Goal: Information Seeking & Learning: Understand process/instructions

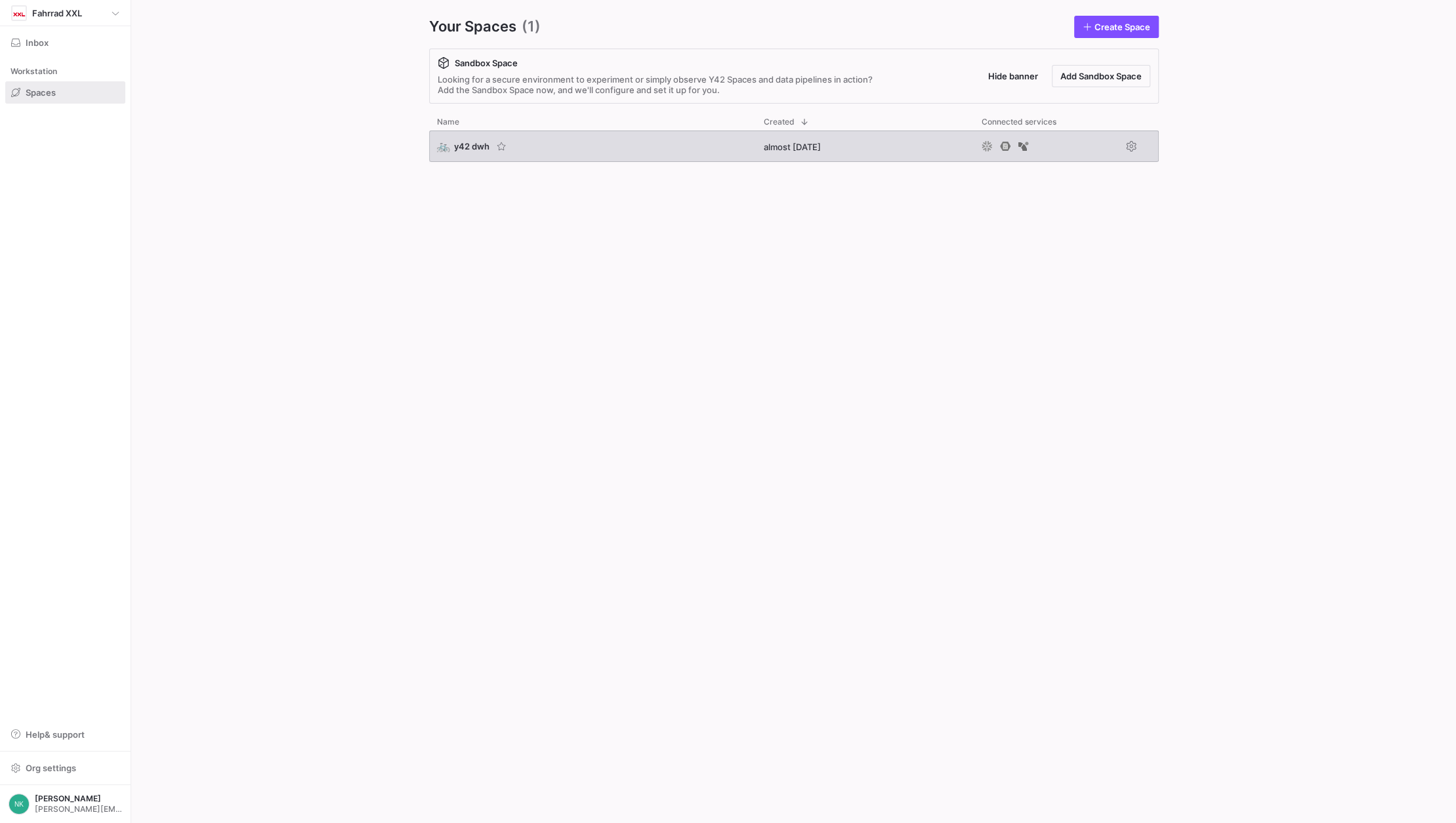
click at [472, 150] on span "y42 dwh" at bounding box center [471, 146] width 36 height 10
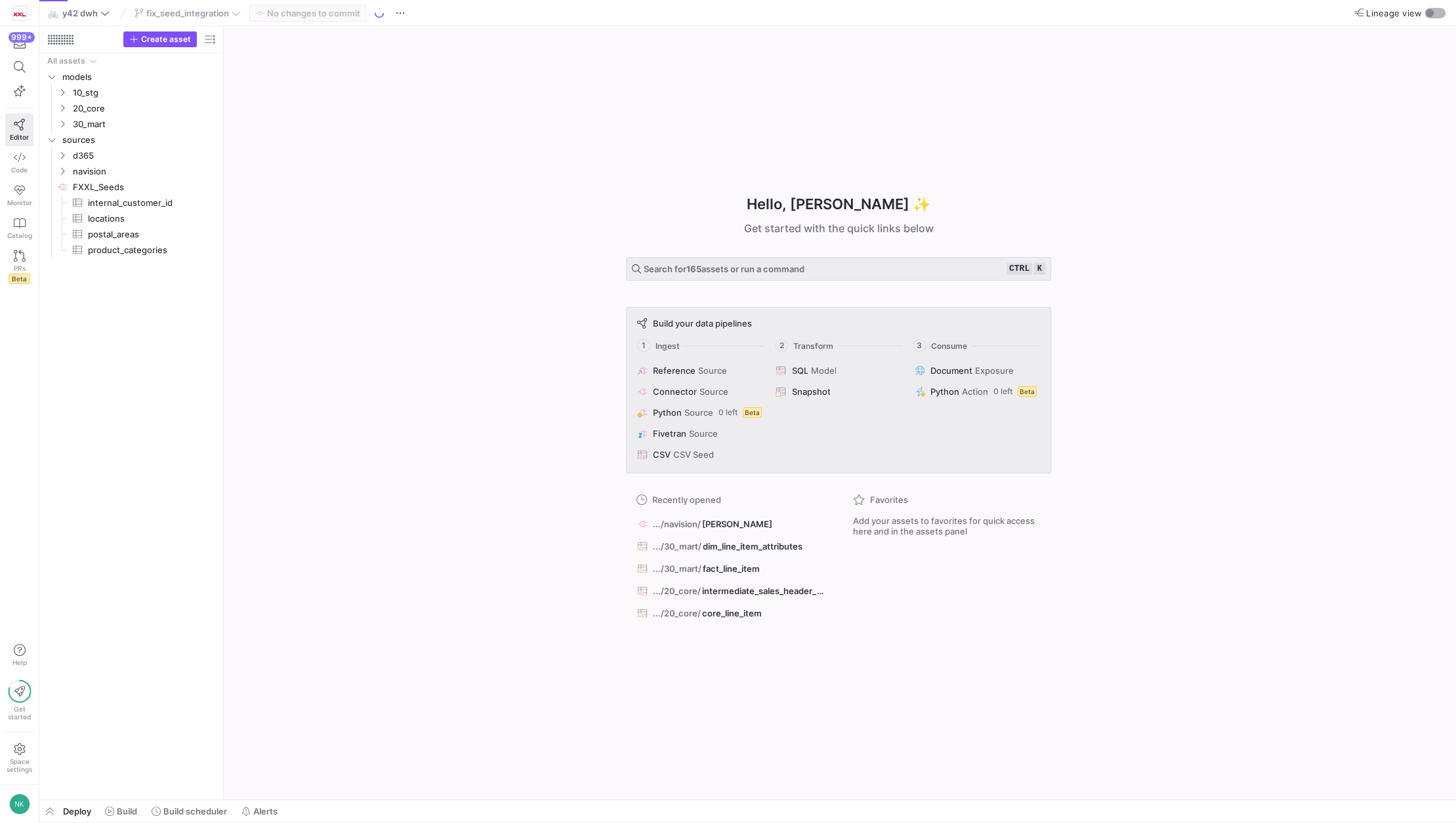
click at [1430, 13] on div "button" at bounding box center [1429, 13] width 8 height 8
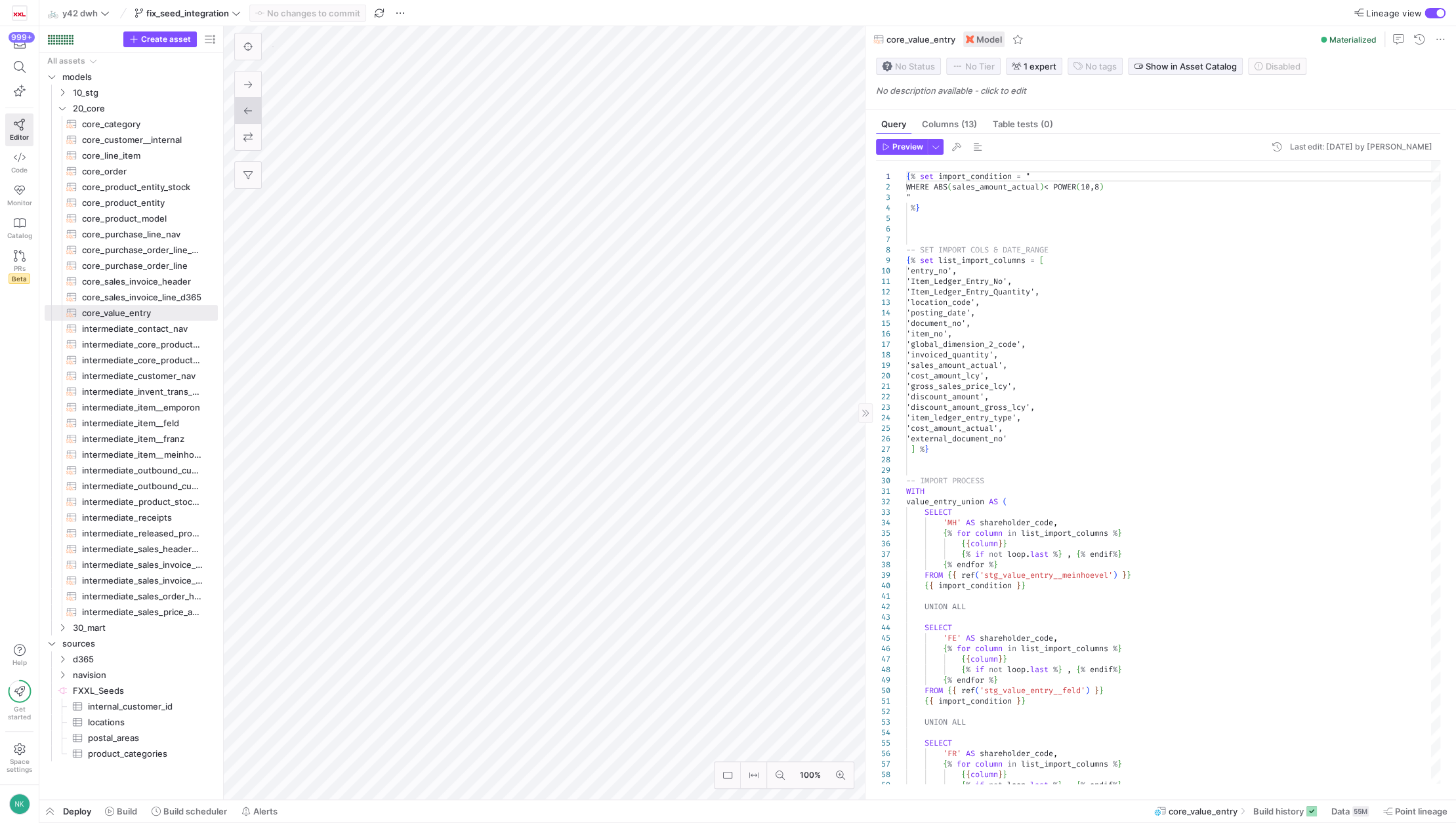
type textarea "{% set import_condition = "WHERE posting_date >= '[DATE]'" %} --WHERE sales_amo…"
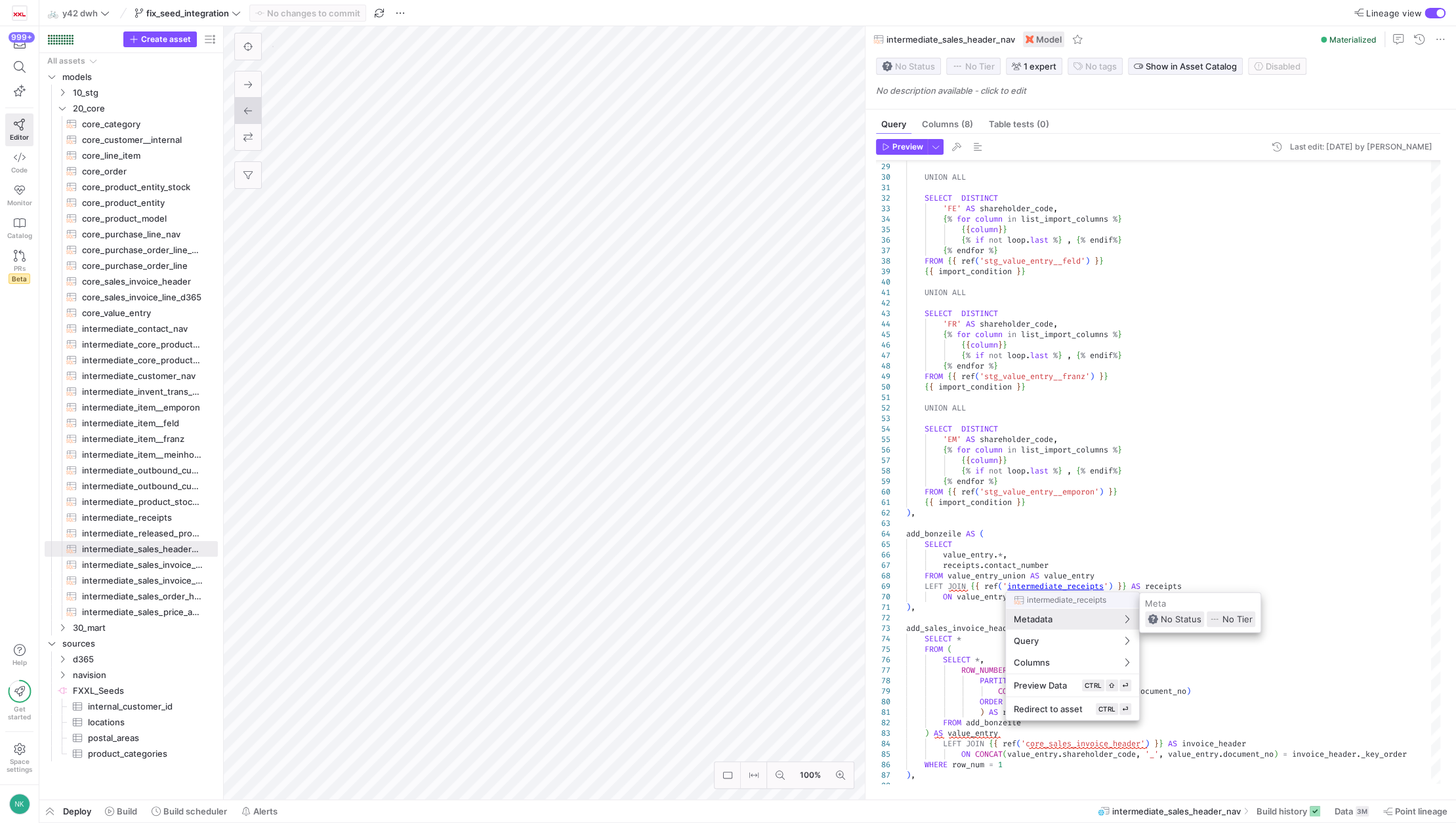
click at [1082, 533] on div at bounding box center [728, 411] width 1456 height 823
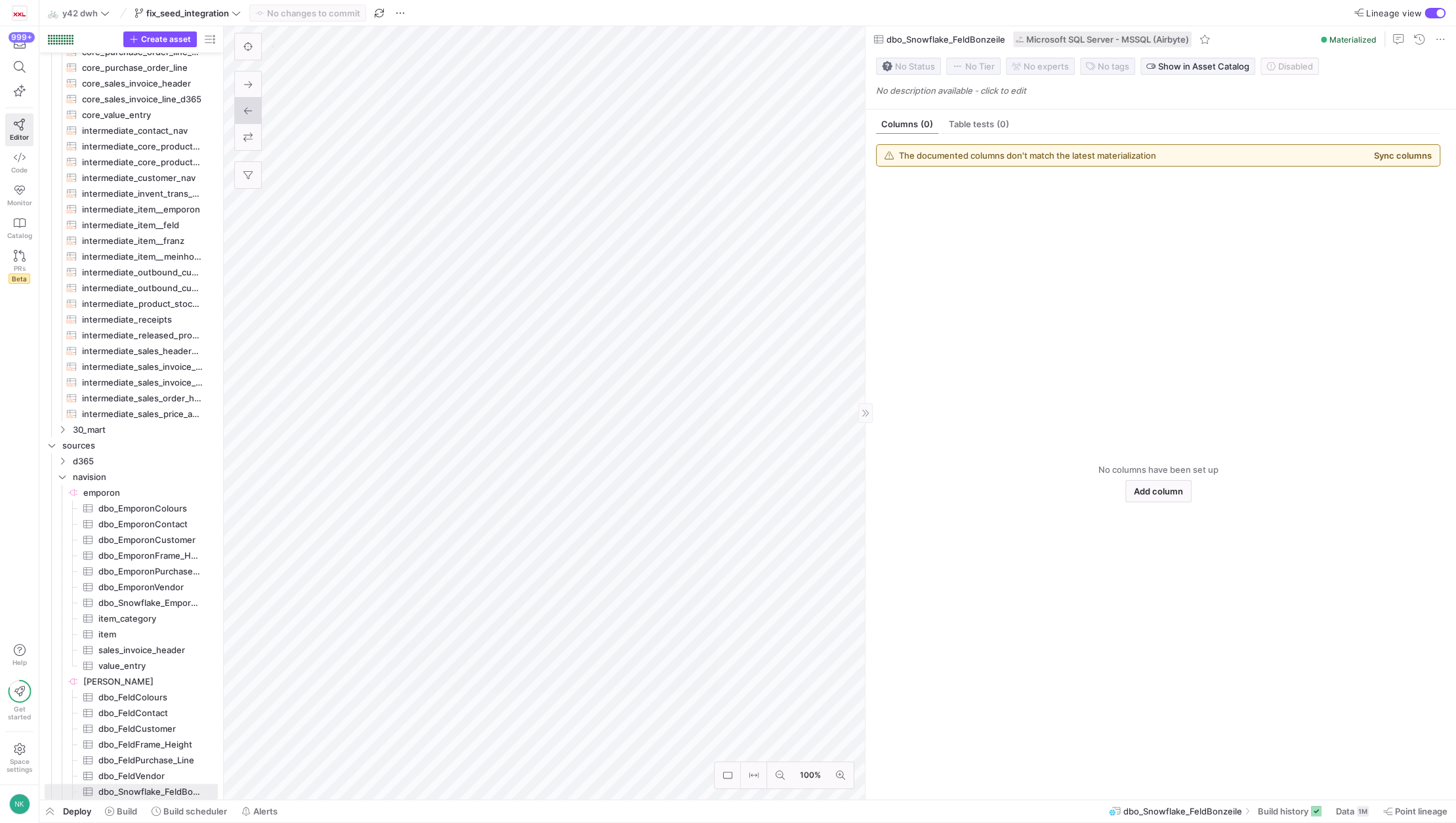
scroll to position [198, 0]
click at [238, 15] on icon at bounding box center [236, 13] width 9 height 9
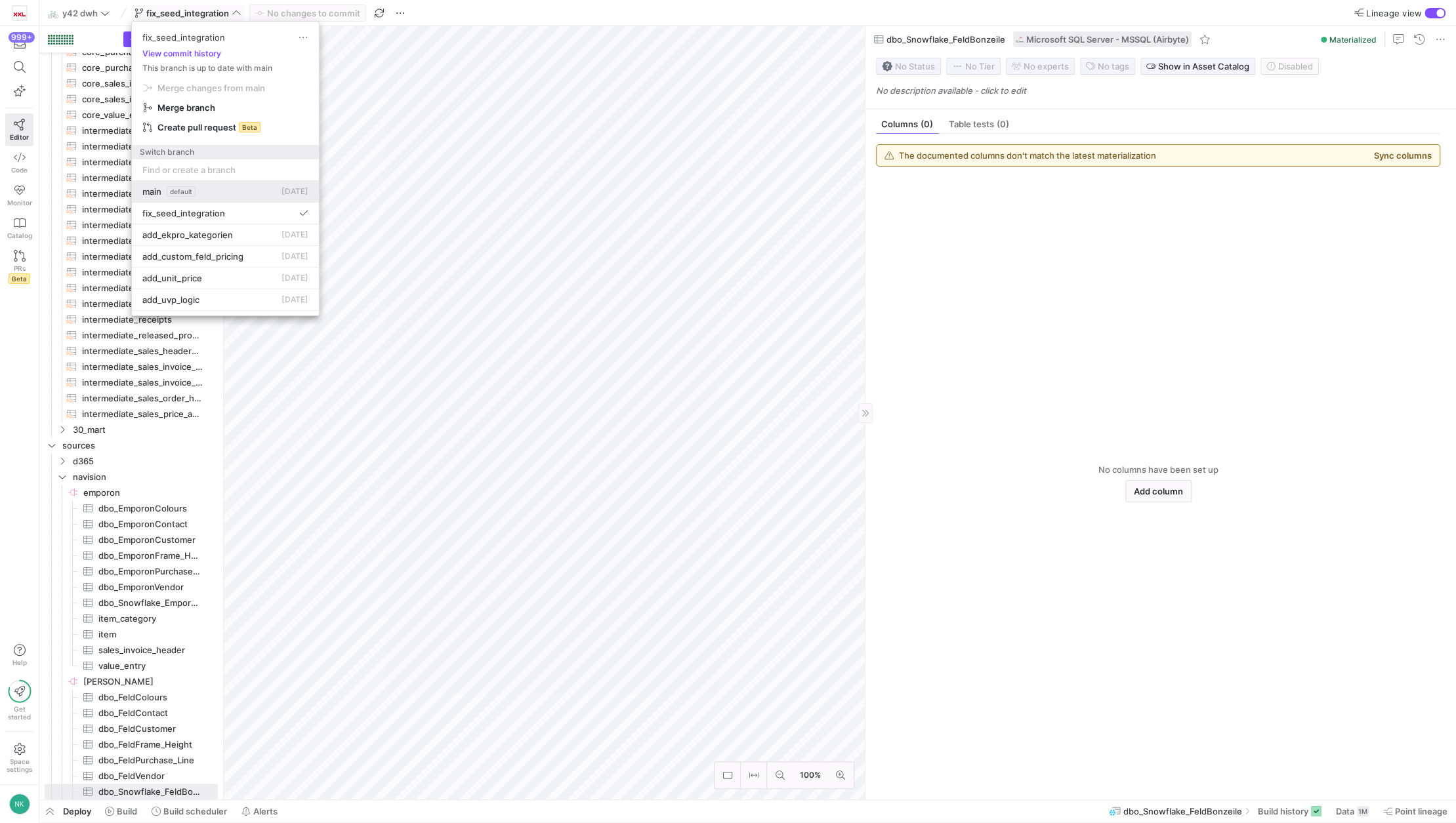
click at [210, 197] on button "main default [DATE]" at bounding box center [225, 192] width 187 height 22
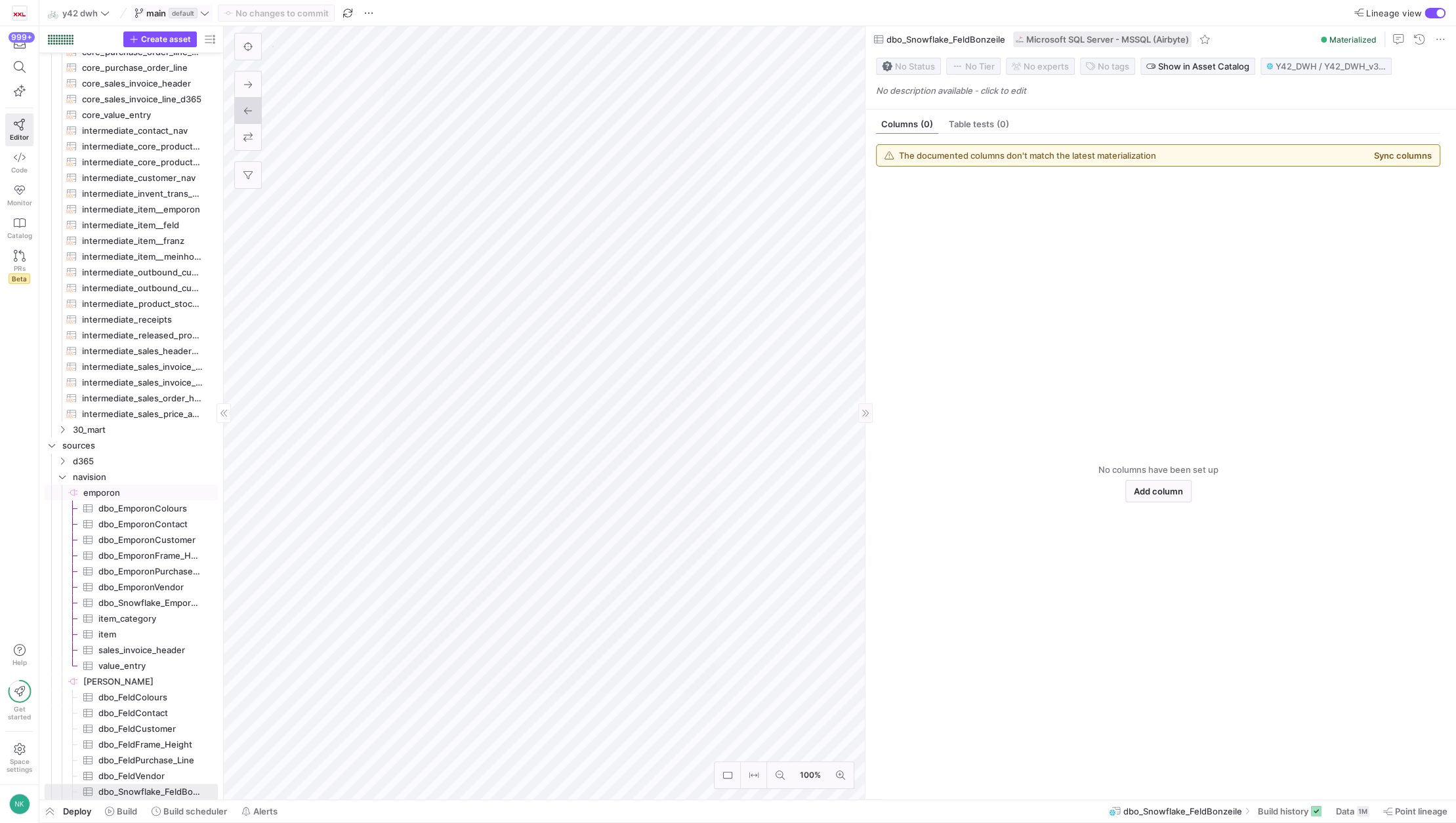
click at [130, 493] on span "emporon​​​​​​​​" at bounding box center [150, 493] width 132 height 15
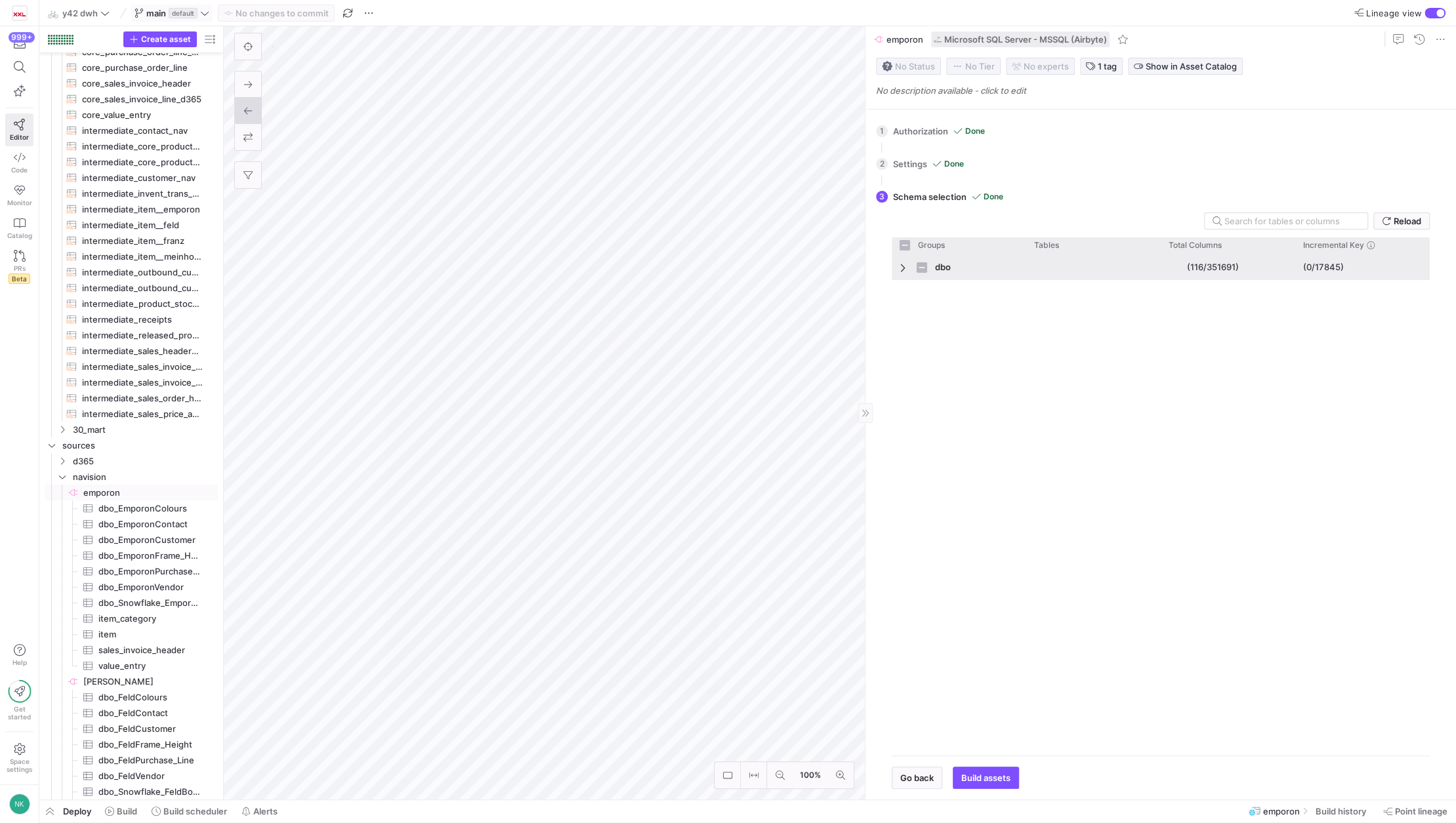
click at [901, 263] on span "Press SPACE to select this row." at bounding box center [904, 268] width 9 height 10
checkbox input "false"
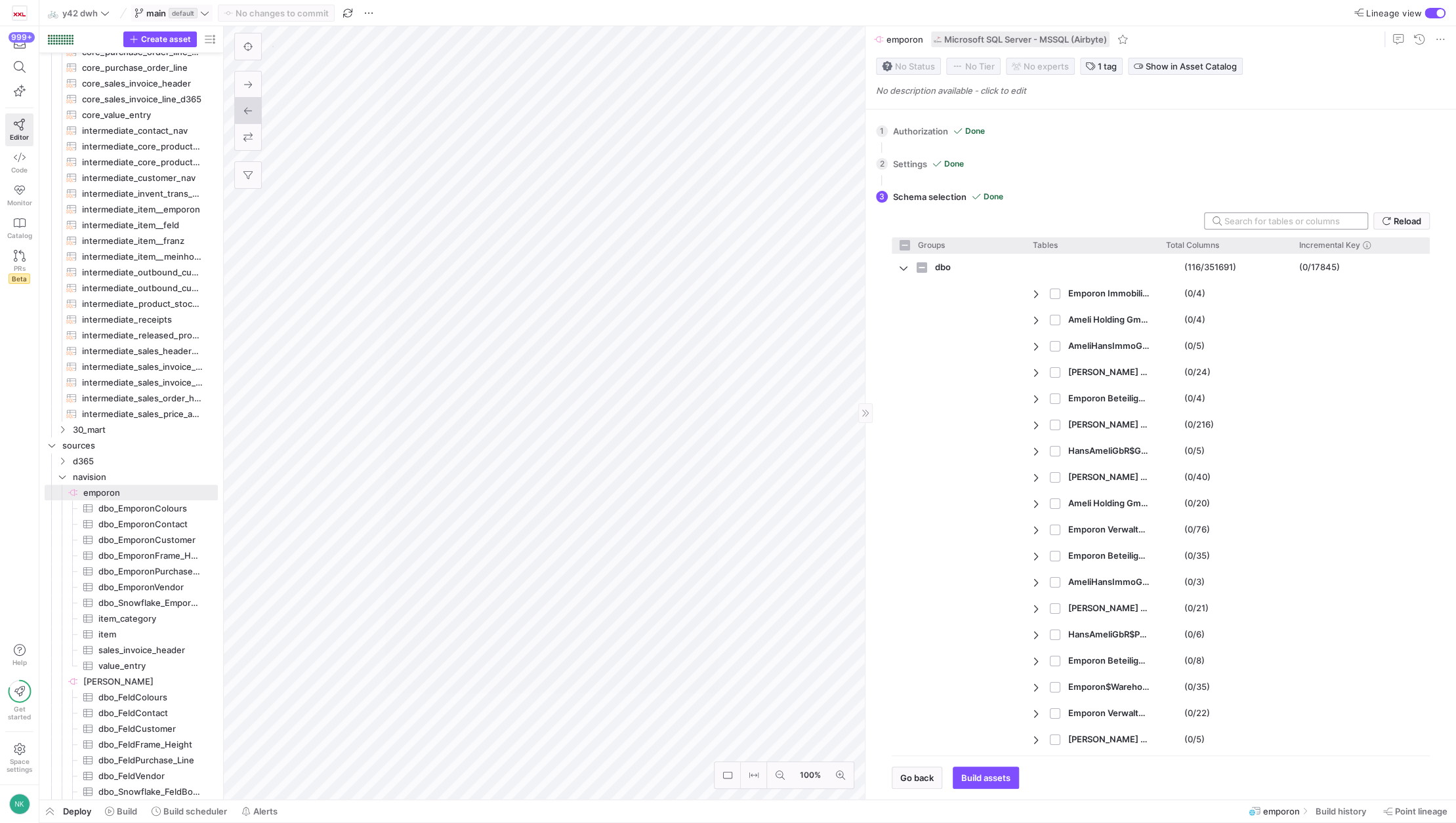
click at [1240, 220] on input "text" at bounding box center [1290, 221] width 132 height 10
type input "db"
checkbox input "false"
type input "dbo_"
checkbox input "false"
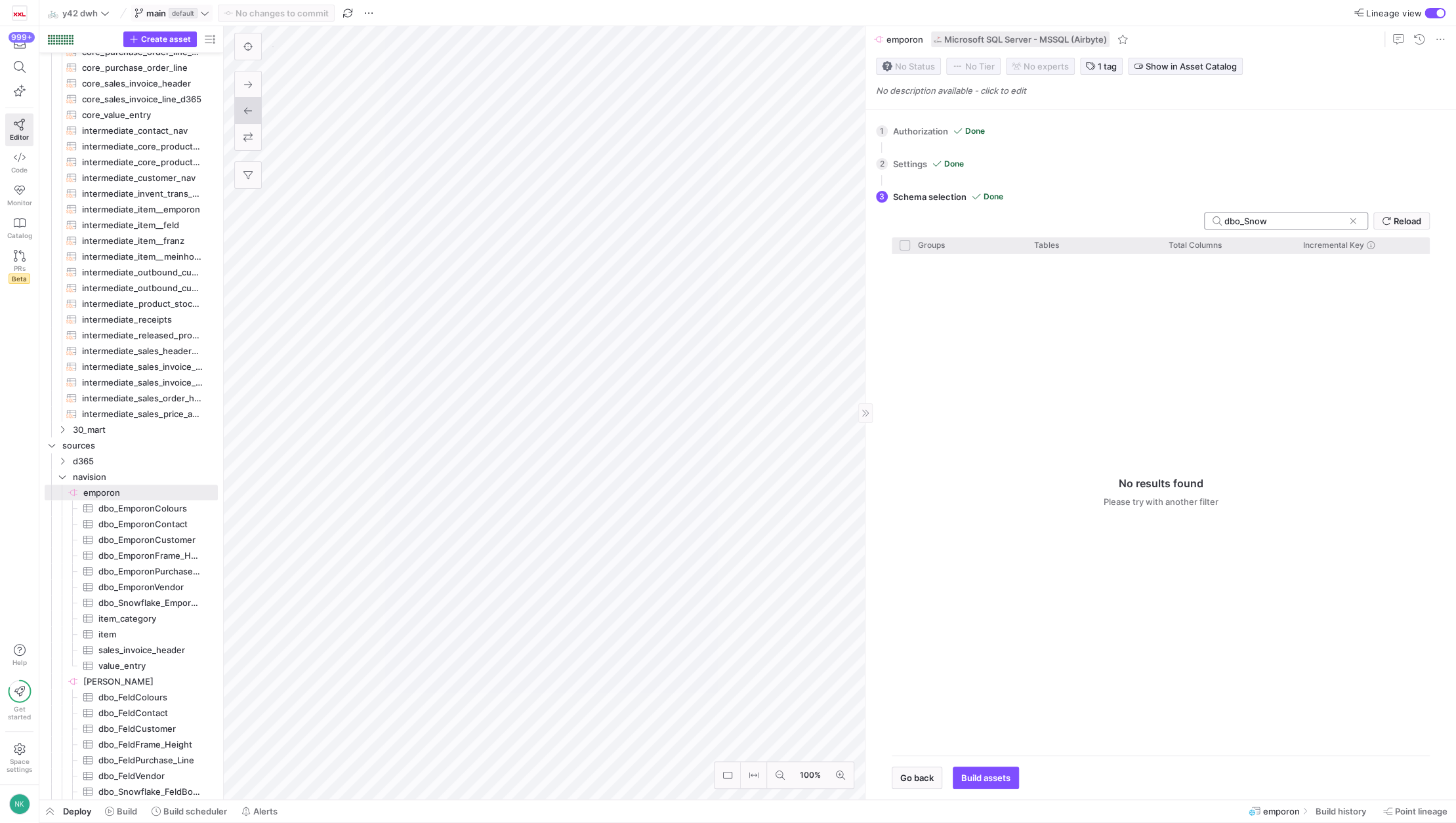
click at [1248, 220] on input "dbo_Snow" at bounding box center [1283, 221] width 119 height 10
click at [1275, 224] on input "dbo_Snow" at bounding box center [1283, 221] width 119 height 10
click at [1248, 219] on input "dbo_Snowflake_Emporon" at bounding box center [1283, 221] width 119 height 10
click at [1221, 218] on div at bounding box center [1218, 221] width 12 height 9
click at [1225, 223] on input "dbo_Snowflake_Emporon" at bounding box center [1283, 221] width 119 height 10
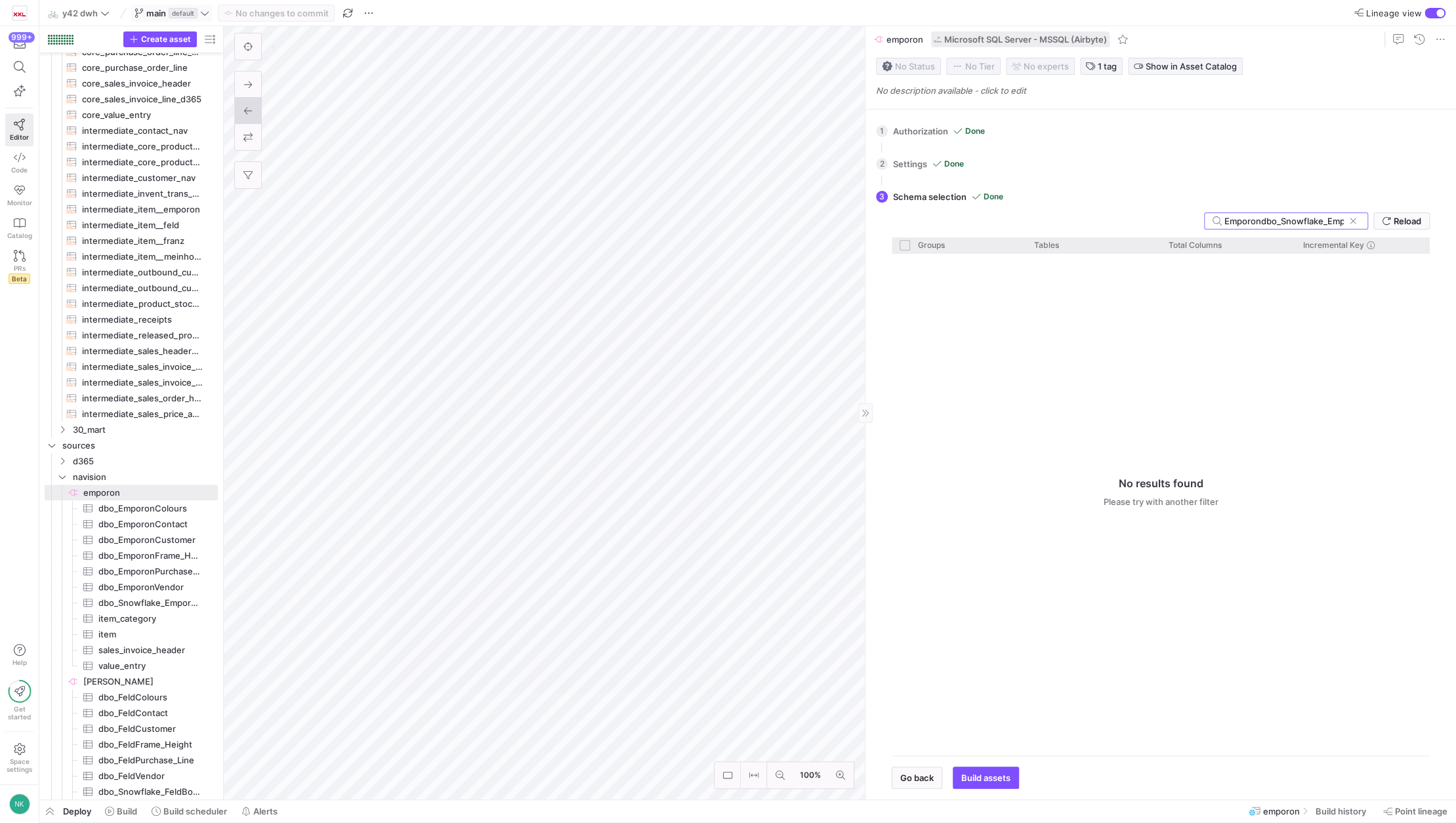
type input "Emporon$dbo_Snowflake_Emporon"
type input "E"
checkbox input "false"
type input "Em"
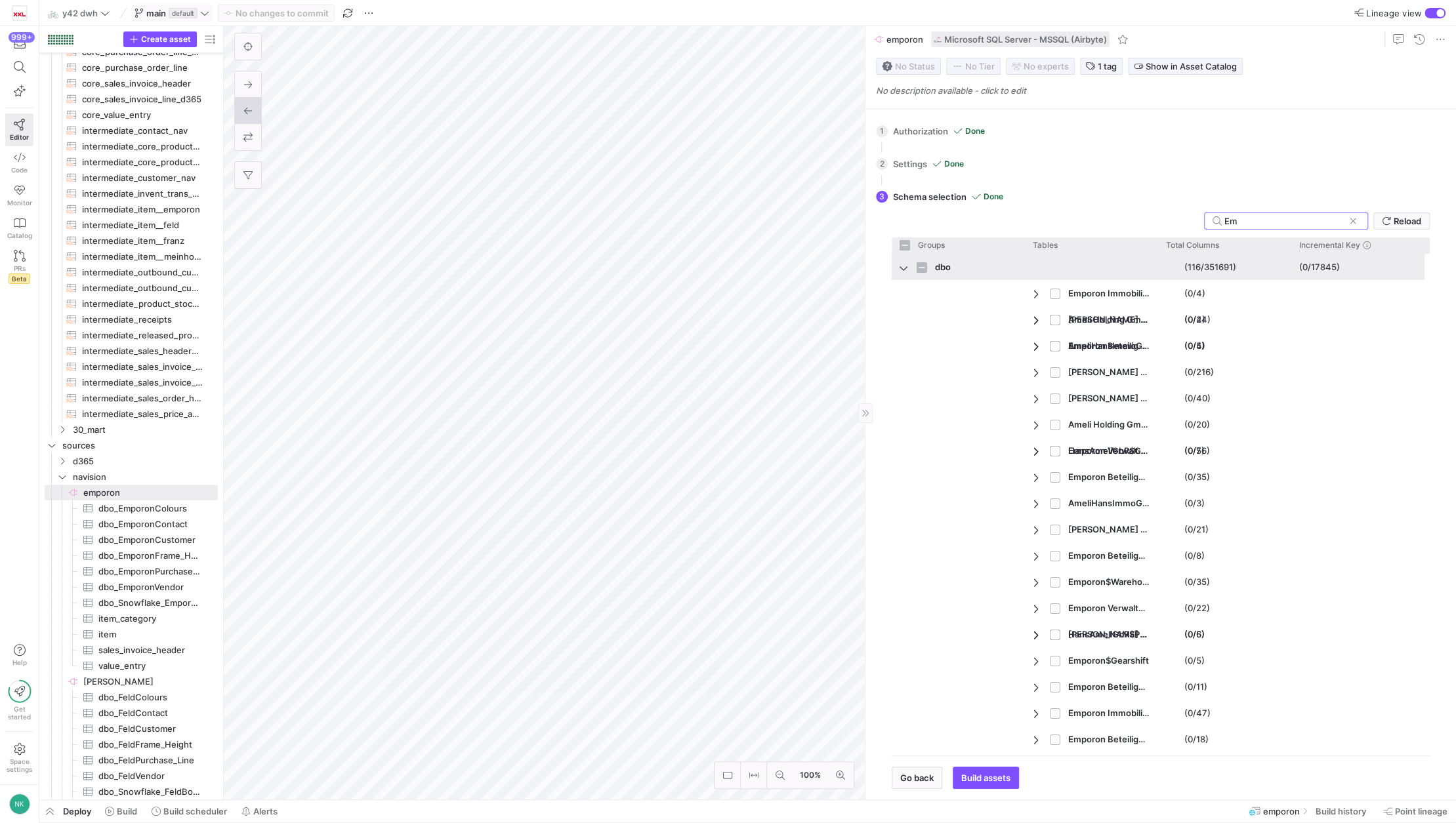
checkbox input "false"
type input "Emporon"
checkbox input "false"
type input "Emporon$"
checkbox input "false"
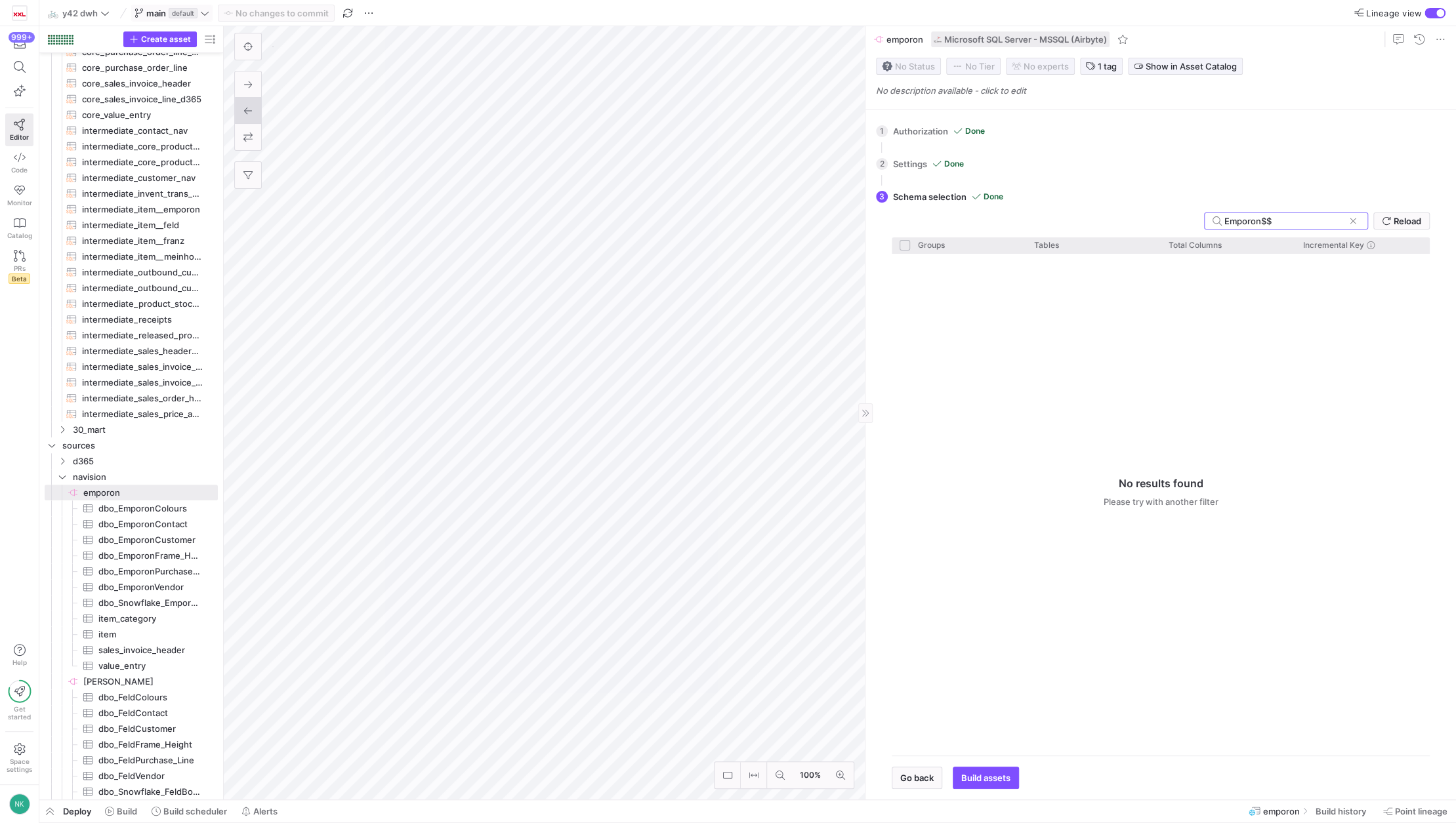
type input "Emporon$"
checkbox input "false"
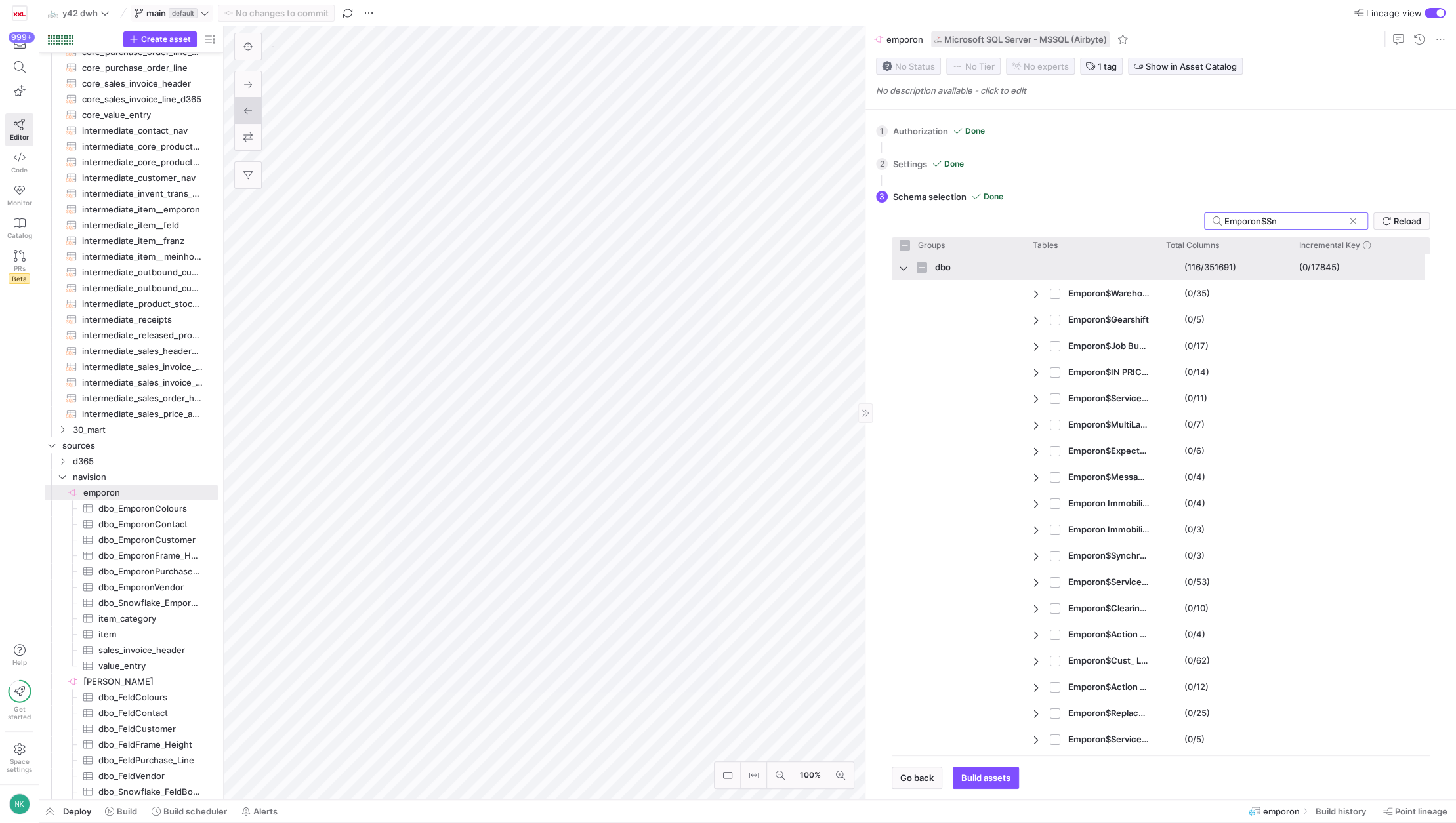
type input "Emporon$Sno"
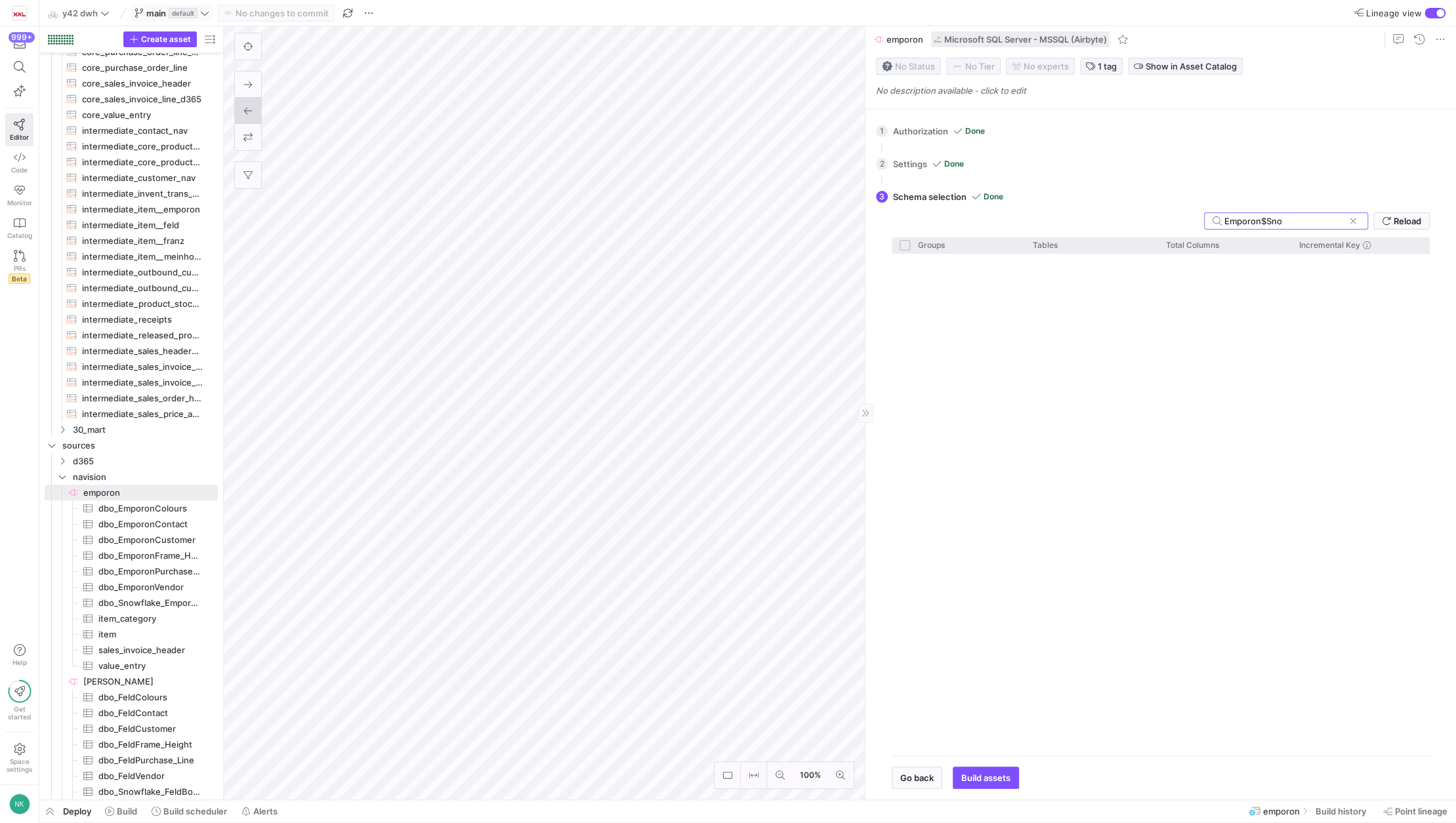
checkbox input "false"
type input "Emporon$S"
checkbox input "false"
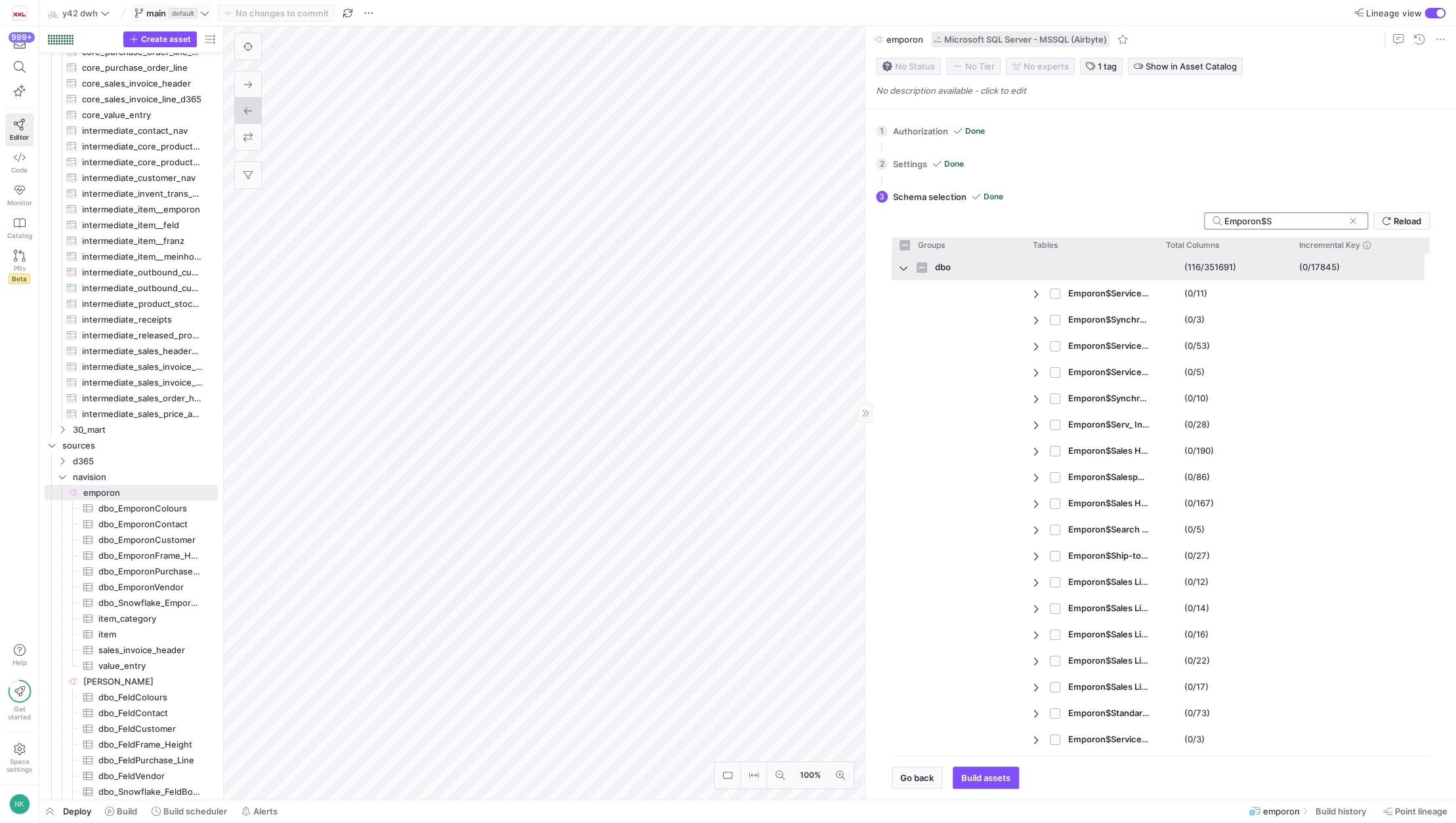
type input "Emporon$"
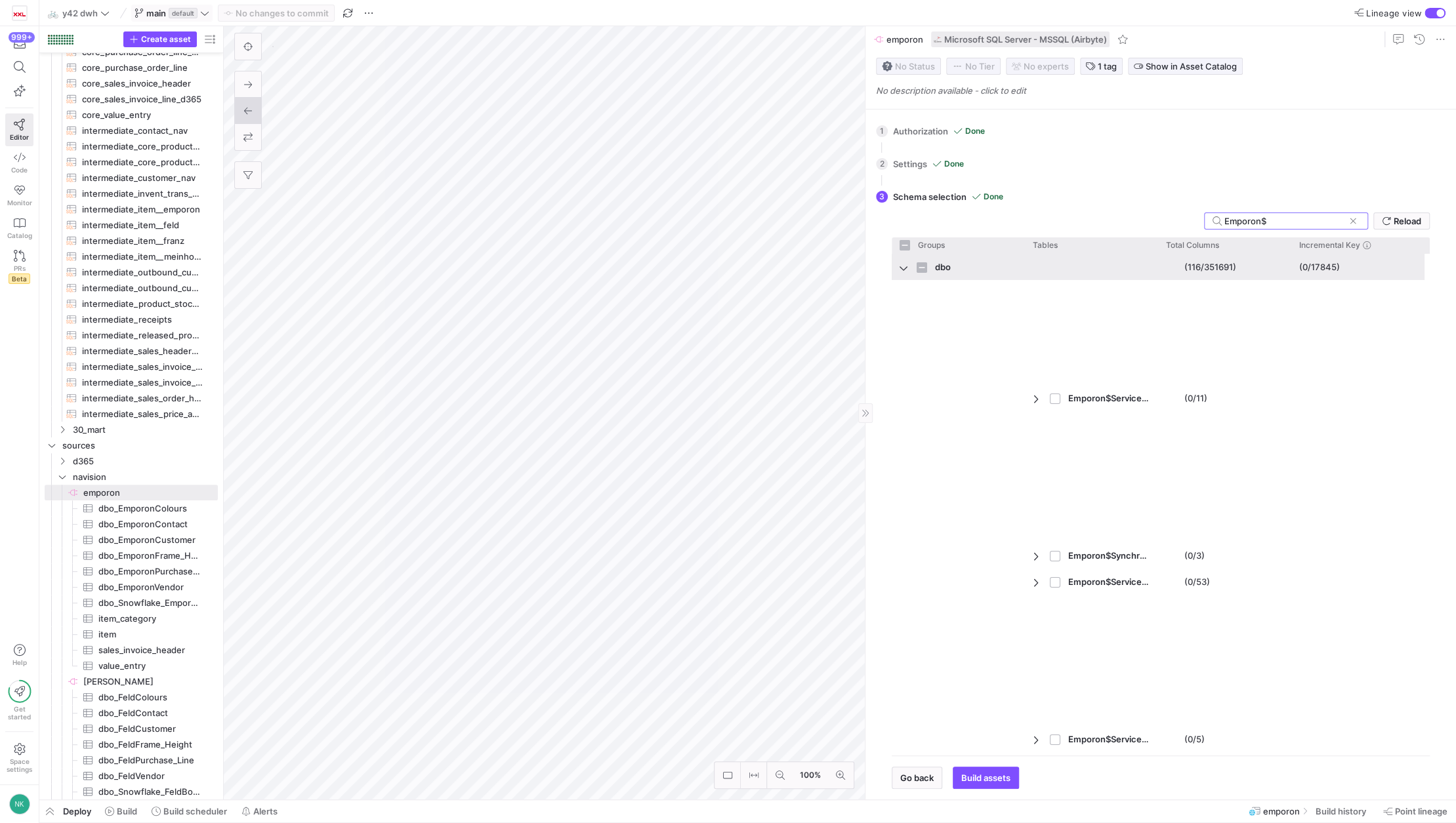
checkbox input "false"
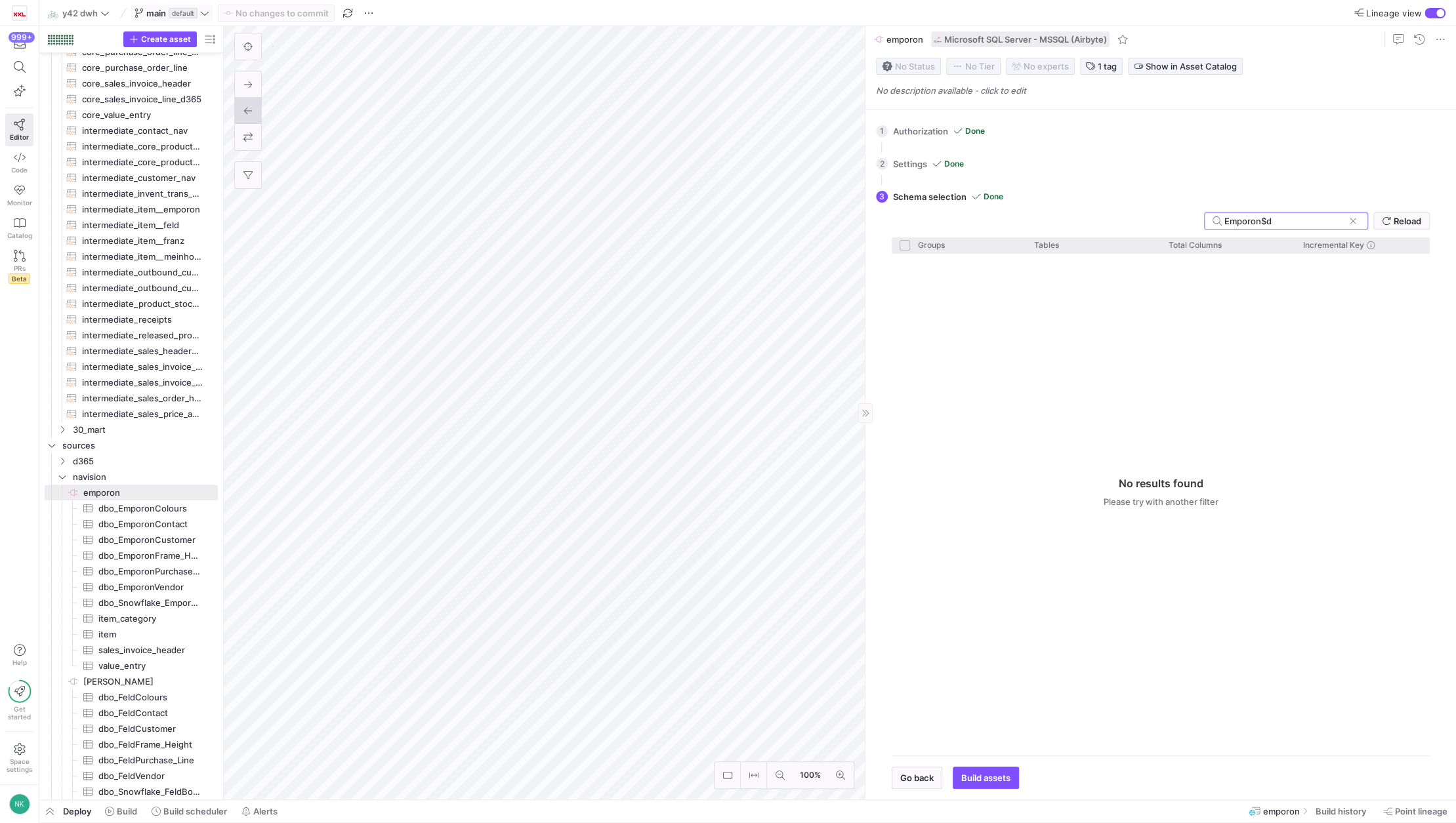
type input "Emporon$"
checkbox input "false"
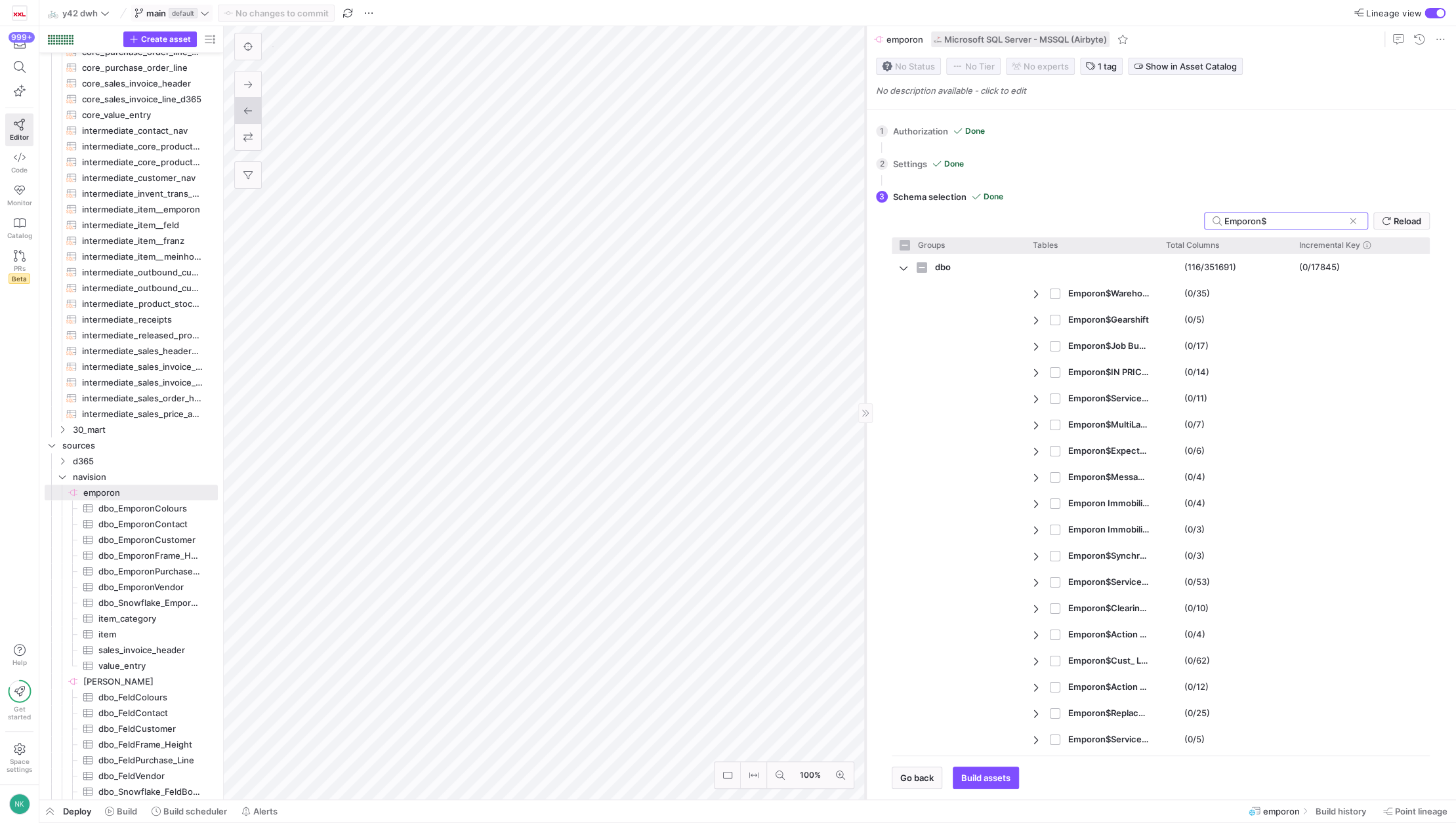
type input "Emporon$"
click at [684, 451] on as-split "100% 0 1 Authorization Done Choose which secret you'd like to use to authorize …" at bounding box center [840, 413] width 1232 height 774
click at [917, 774] on span "Go back" at bounding box center [917, 778] width 33 height 10
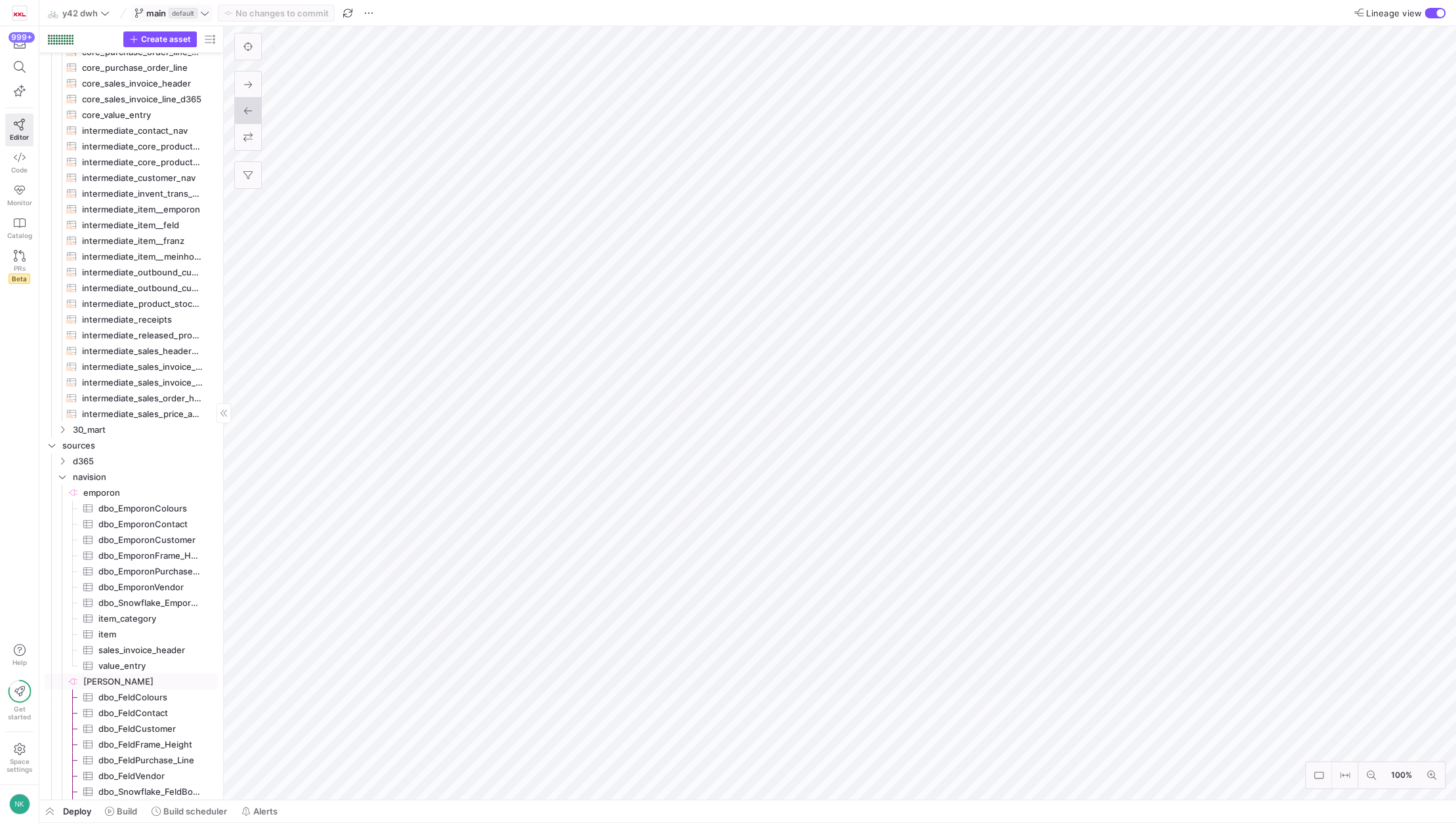
click at [99, 679] on span "[PERSON_NAME]​​​​​​​​" at bounding box center [150, 682] width 132 height 15
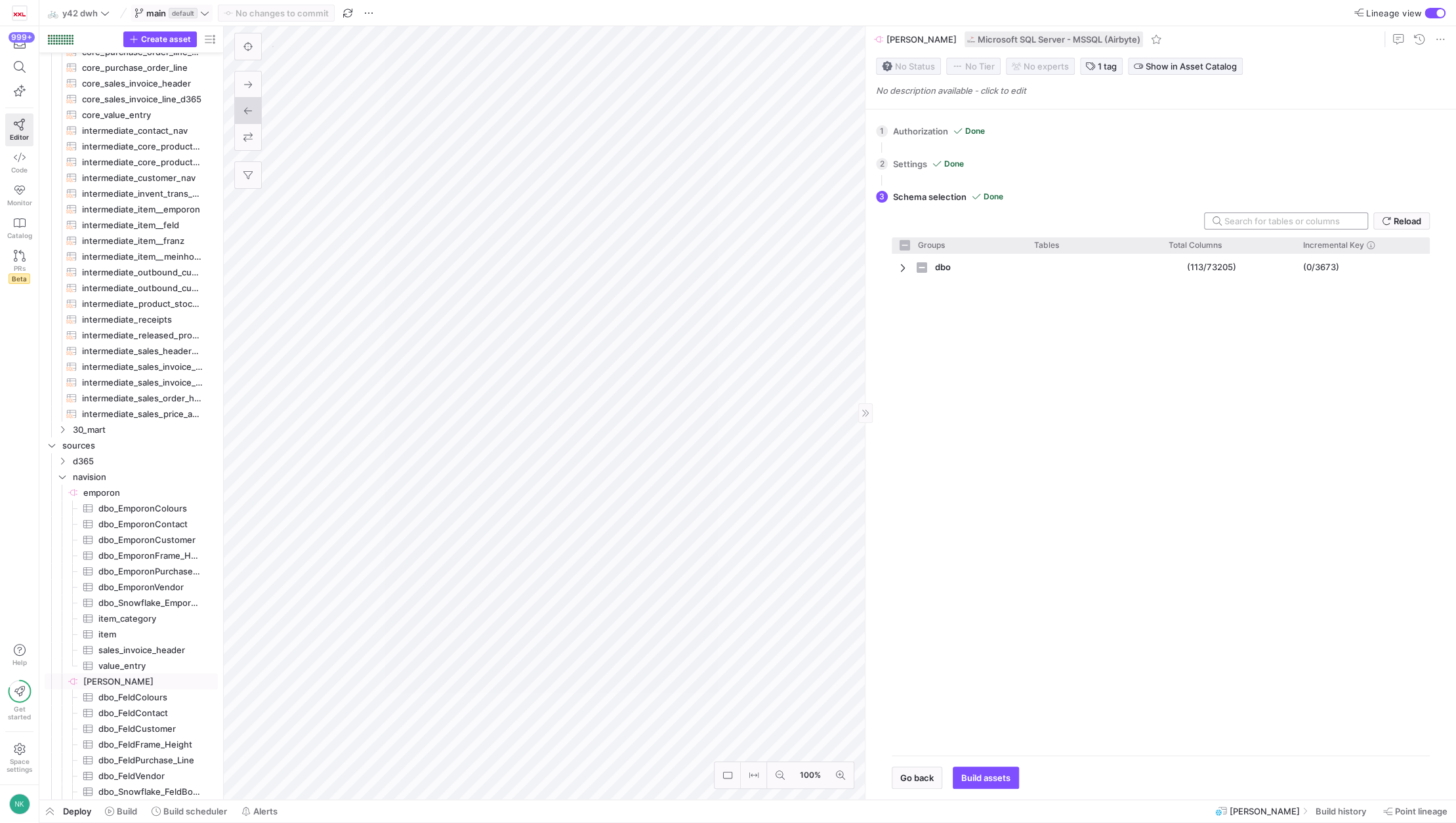
click at [1257, 225] on input "text" at bounding box center [1290, 221] width 132 height 10
click at [902, 270] on span "Press SPACE to select this row." at bounding box center [904, 268] width 9 height 10
checkbox input "false"
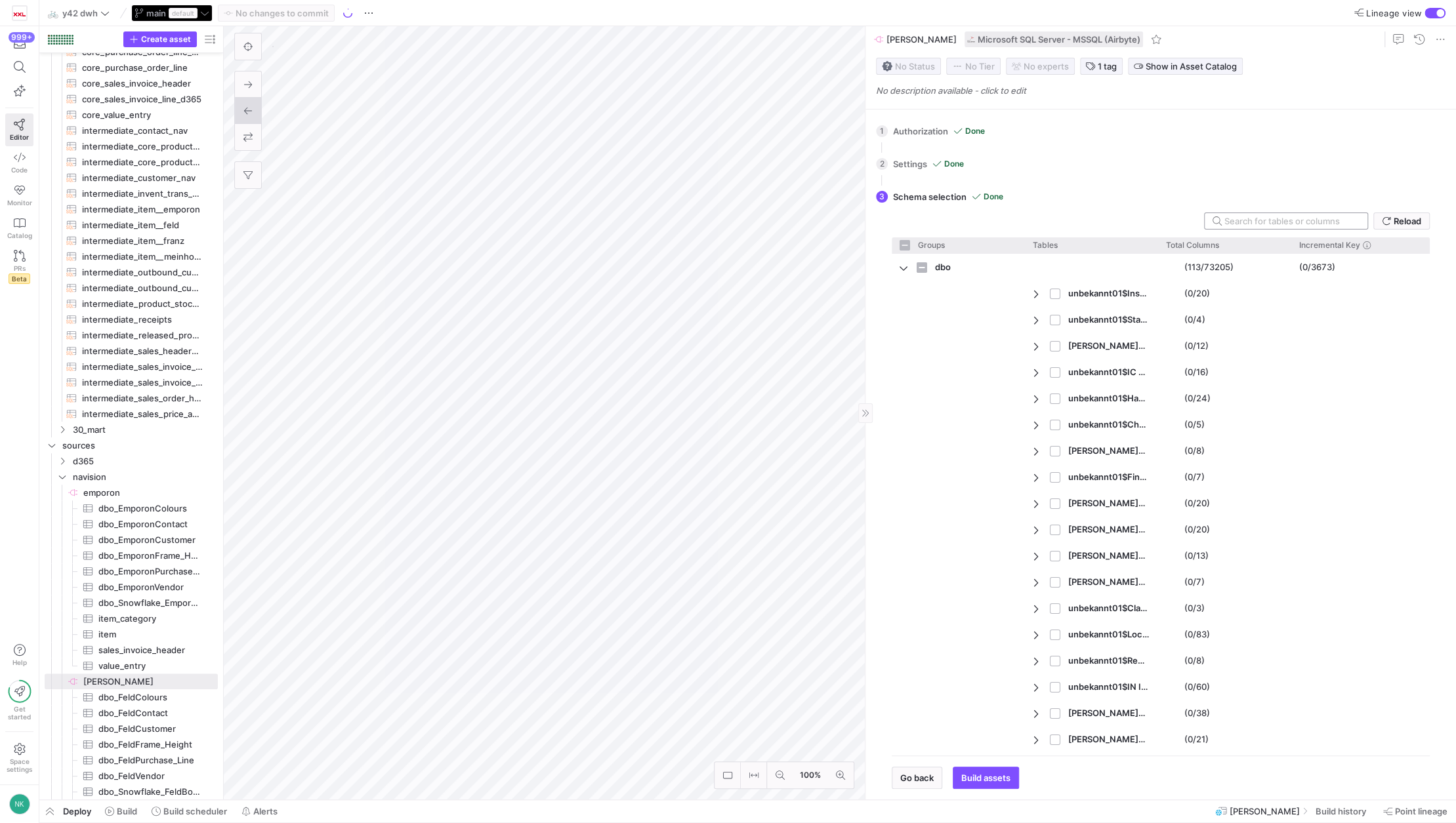
click at [1287, 216] on input "text" at bounding box center [1290, 221] width 132 height 10
type input "S"
checkbox input "false"
type input "Snow"
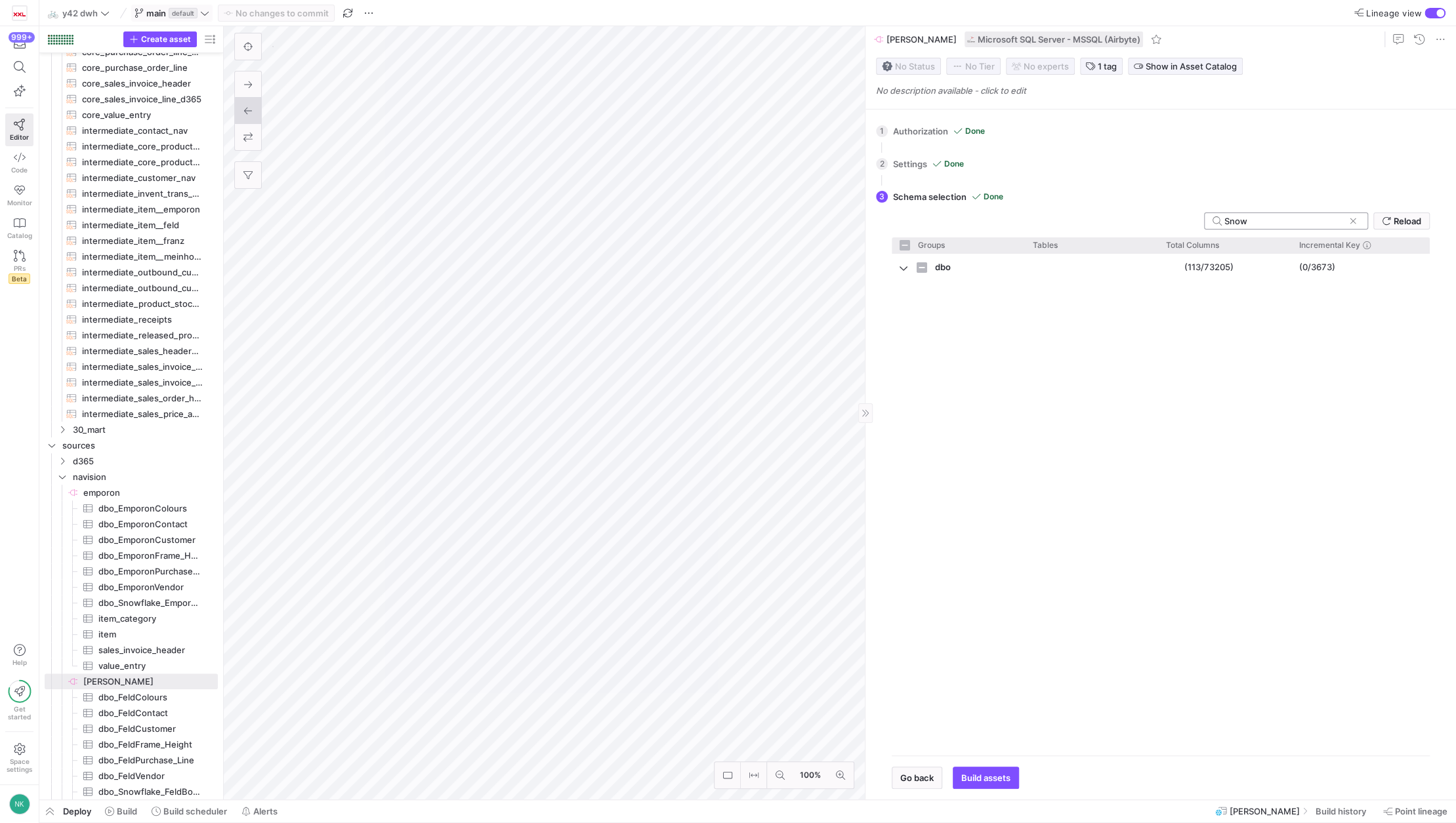
checkbox input "false"
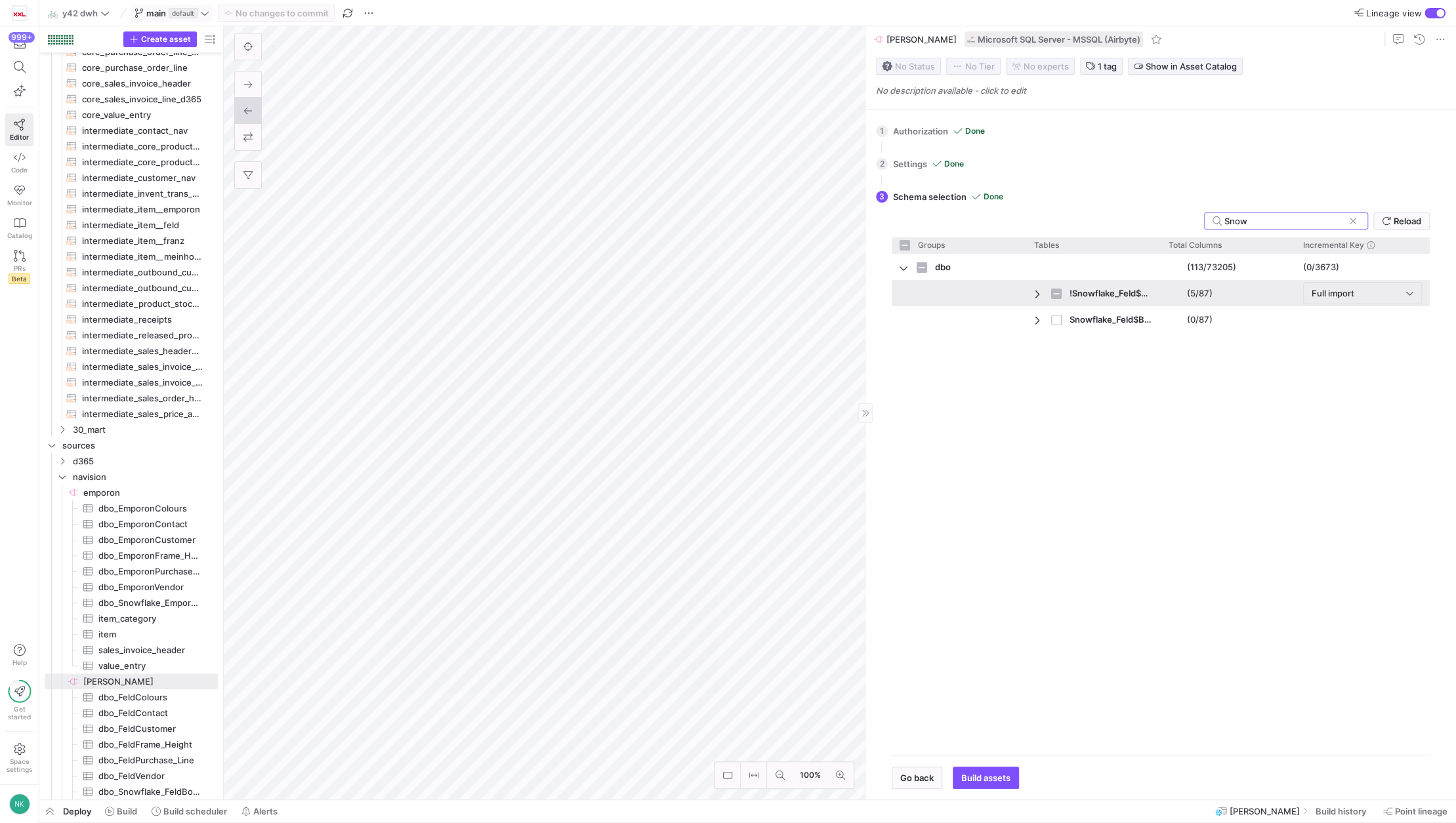
type input "Snow"
click at [1037, 295] on span "Press SPACE to select this row." at bounding box center [1038, 293] width 9 height 10
checkbox input "false"
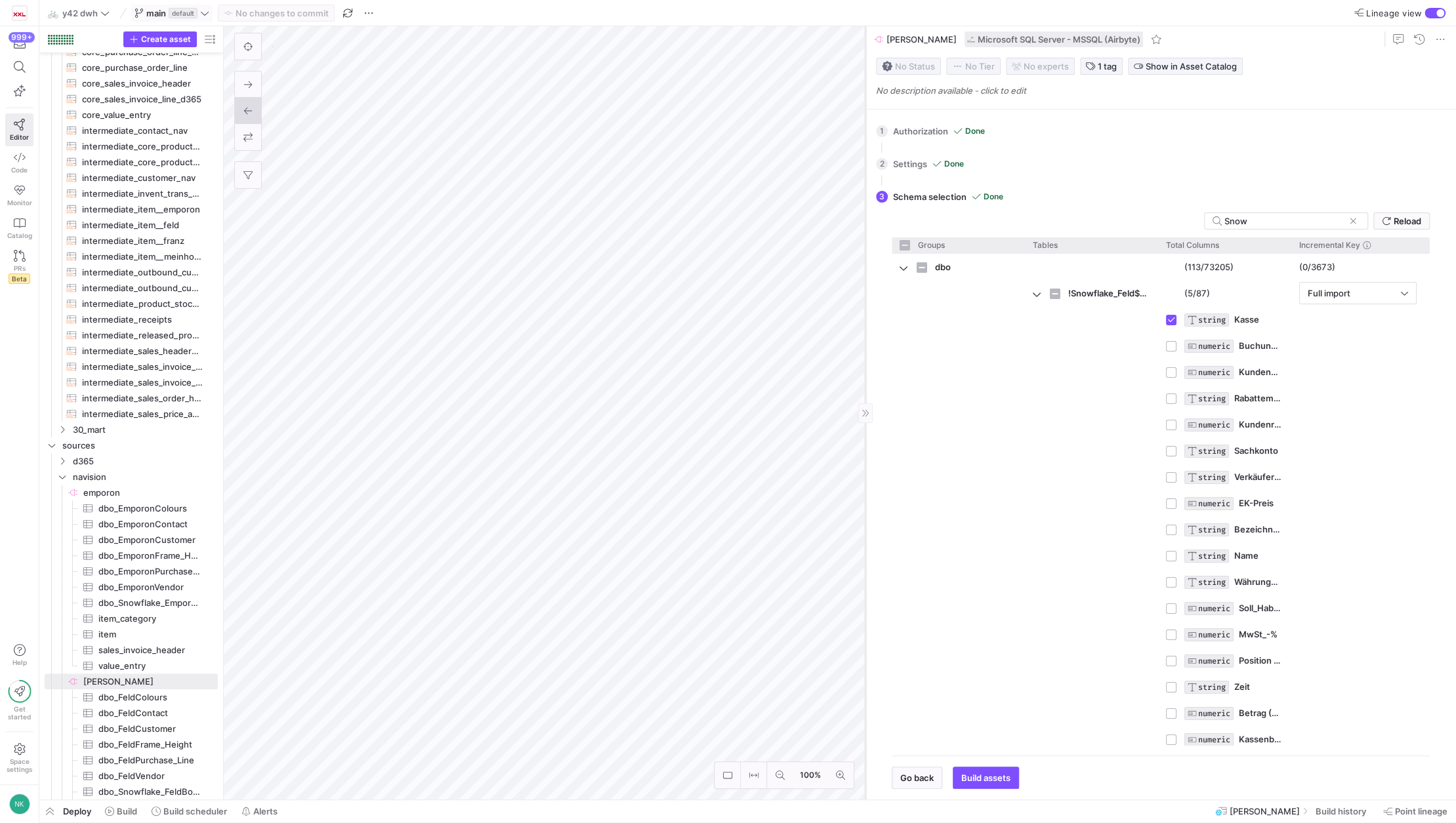
click at [698, 452] on as-split "100% 0 1 Authorization Done Choose which secret you'd like to use to authorize …" at bounding box center [840, 413] width 1232 height 774
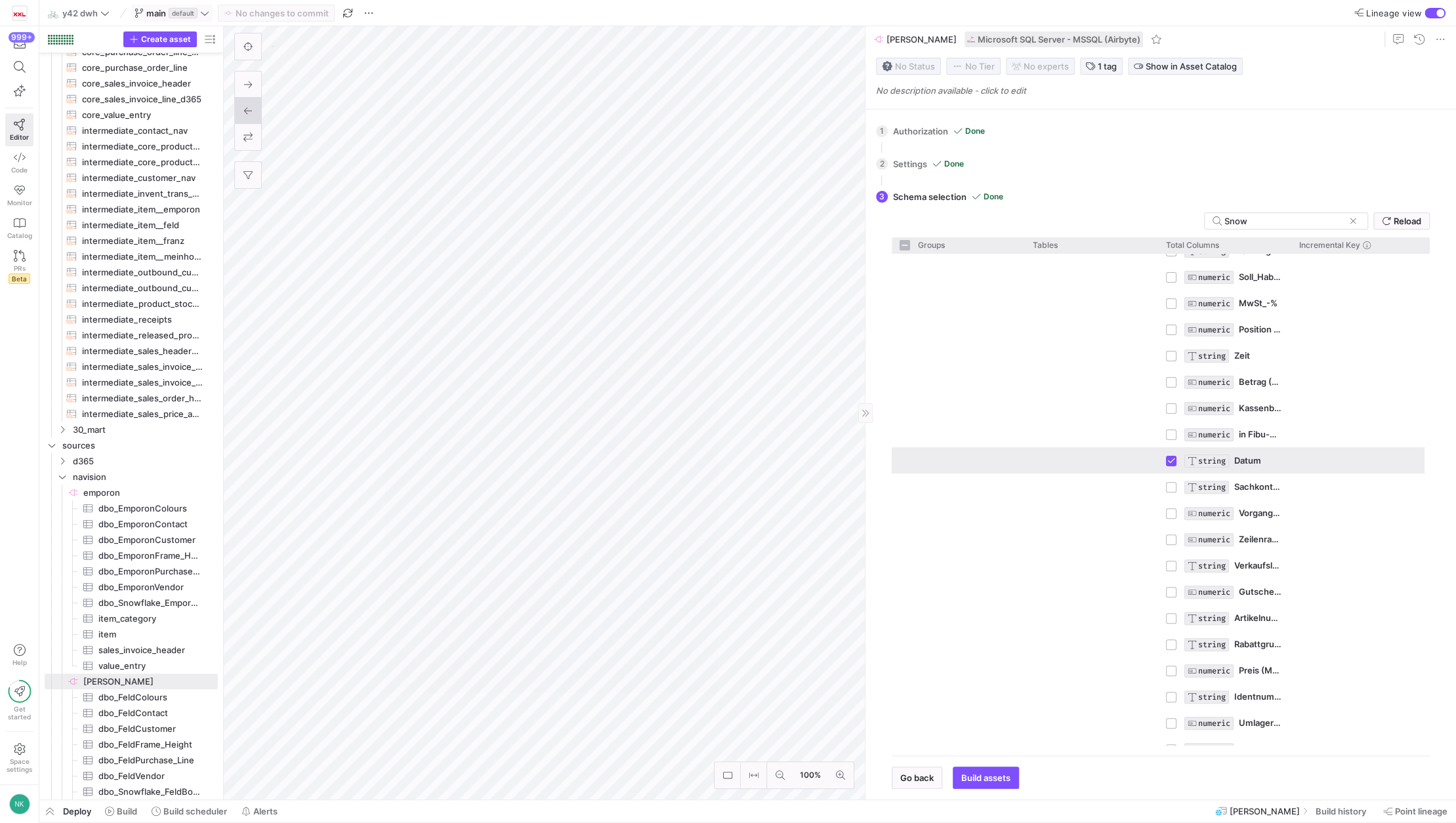
scroll to position [348, 0]
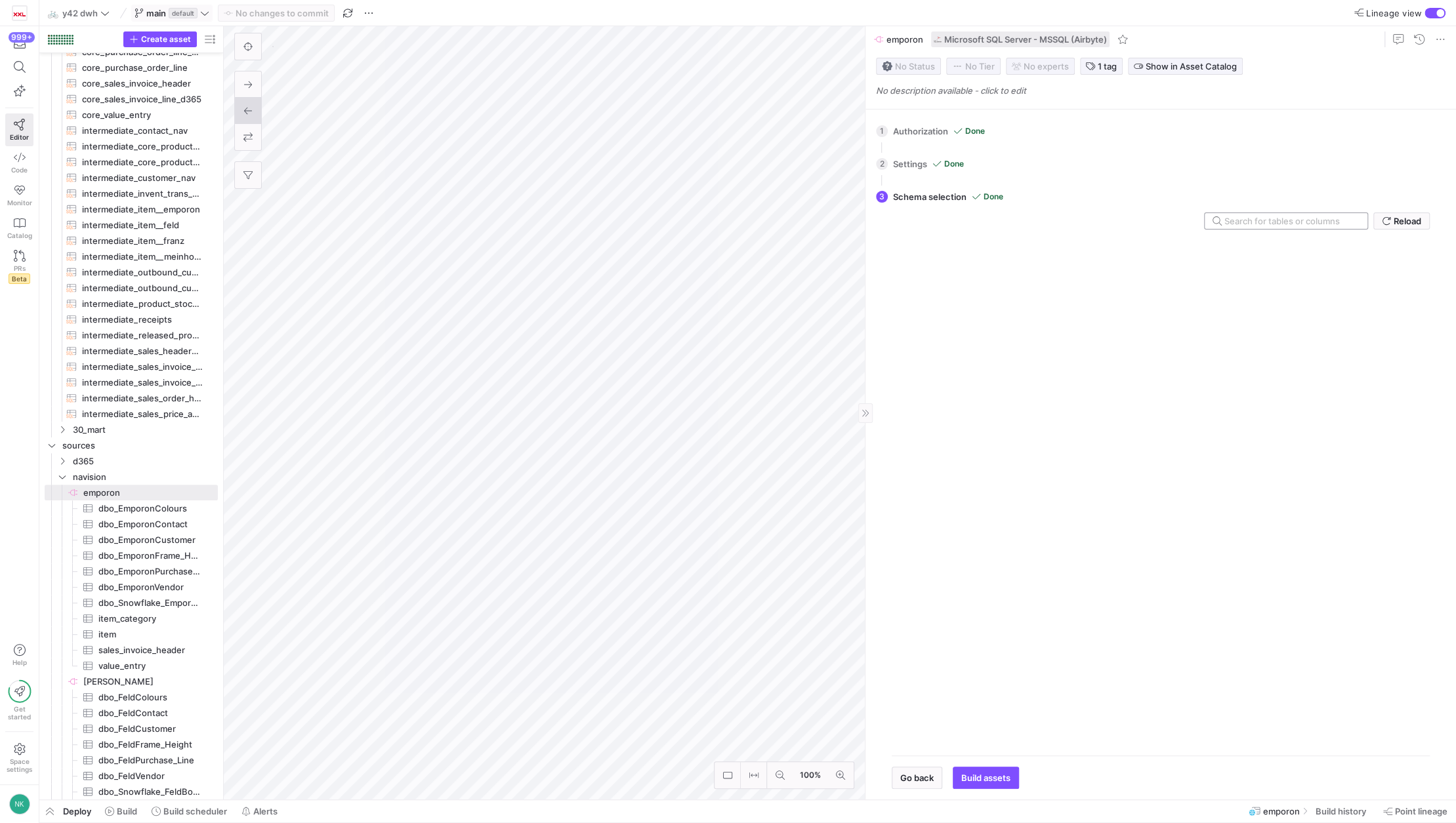
click at [1244, 229] on div at bounding box center [1290, 221] width 132 height 16
click at [1244, 219] on input "text" at bounding box center [1290, 221] width 132 height 10
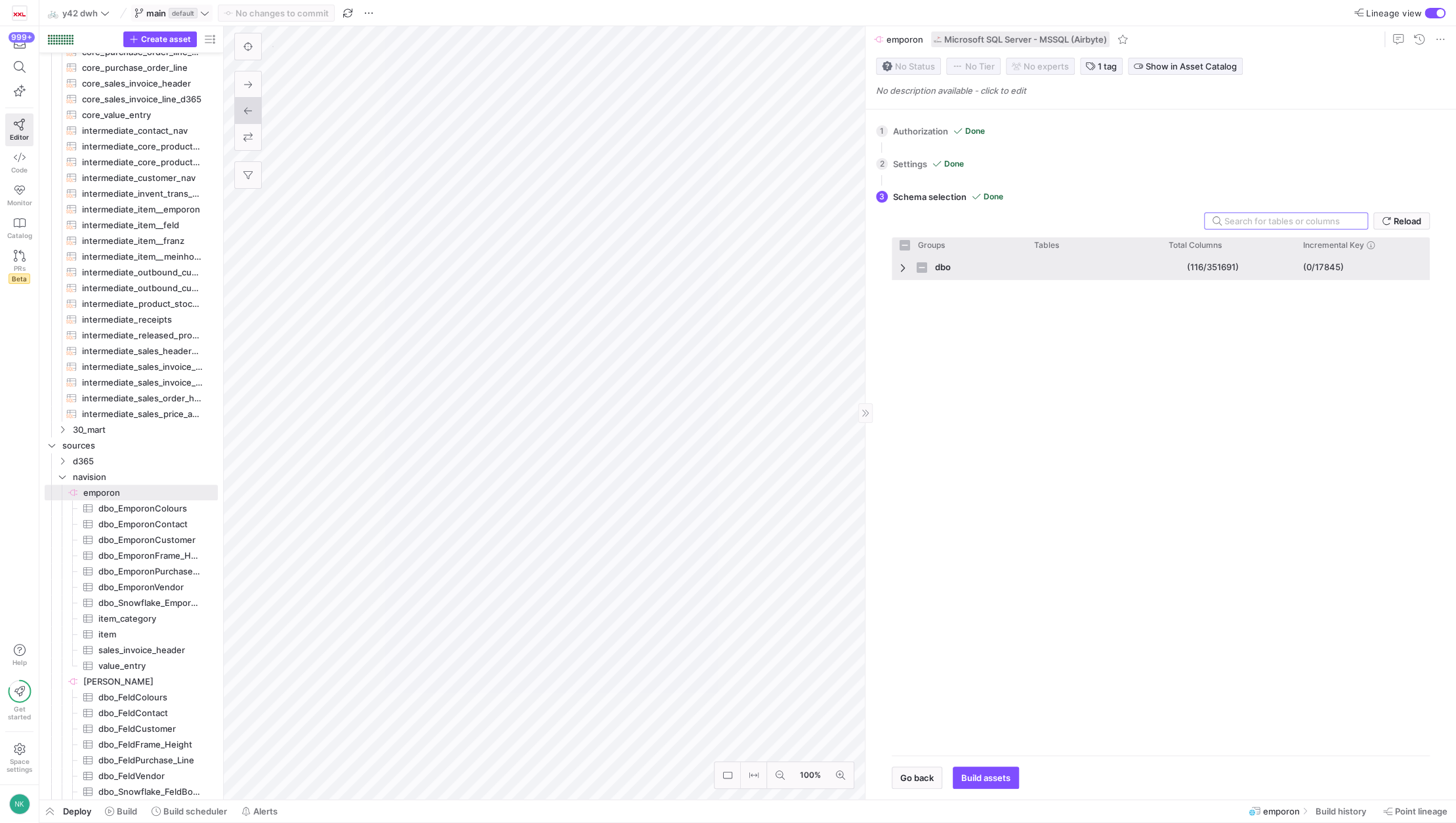
click at [898, 273] on div "dbo" at bounding box center [958, 267] width 135 height 26
checkbox input "false"
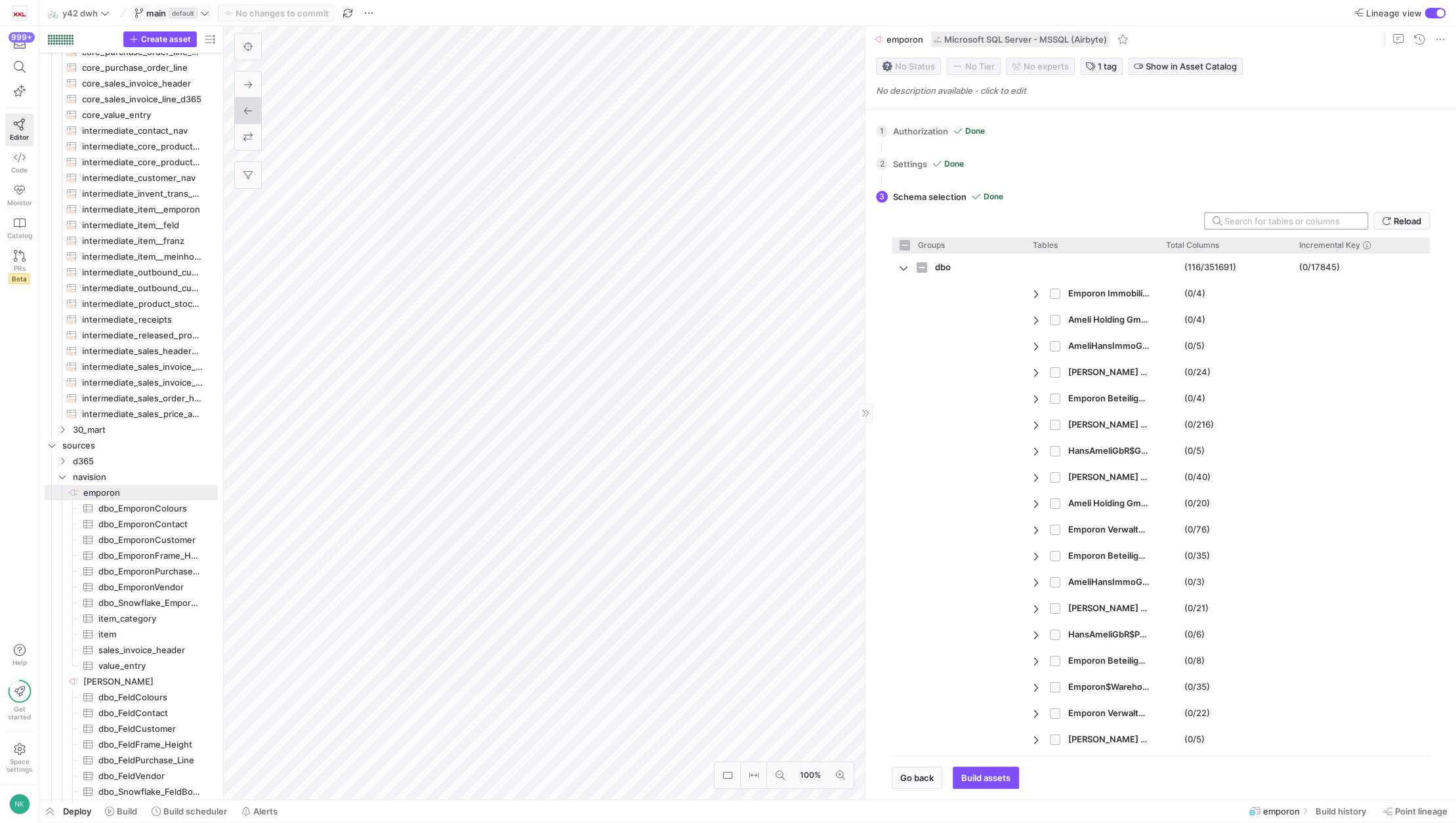
click at [1257, 219] on input "text" at bounding box center [1290, 221] width 132 height 10
type input "!"
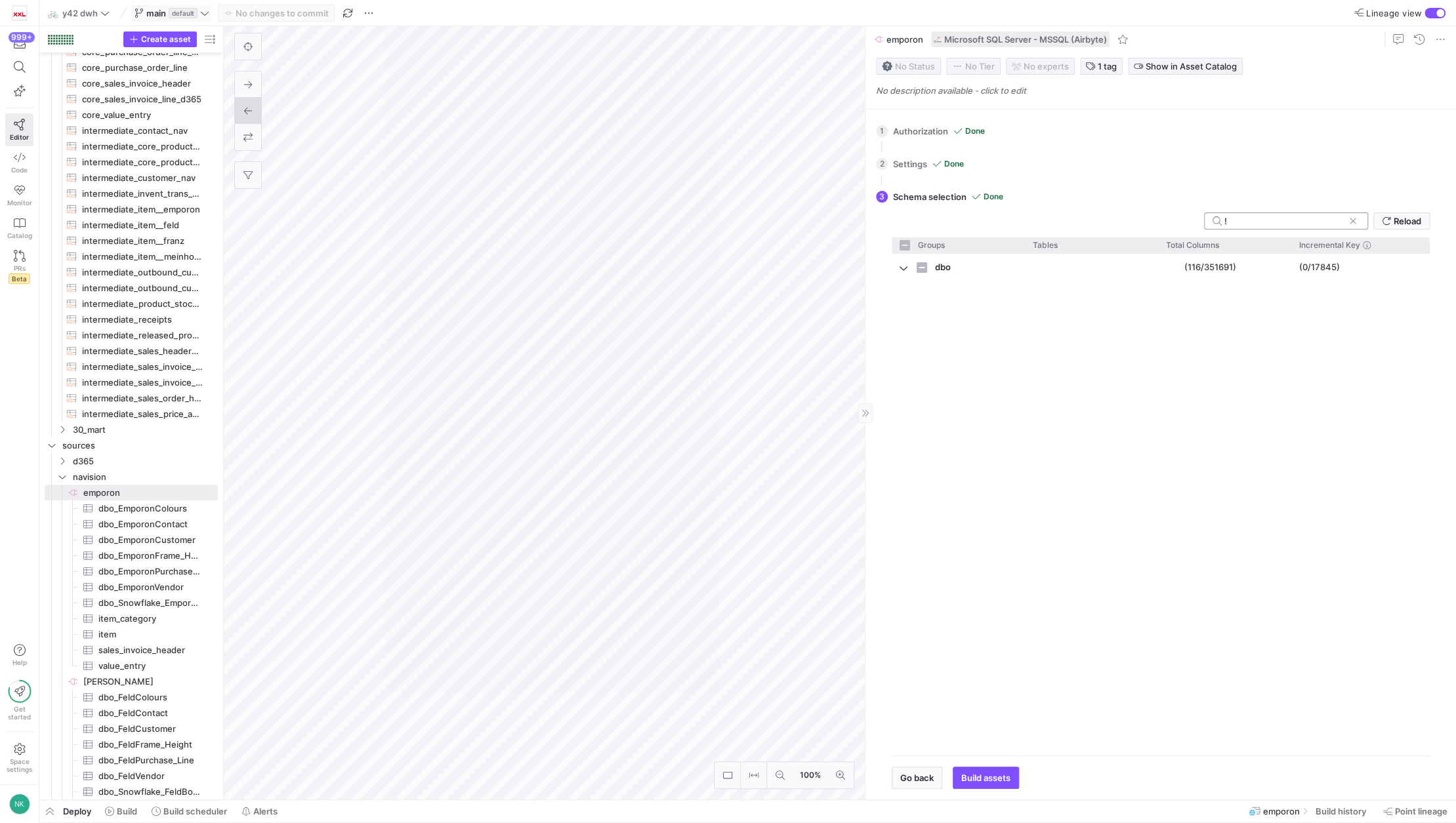
checkbox input "false"
type input "!"
click at [1438, 13] on div "button" at bounding box center [1439, 13] width 8 height 8
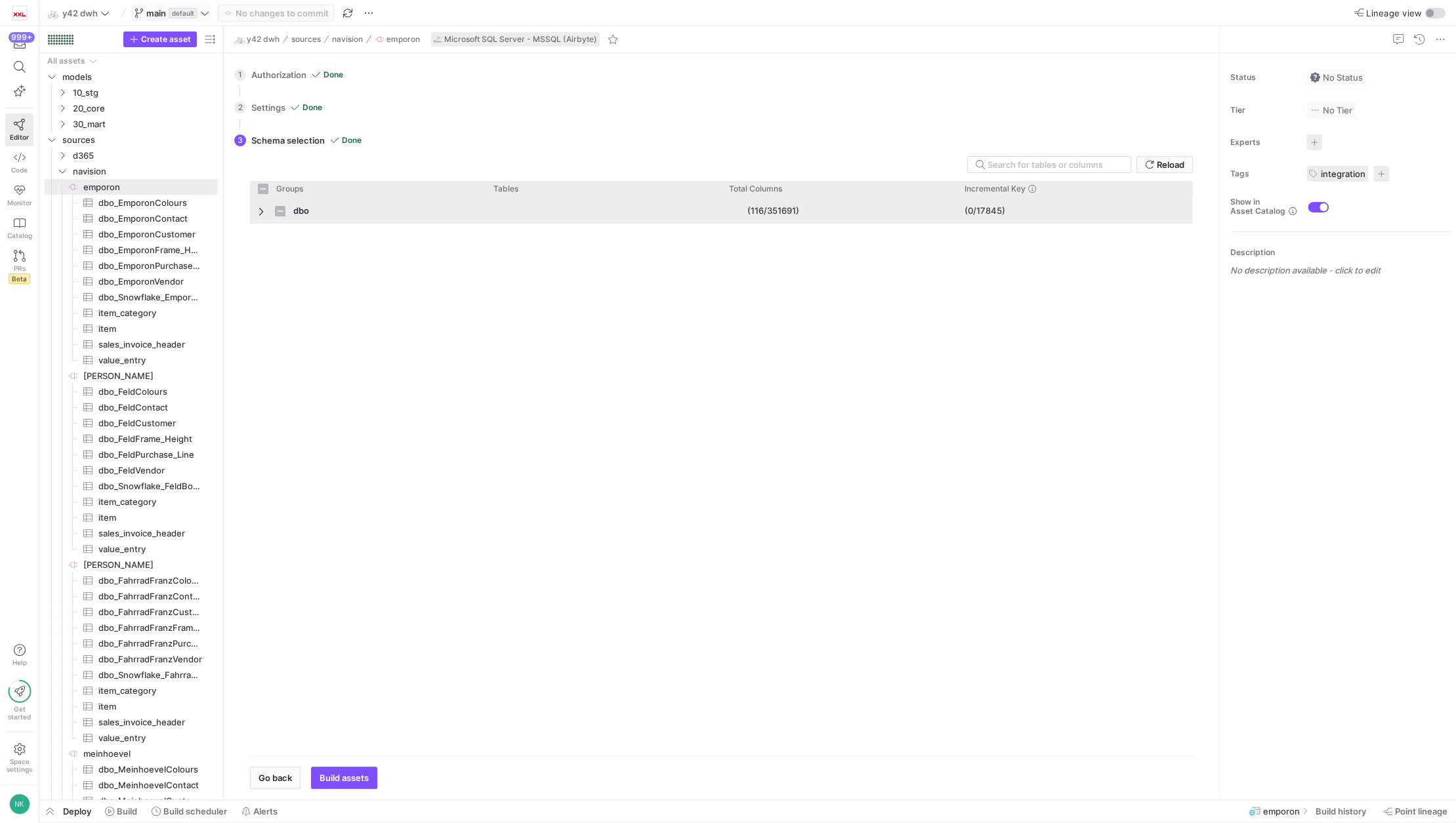
click at [259, 215] on span "Press SPACE to select this row." at bounding box center [262, 211] width 9 height 10
checkbox input "false"
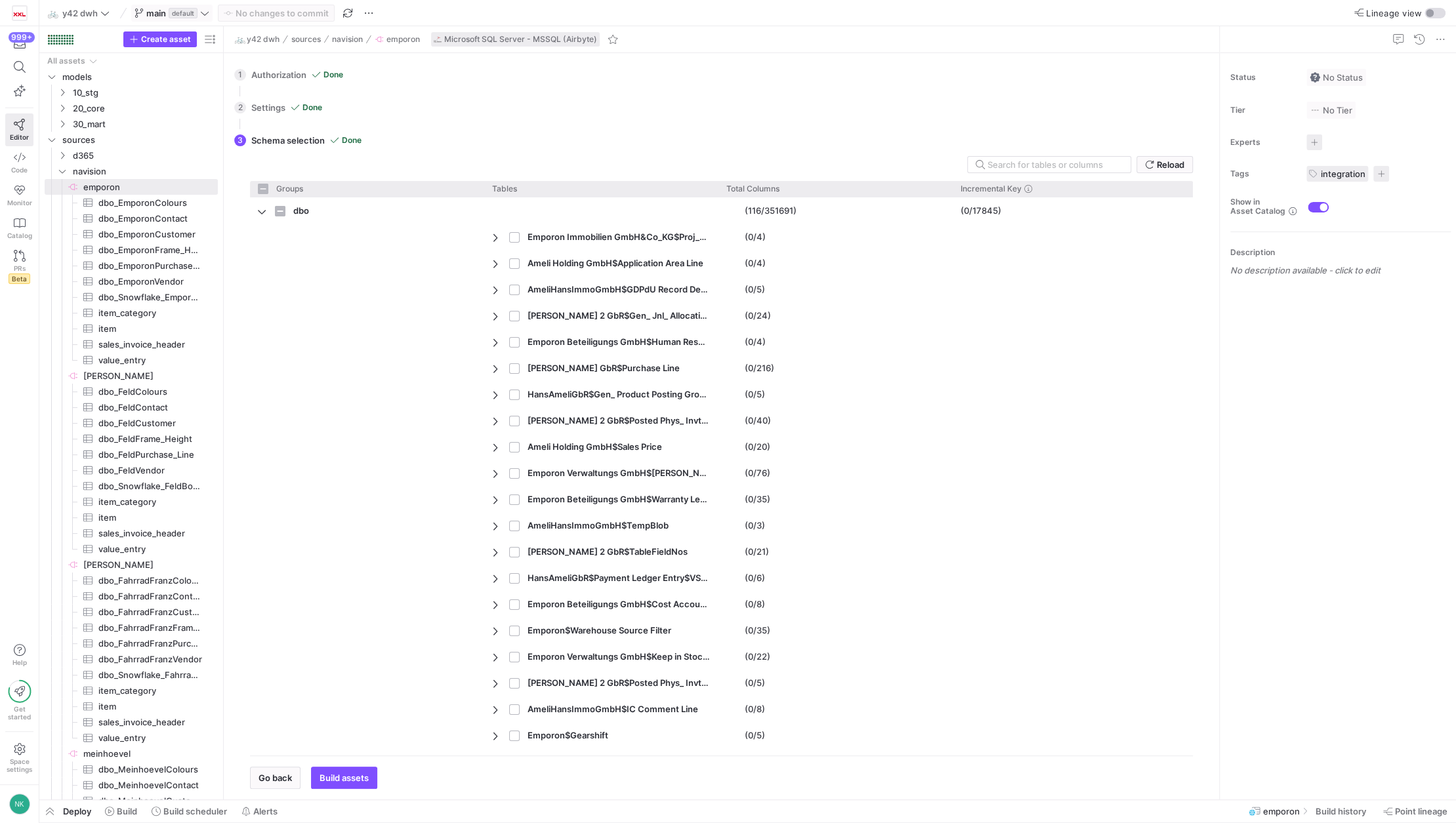
click at [993, 155] on div "3 Schema selection Done Reload Groups Tables Drag here to set column labels Gro…" at bounding box center [719, 456] width 969 height 665
click at [993, 163] on input "text" at bounding box center [1054, 164] width 132 height 10
type input "!"
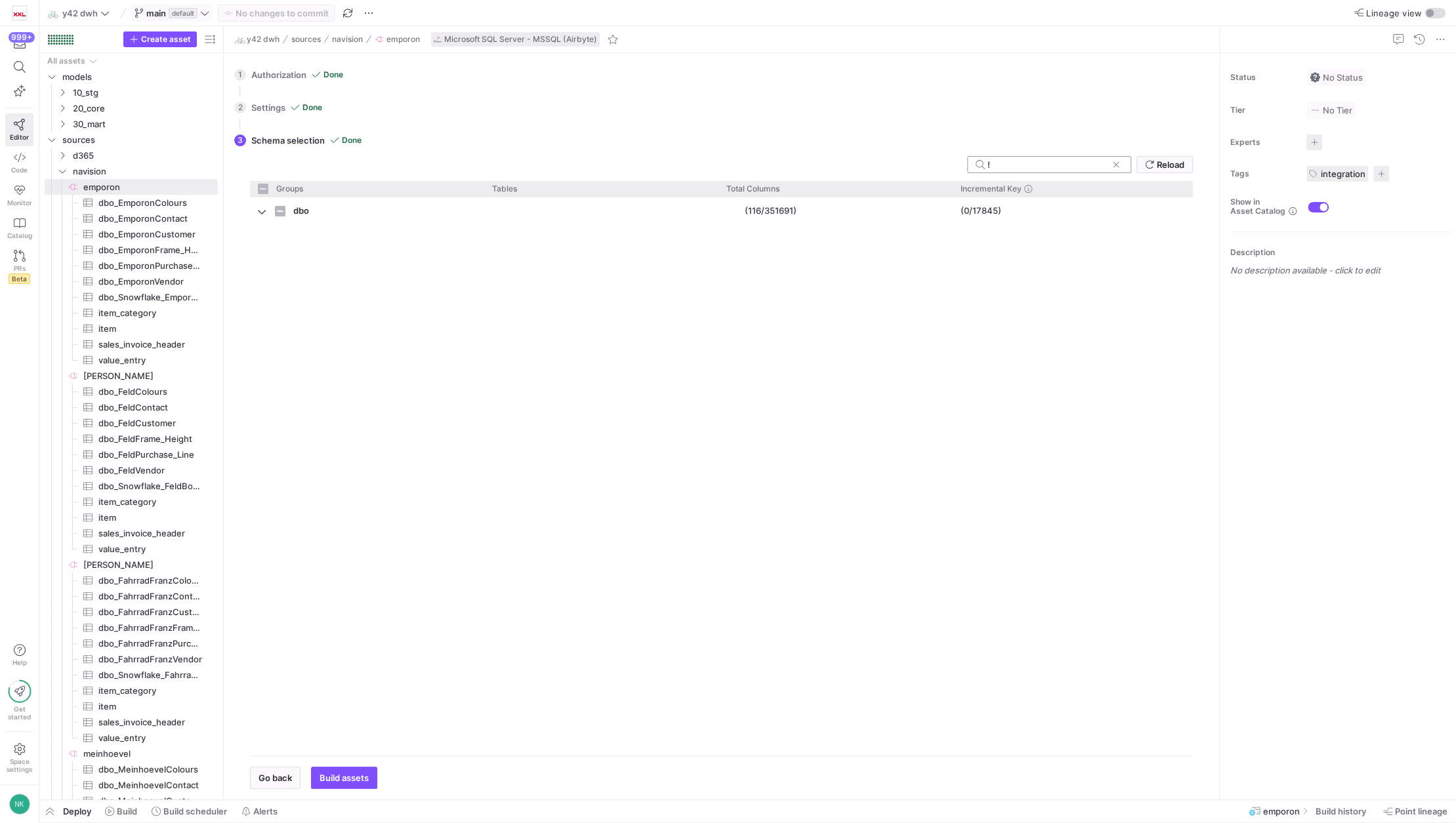
checkbox input "false"
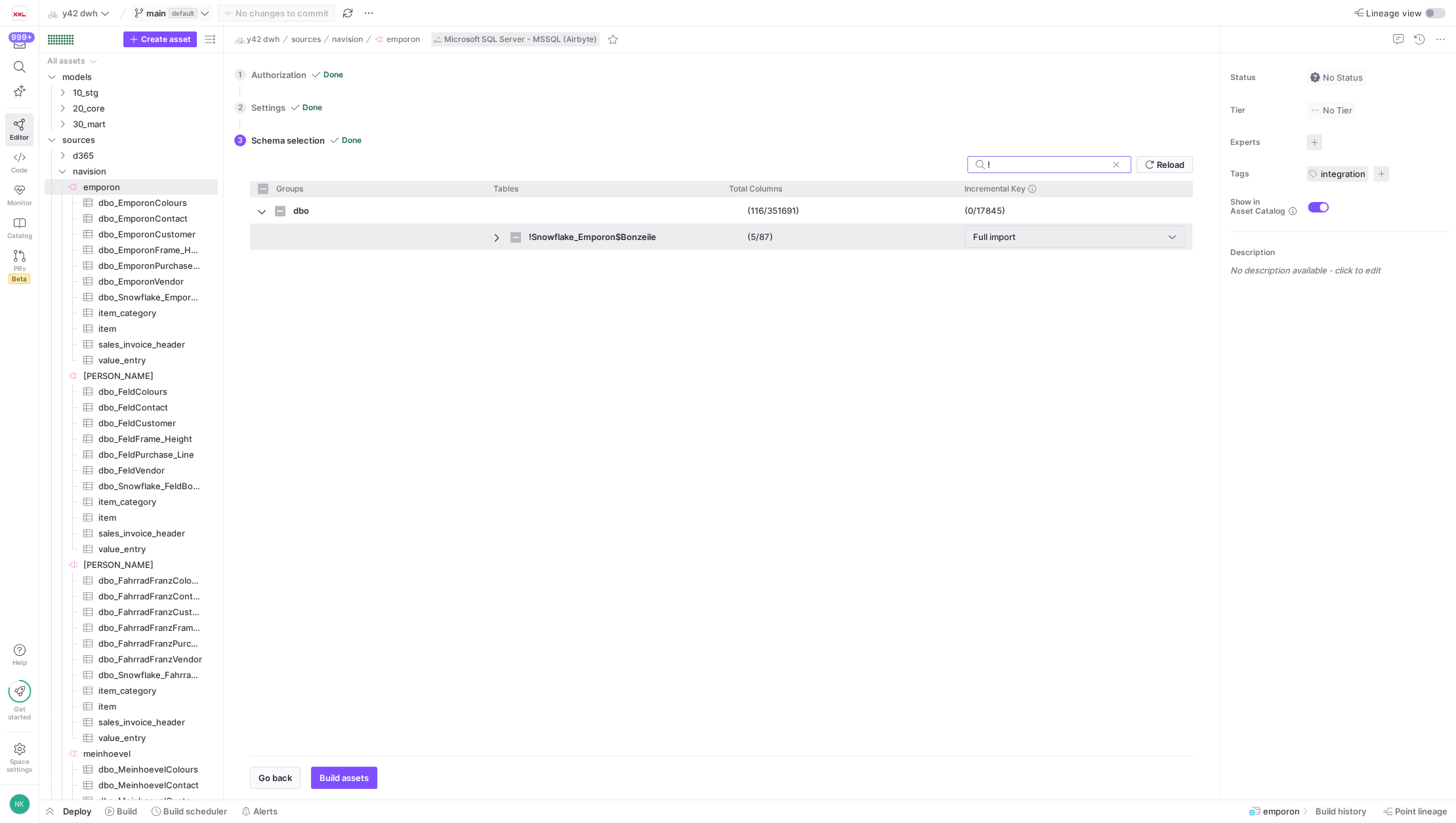
type input "!"
click at [498, 232] on span "Press SPACE to select this row." at bounding box center [498, 237] width 9 height 10
checkbox input "false"
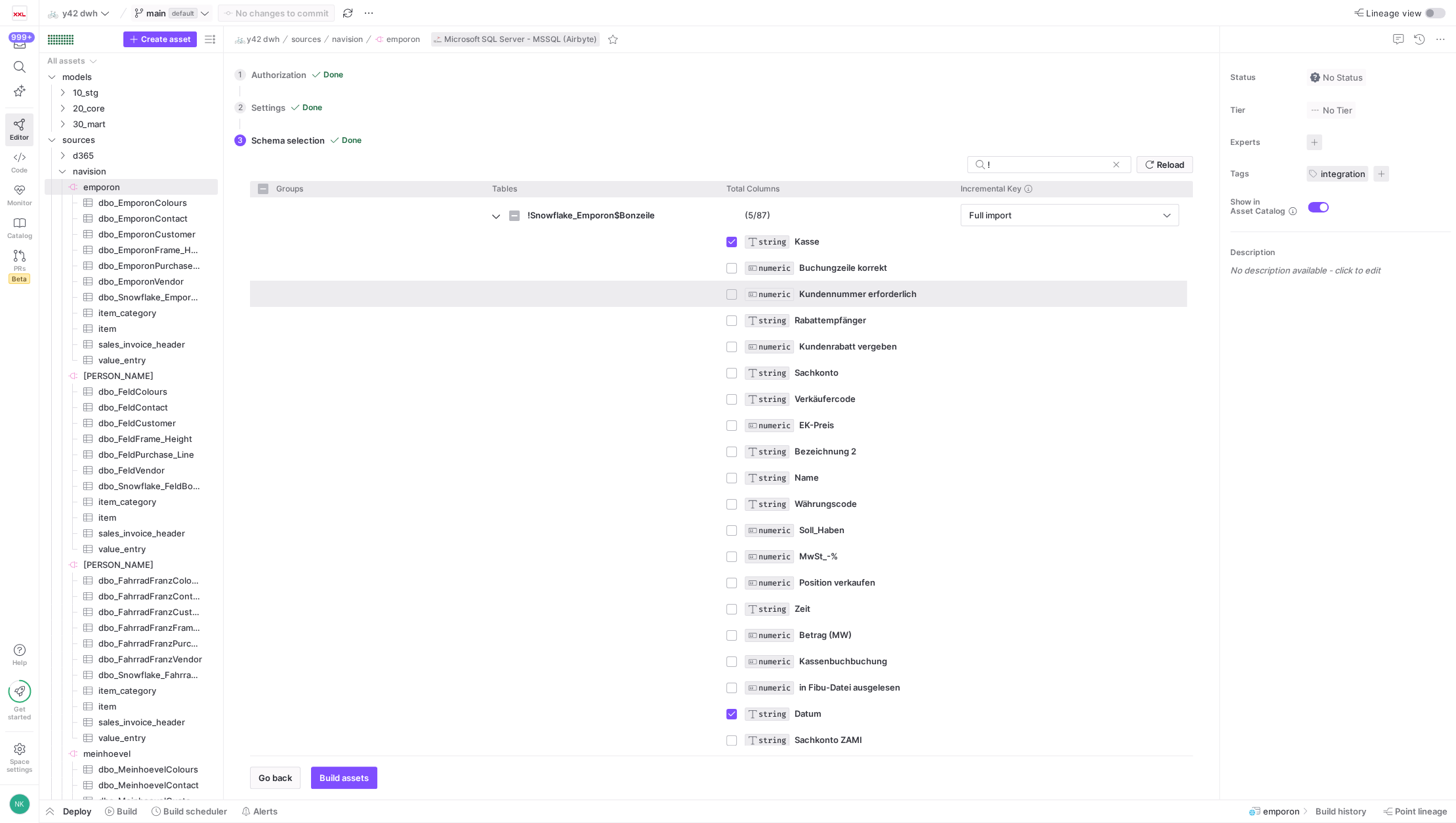
scroll to position [26, 0]
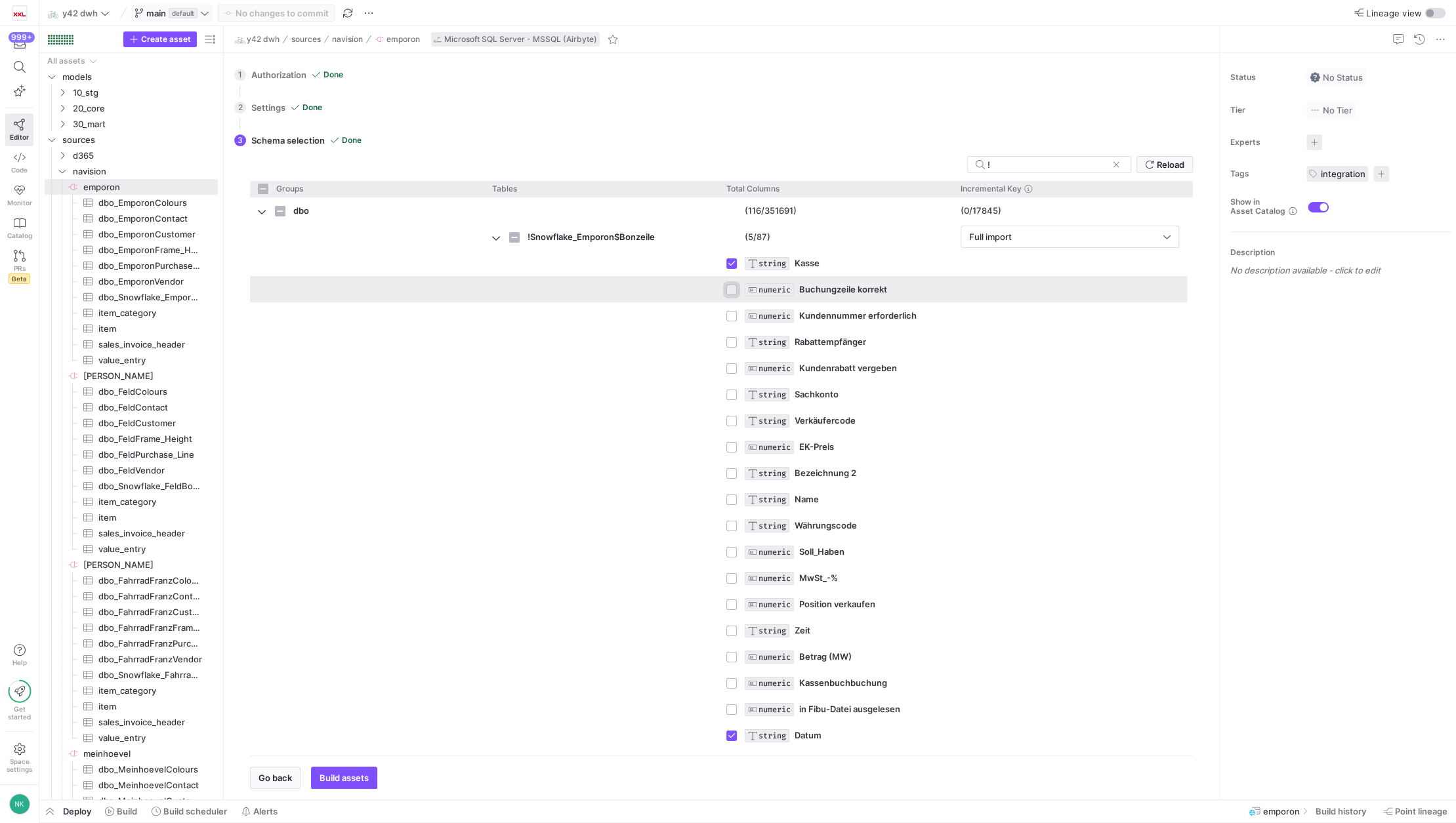
click at [730, 291] on input "Press Space to toggle row selection (unchecked)" at bounding box center [731, 290] width 10 height 10
checkbox input "true"
checkbox input "false"
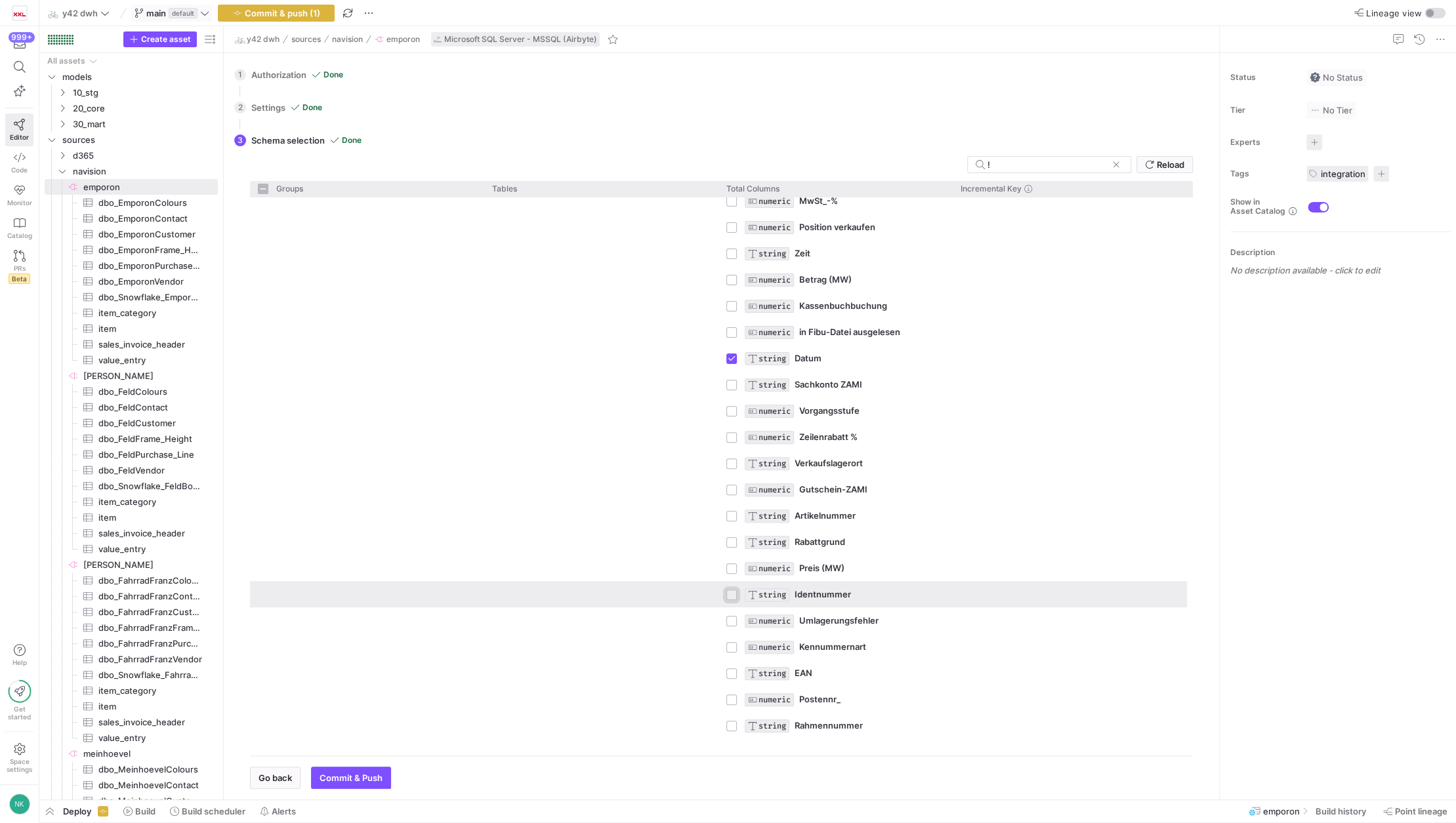
click at [730, 594] on input "Press Space to toggle row selection (unchecked)" at bounding box center [731, 594] width 10 height 10
checkbox input "true"
checkbox input "false"
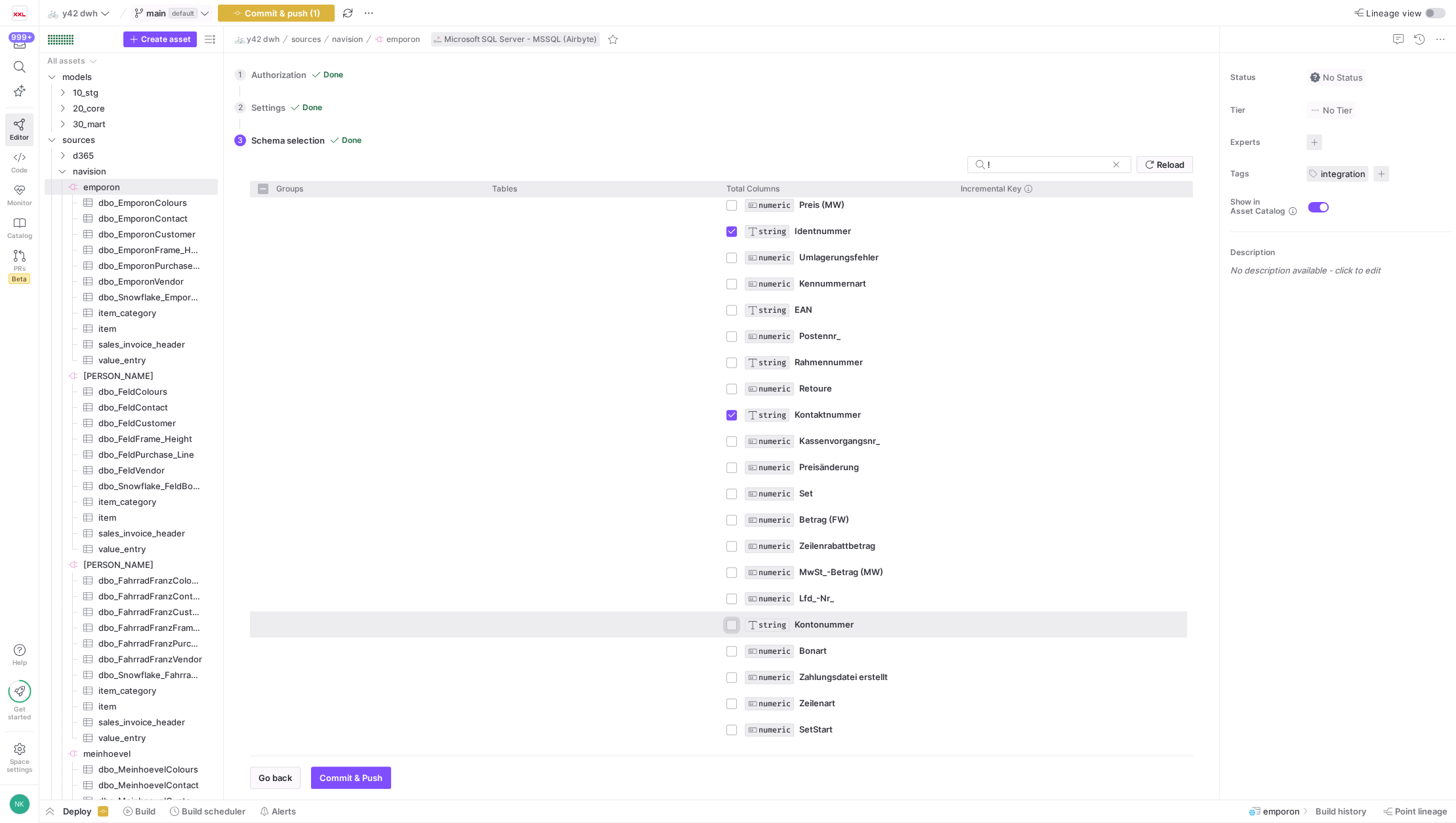
click at [728, 627] on input "Press Space to toggle row selection (unchecked)" at bounding box center [731, 625] width 10 height 10
checkbox input "true"
checkbox input "false"
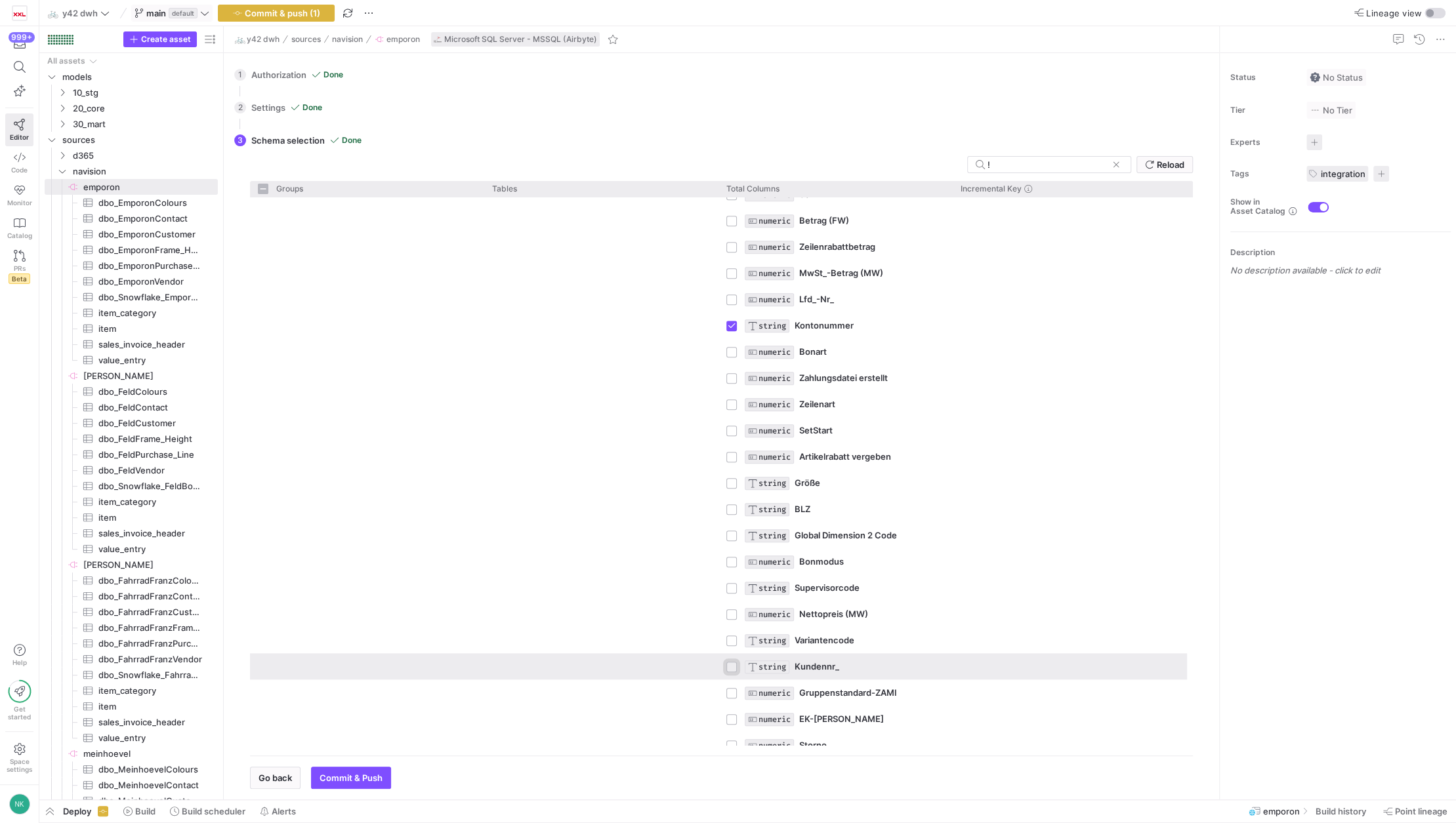
click at [727, 668] on input "Press Space to toggle row selection (unchecked)" at bounding box center [731, 667] width 10 height 10
checkbox input "true"
checkbox input "false"
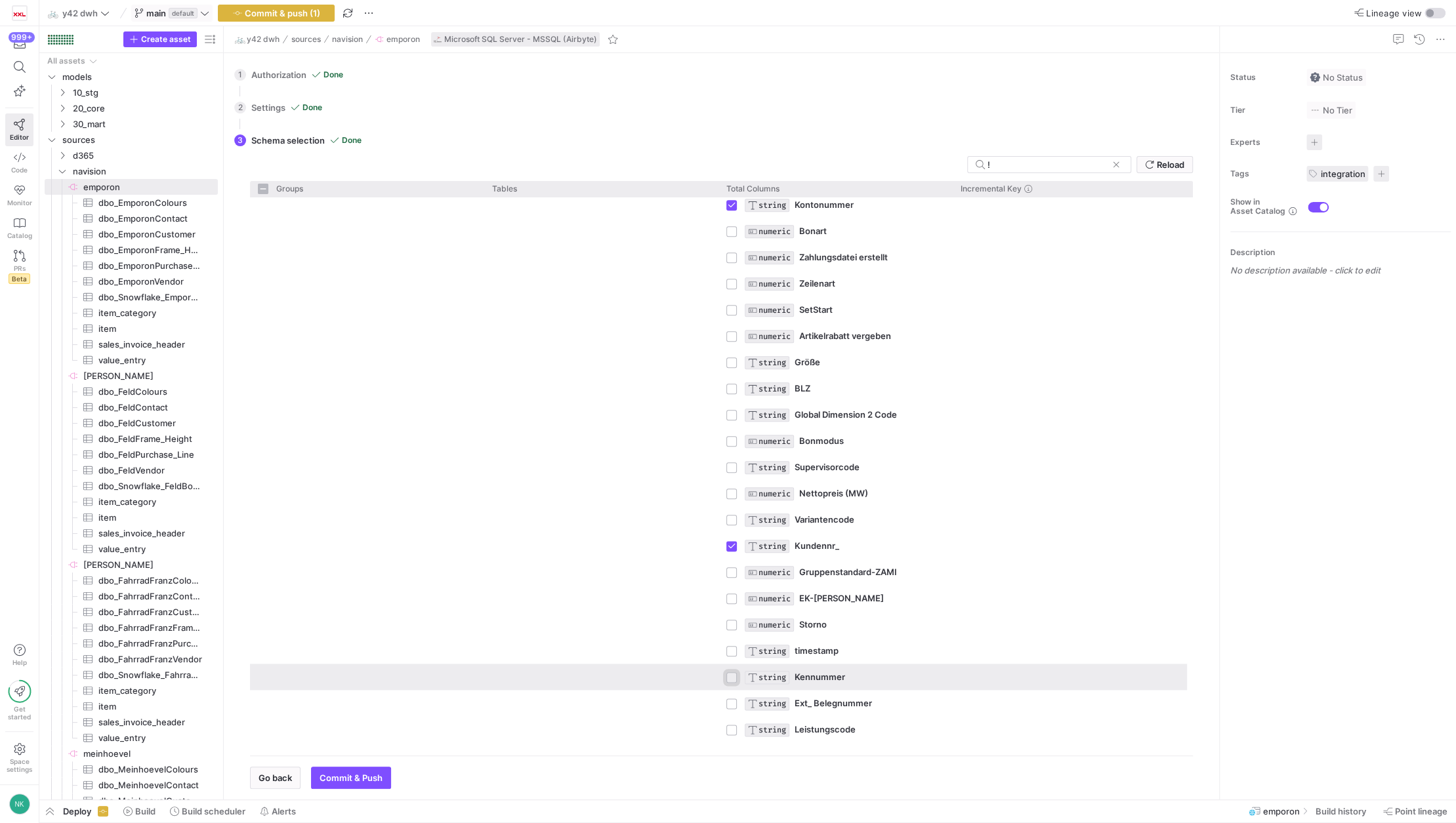
click at [729, 675] on input "Press Space to toggle row selection (unchecked)" at bounding box center [731, 677] width 10 height 10
checkbox input "true"
checkbox input "false"
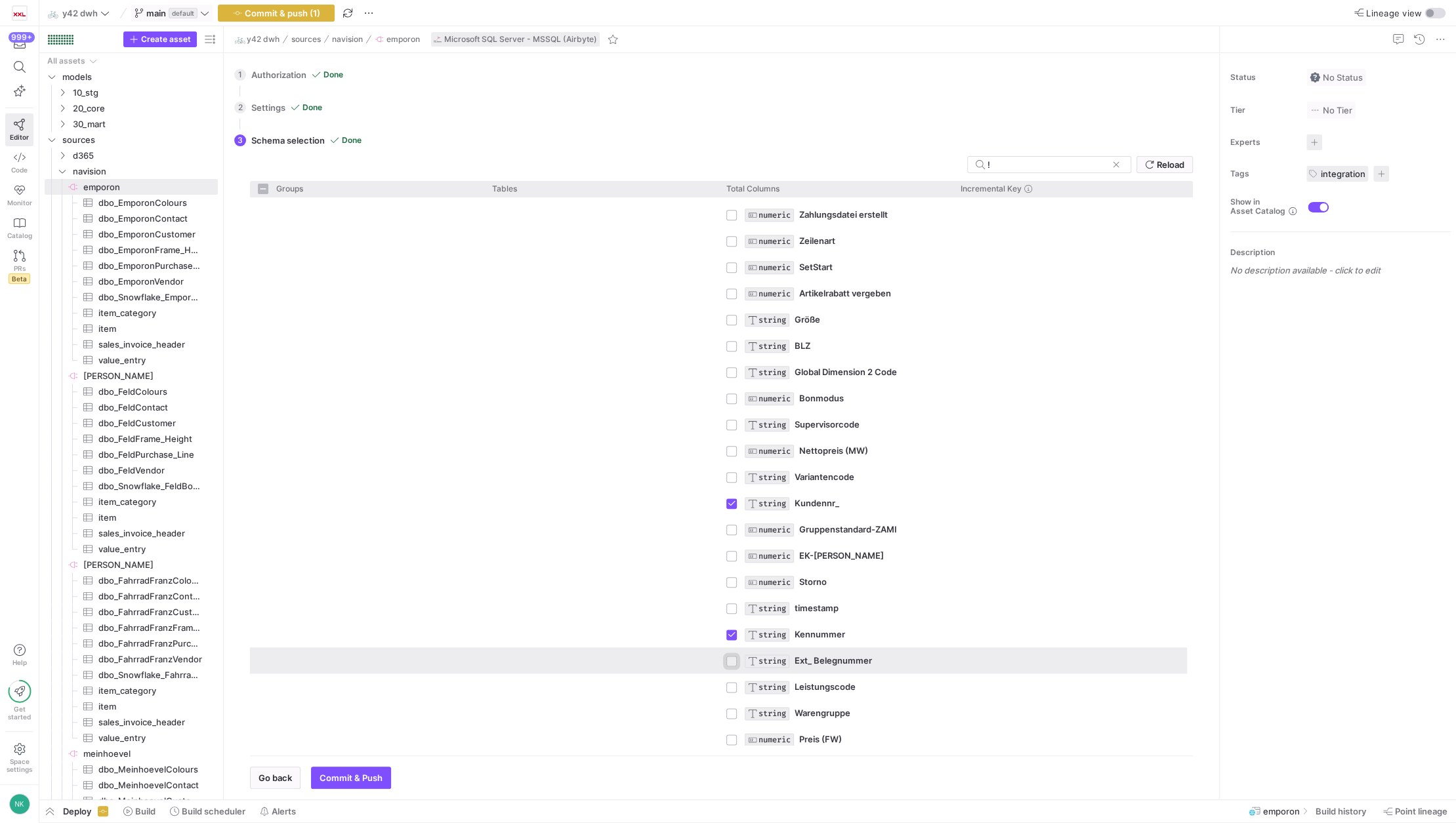
click at [730, 661] on input "Press Space to toggle row selection (unchecked)" at bounding box center [731, 661] width 10 height 10
checkbox input "true"
checkbox input "false"
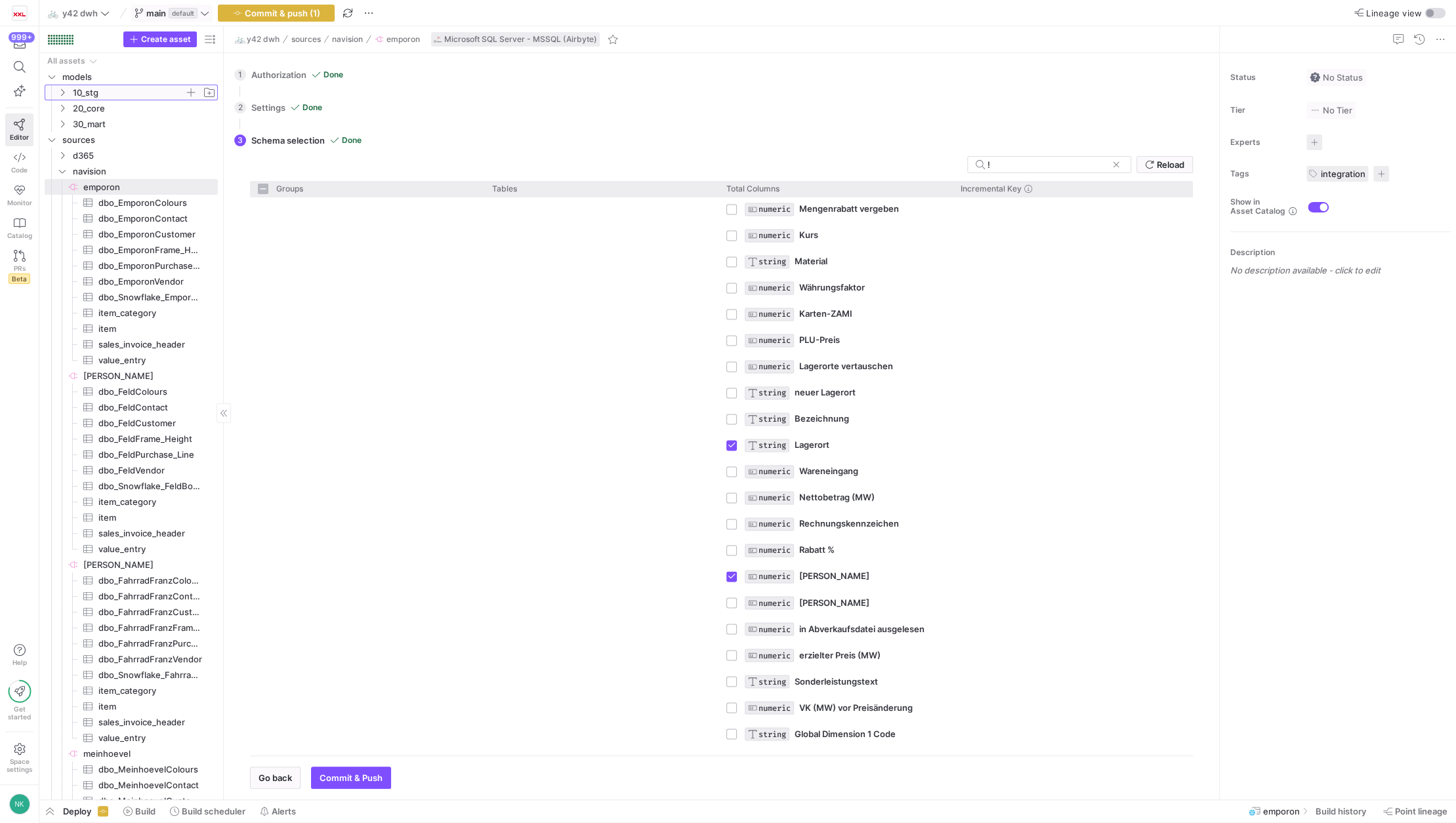
click at [63, 87] on y42-icon "Press SPACE to select this row." at bounding box center [62, 92] width 10 height 10
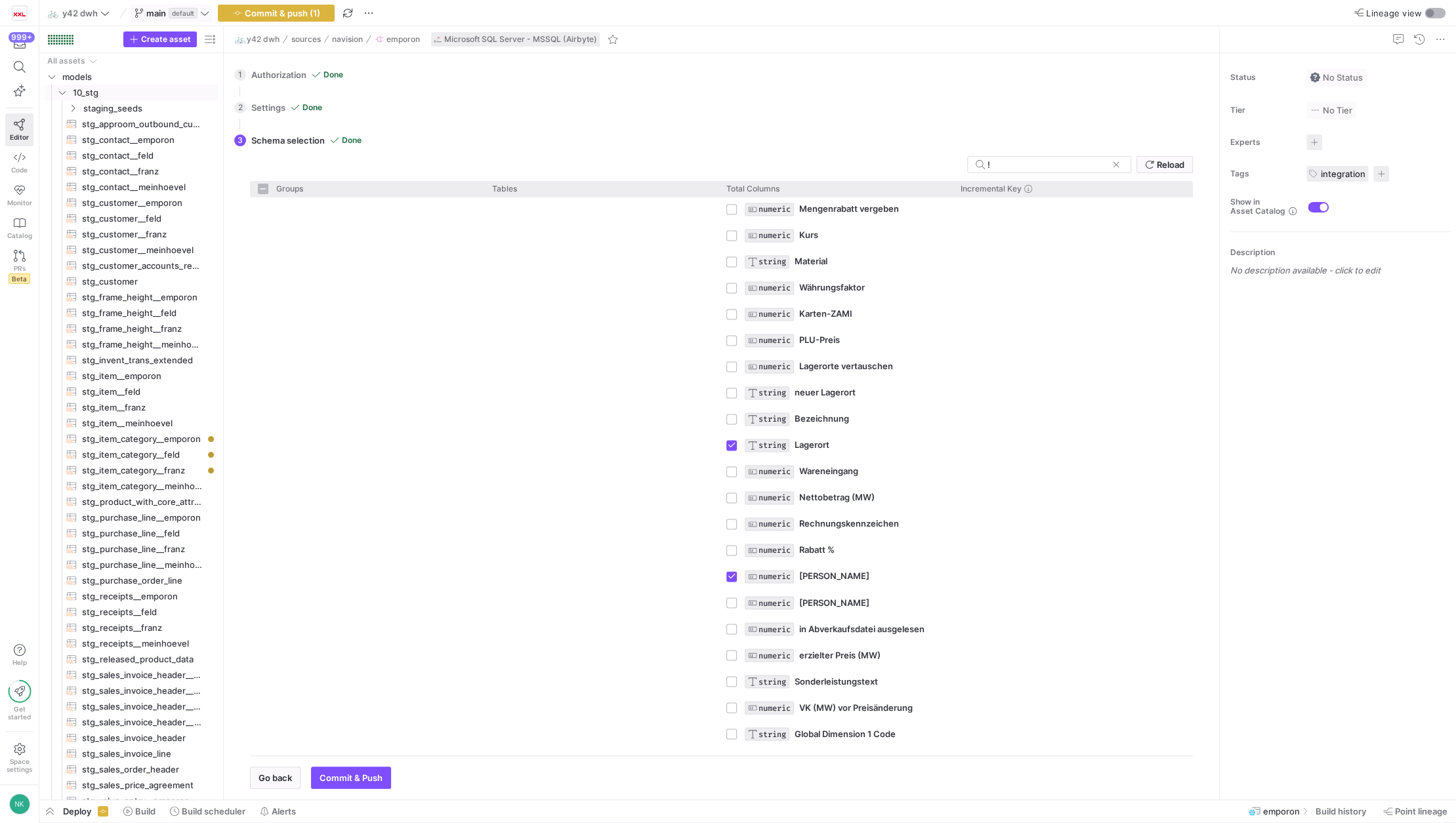
click at [1434, 13] on div "button" at bounding box center [1435, 13] width 21 height 10
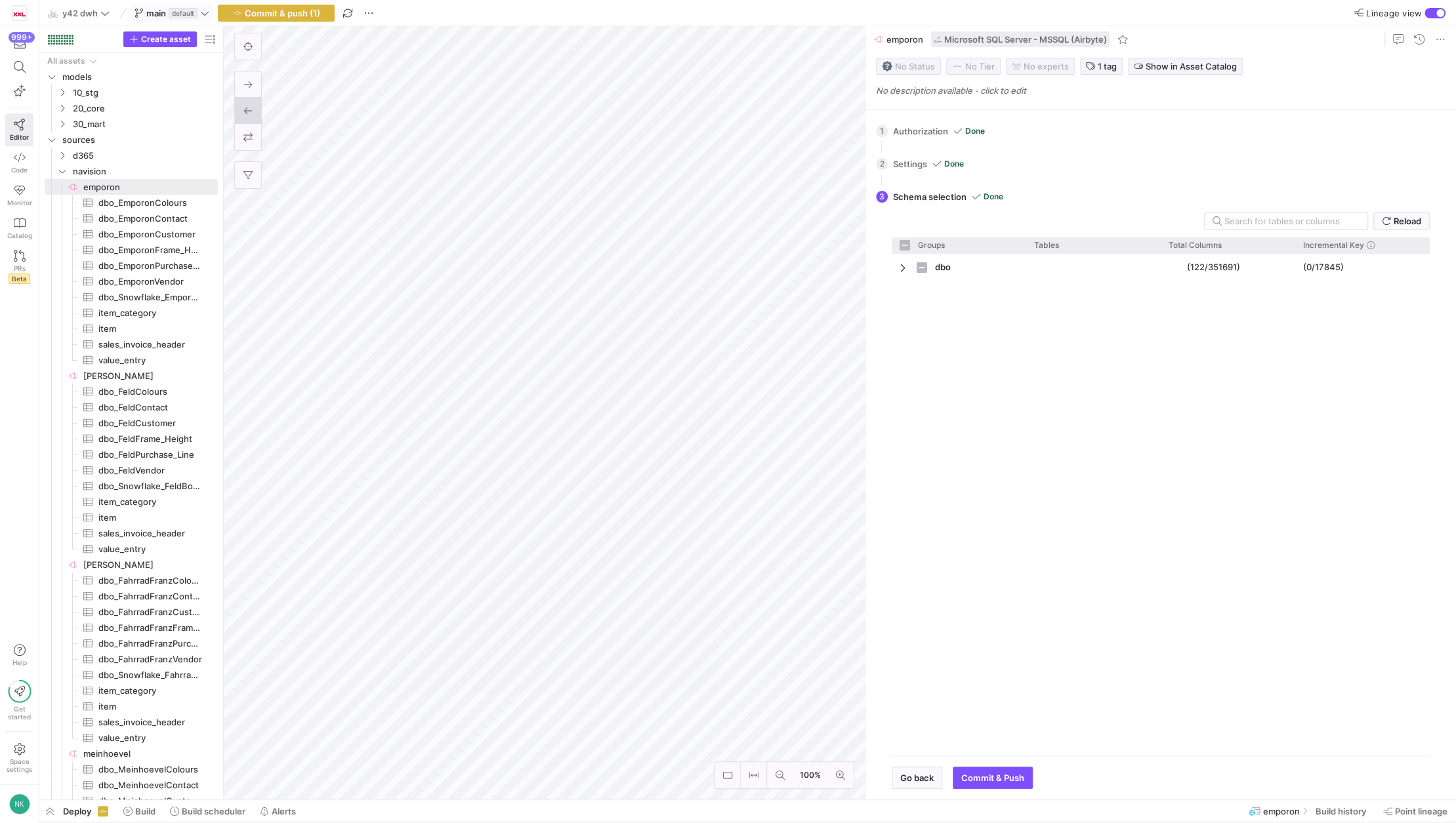
checkbox input "false"
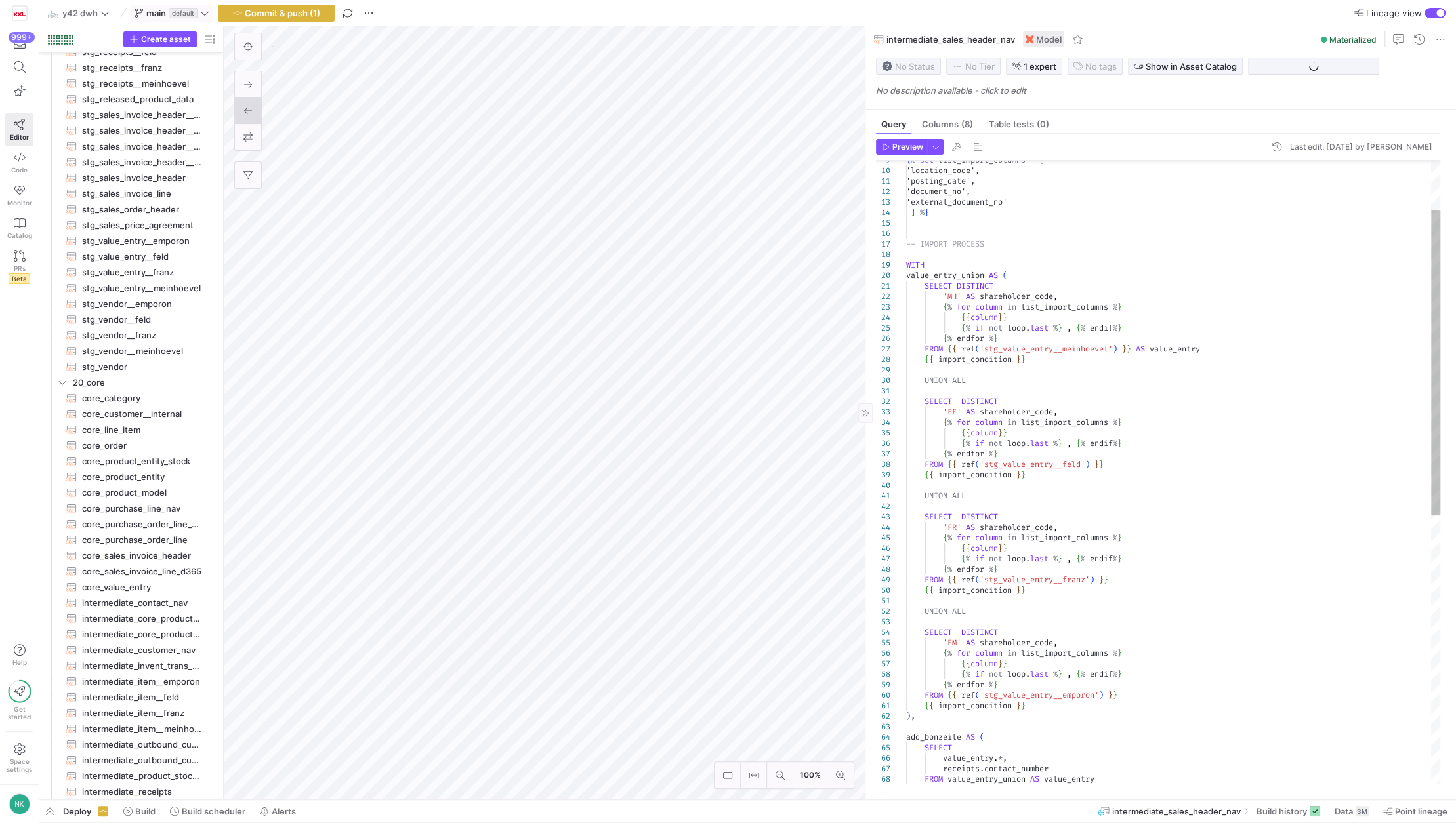
scroll to position [592, 0]
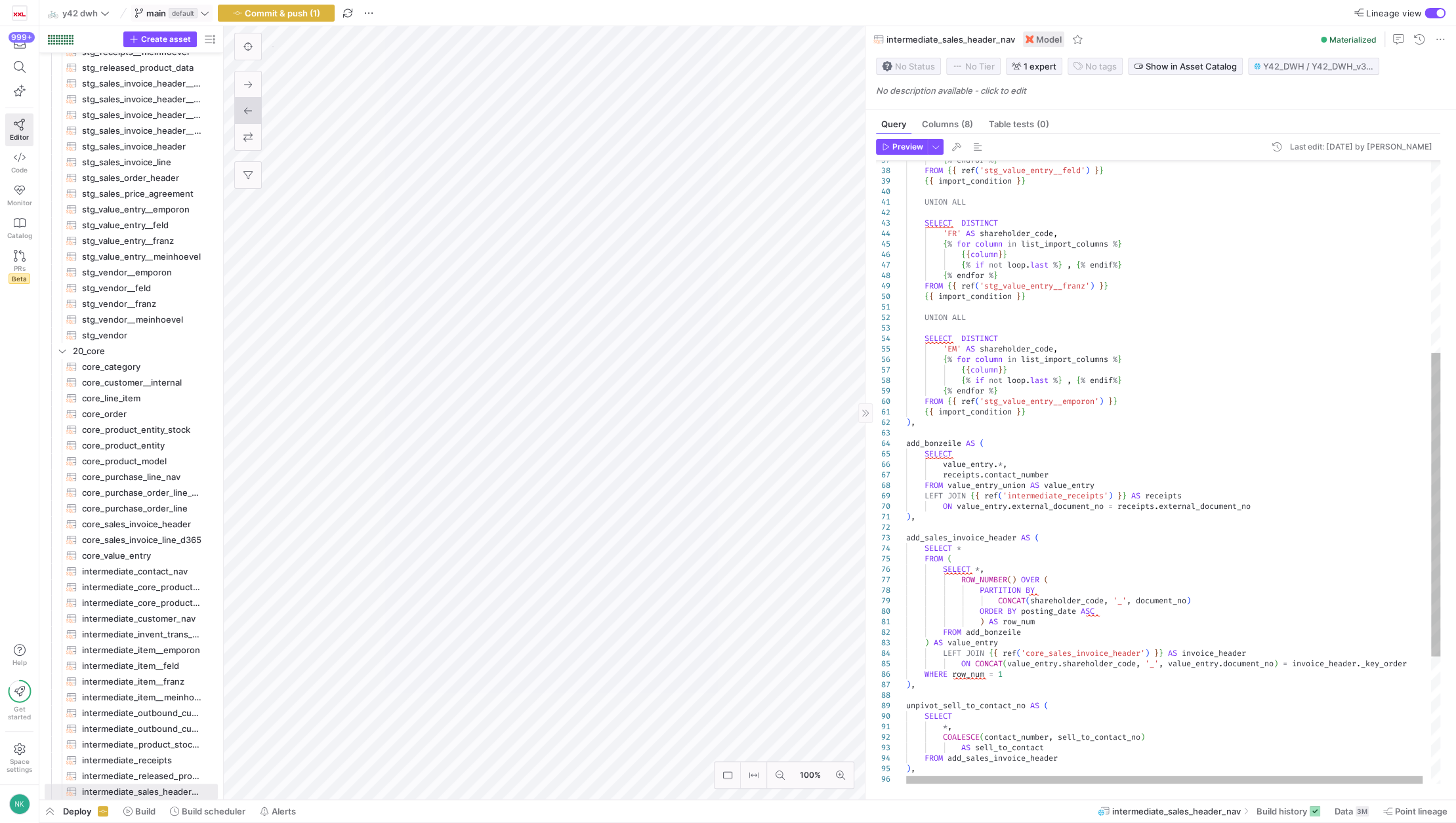
click at [1060, 505] on div "{ % endfor % } FROM { { ref ( 'stg_value_entry__feld' ) } } { { import_conditio…" at bounding box center [1177, 406] width 542 height 1278
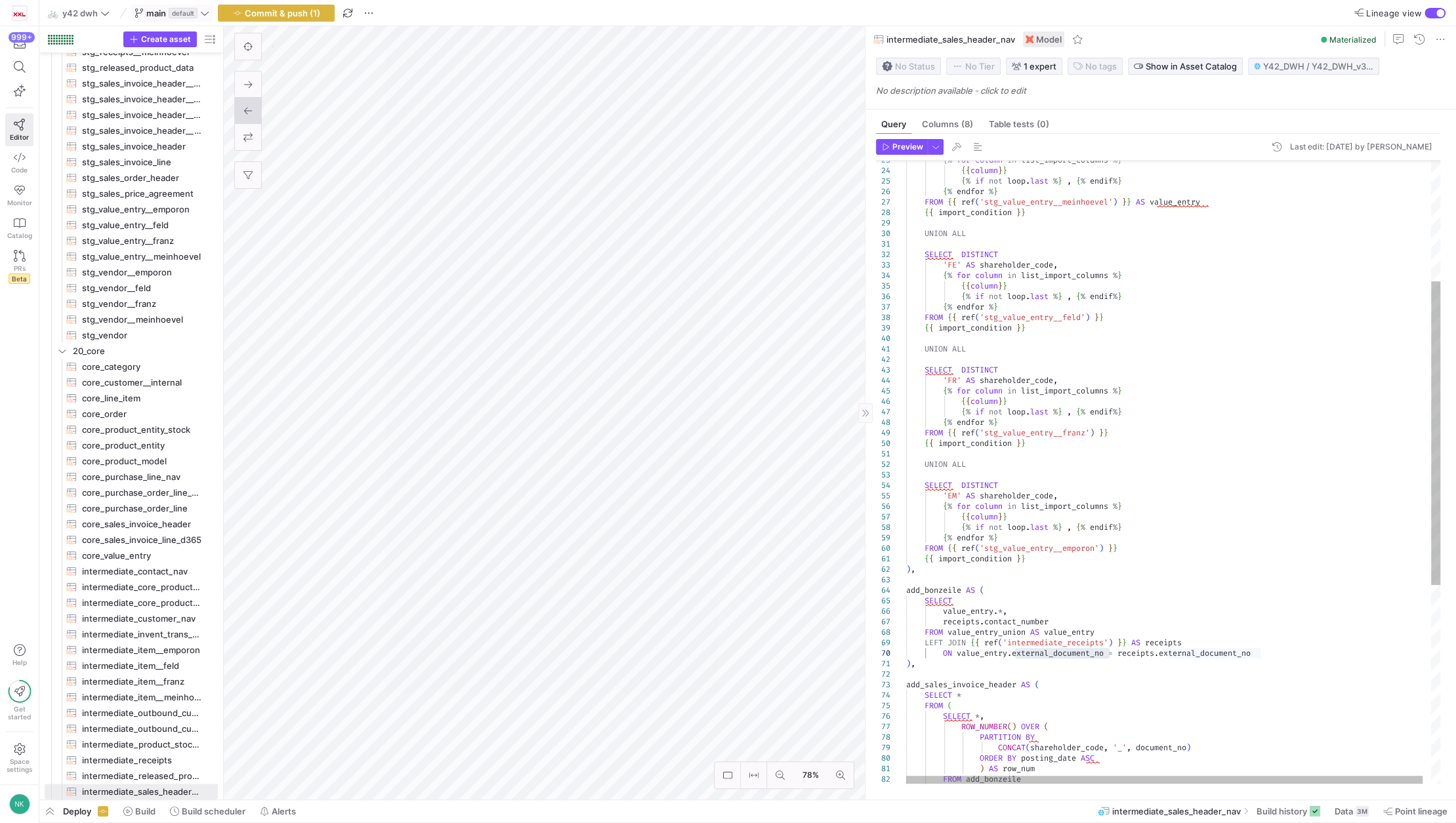
click at [1205, 657] on div "{ % endfor % } FROM { { ref ( 'stg_value_entry__feld' ) } } { { import_conditio…" at bounding box center [1177, 553] width 542 height 1278
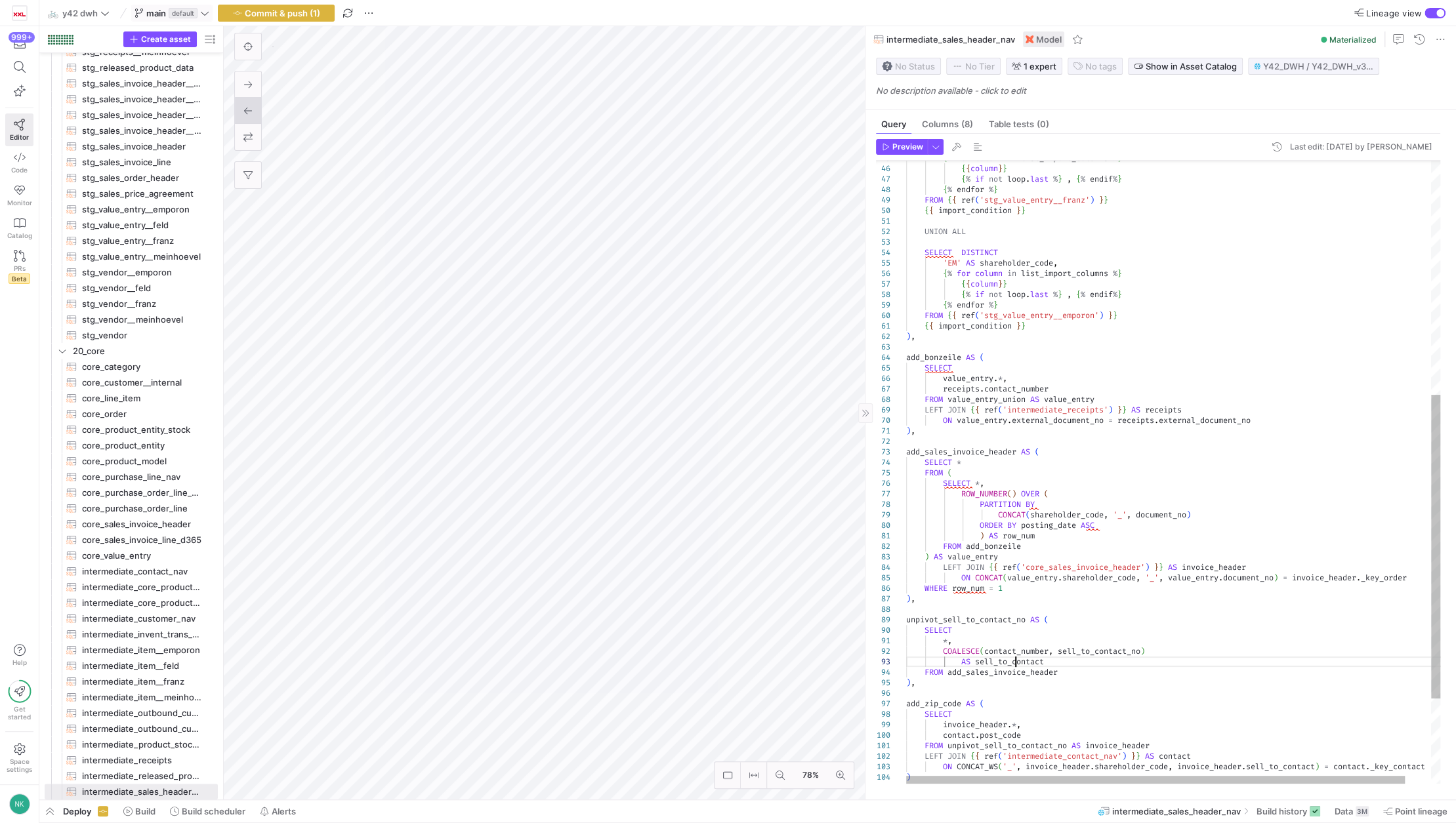
click at [1013, 662] on div "{ % for column in list_import_columns % } { { column } } { % if not loop . last…" at bounding box center [1187, 320] width 562 height 1278
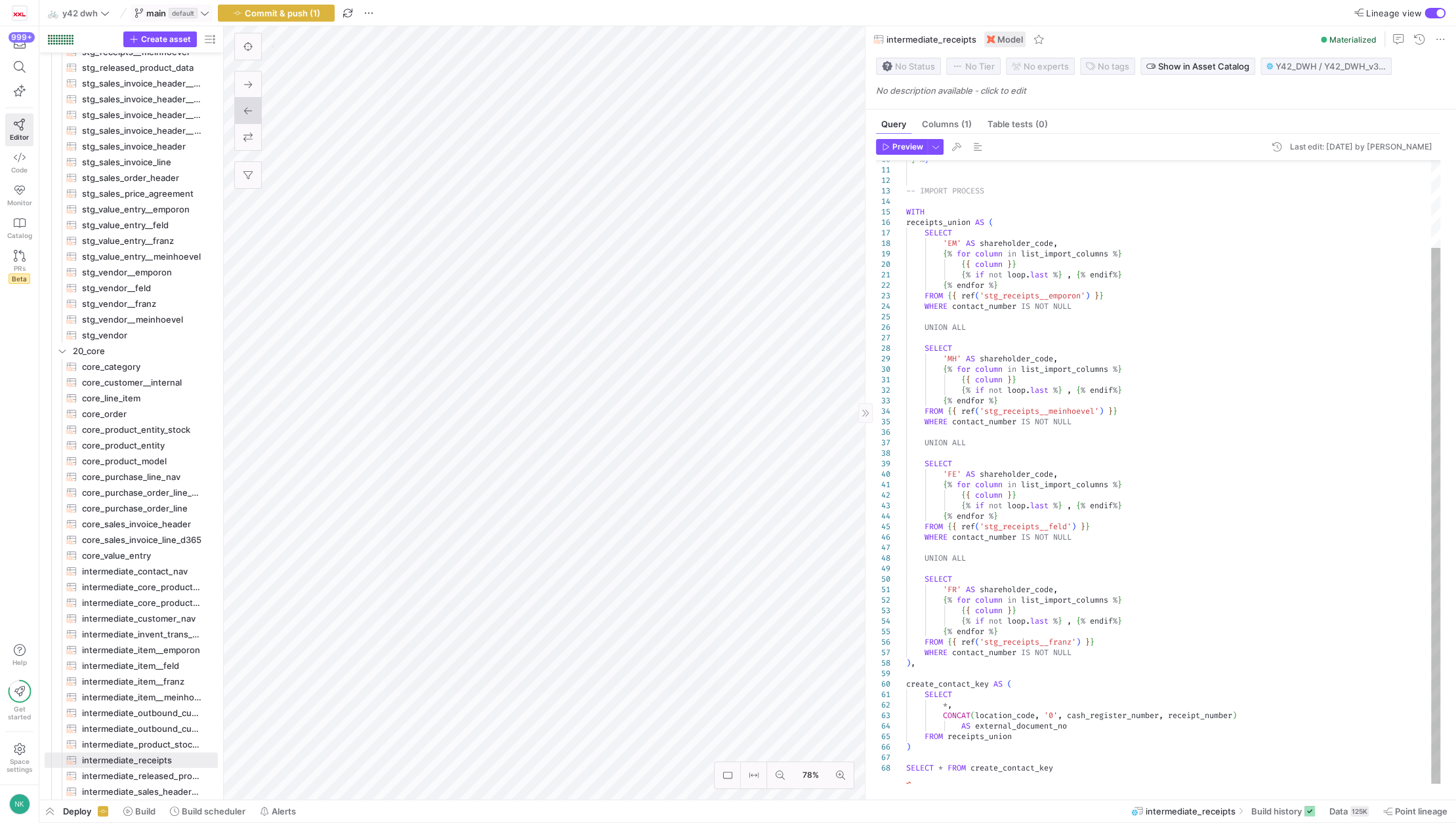
type textarea "*, CONCAT(location_code, '0', cash_register_number, receipt_number) AS external…"
drag, startPoint x: 1246, startPoint y: 718, endPoint x: 943, endPoint y: 716, distance: 303.0
click at [943, 716] on div "-- IMPORT PROCESS WITH receipts_union AS ( SELECT 'EM' AS shareholder_code , { …" at bounding box center [1173, 422] width 534 height 724
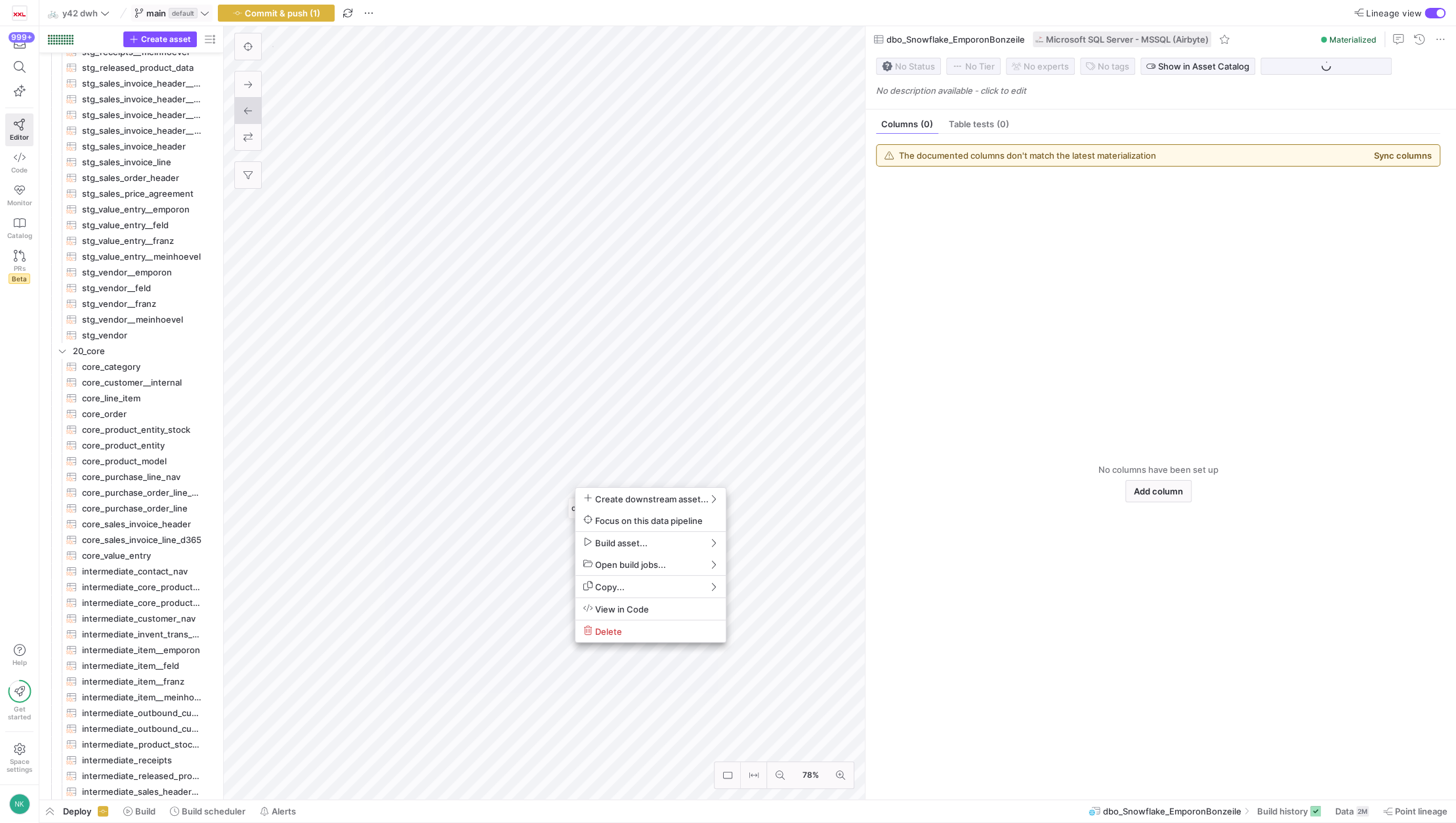
scroll to position [844, 0]
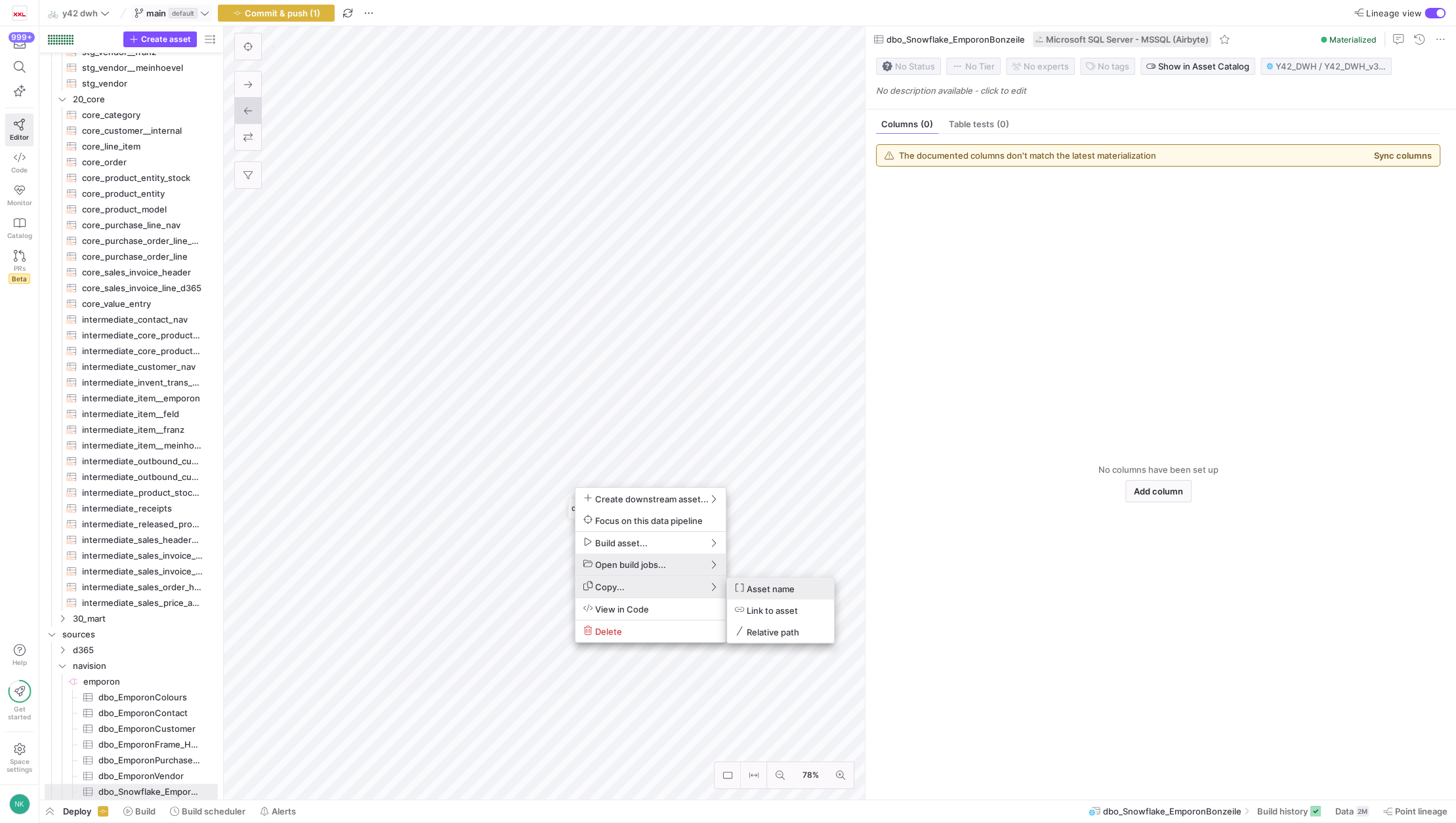
click at [763, 585] on span "Asset name" at bounding box center [765, 589] width 60 height 11
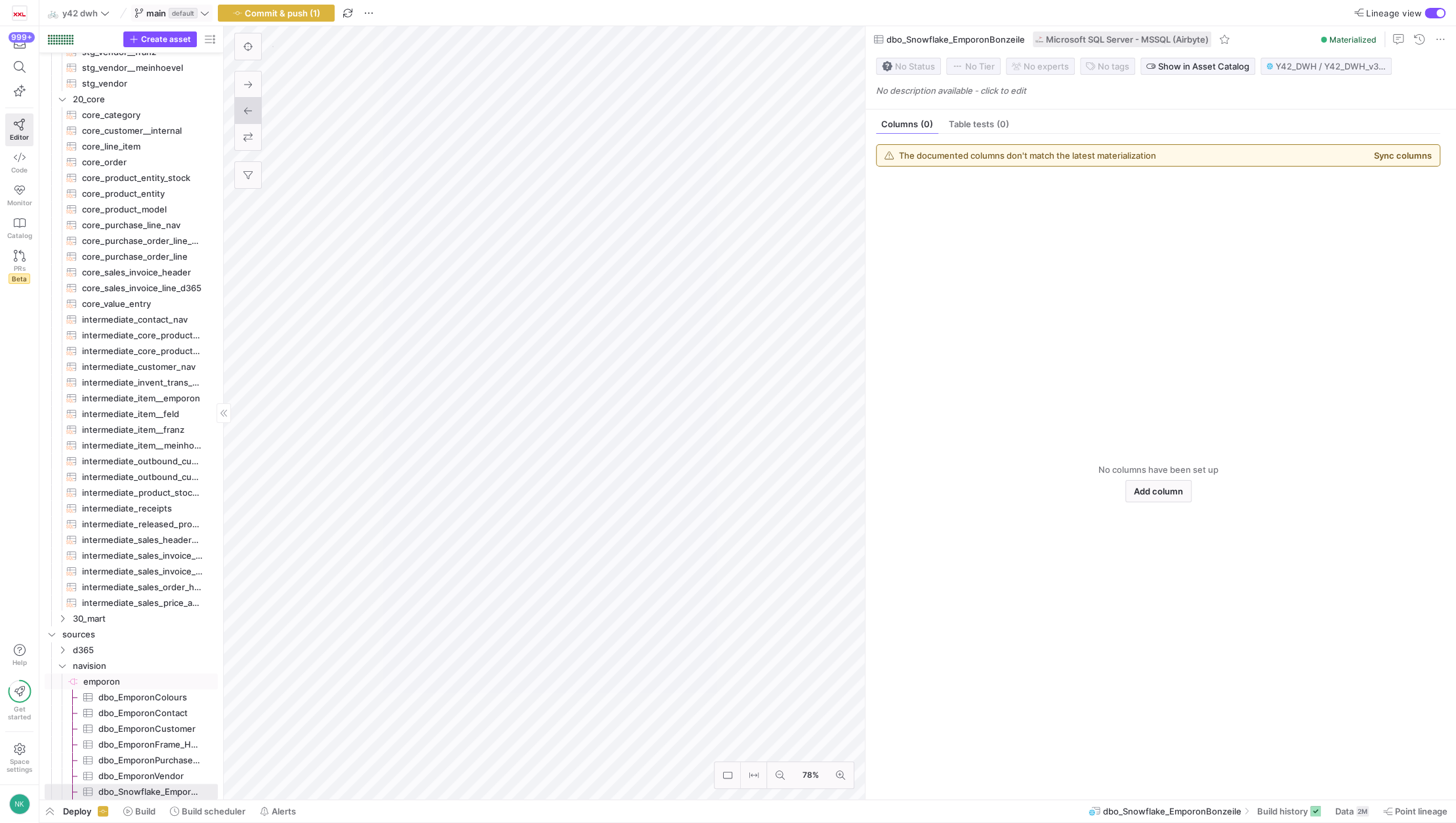
click at [99, 687] on span "emporon​​​​​​​​" at bounding box center [150, 682] width 132 height 15
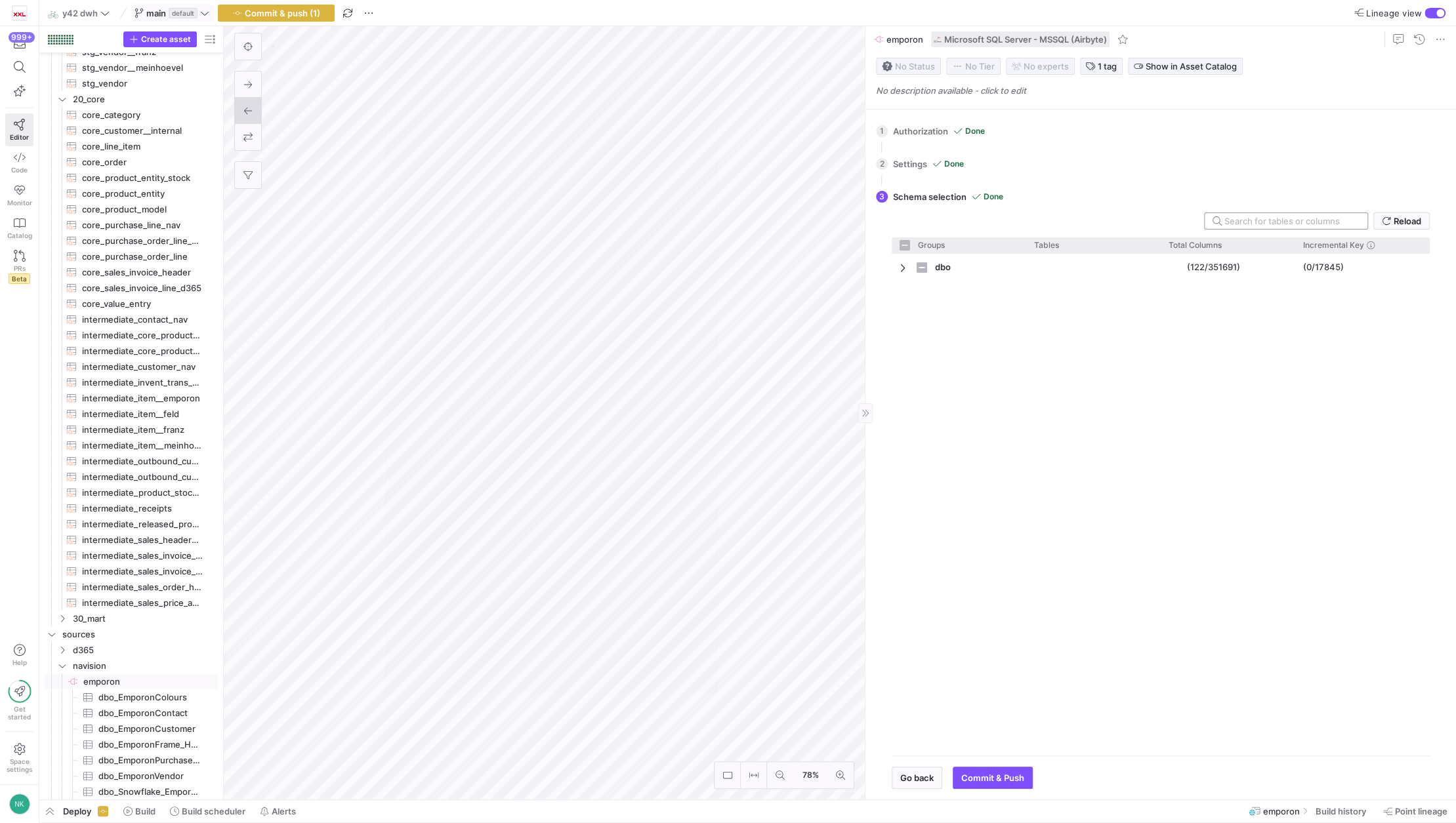
click at [1285, 229] on div at bounding box center [1290, 221] width 132 height 16
click at [903, 268] on span "Press SPACE to select this row." at bounding box center [904, 268] width 9 height 10
checkbox input "false"
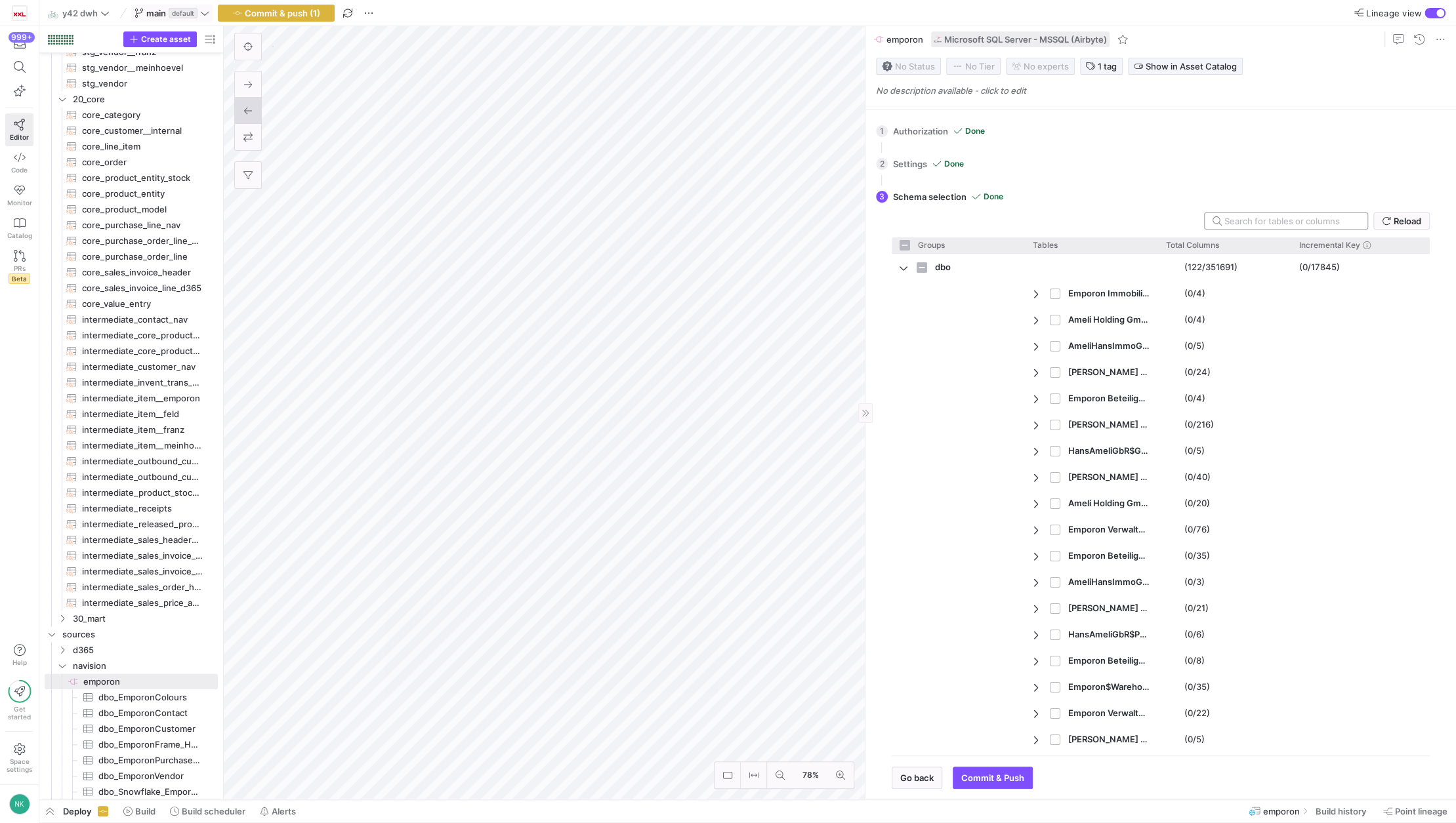
click at [1277, 222] on input "text" at bounding box center [1290, 221] width 132 height 10
type input "!"
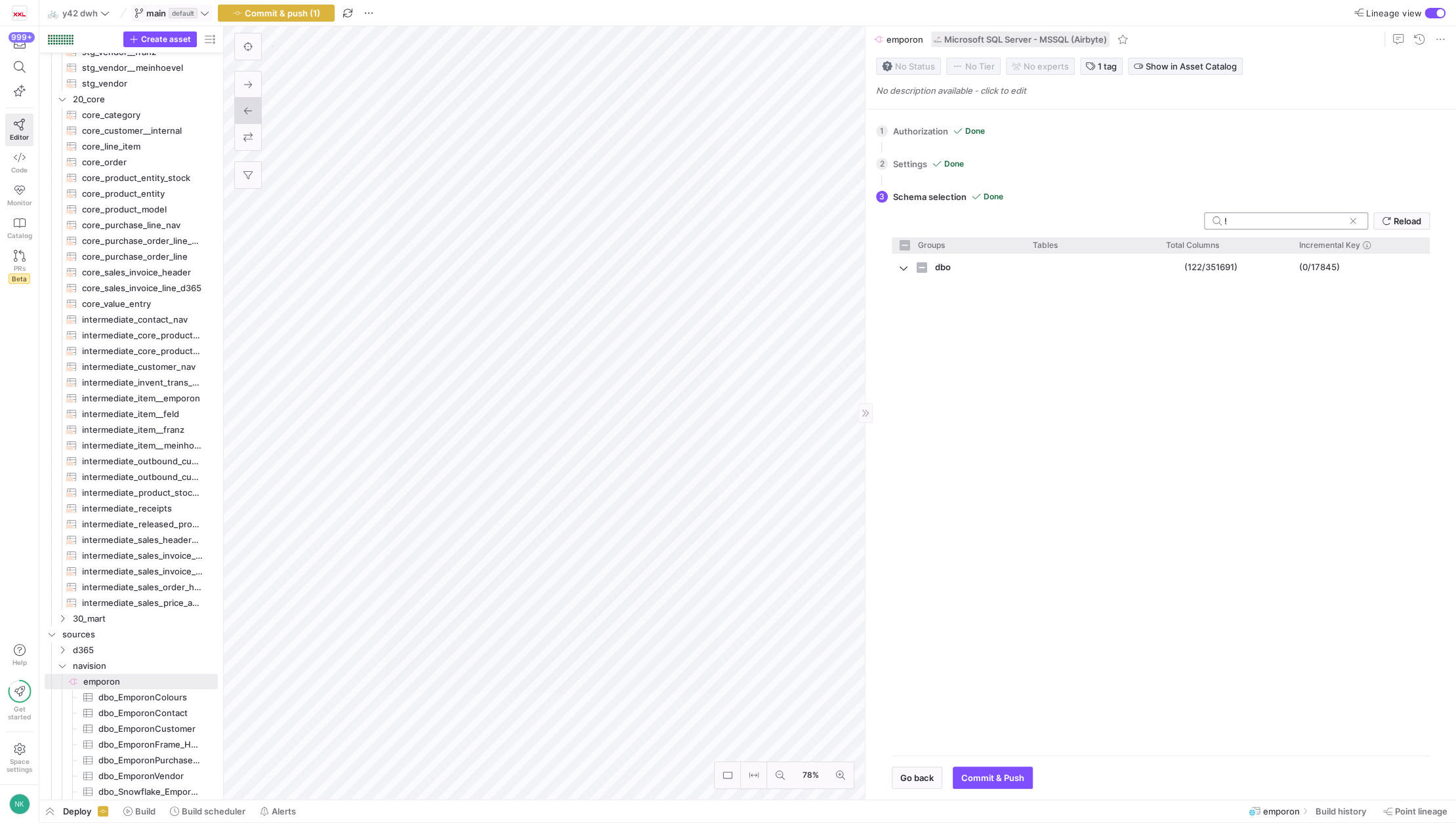
checkbox input "false"
type input "!"
click at [1036, 296] on span "Press SPACE to select this row." at bounding box center [1038, 293] width 9 height 10
checkbox input "false"
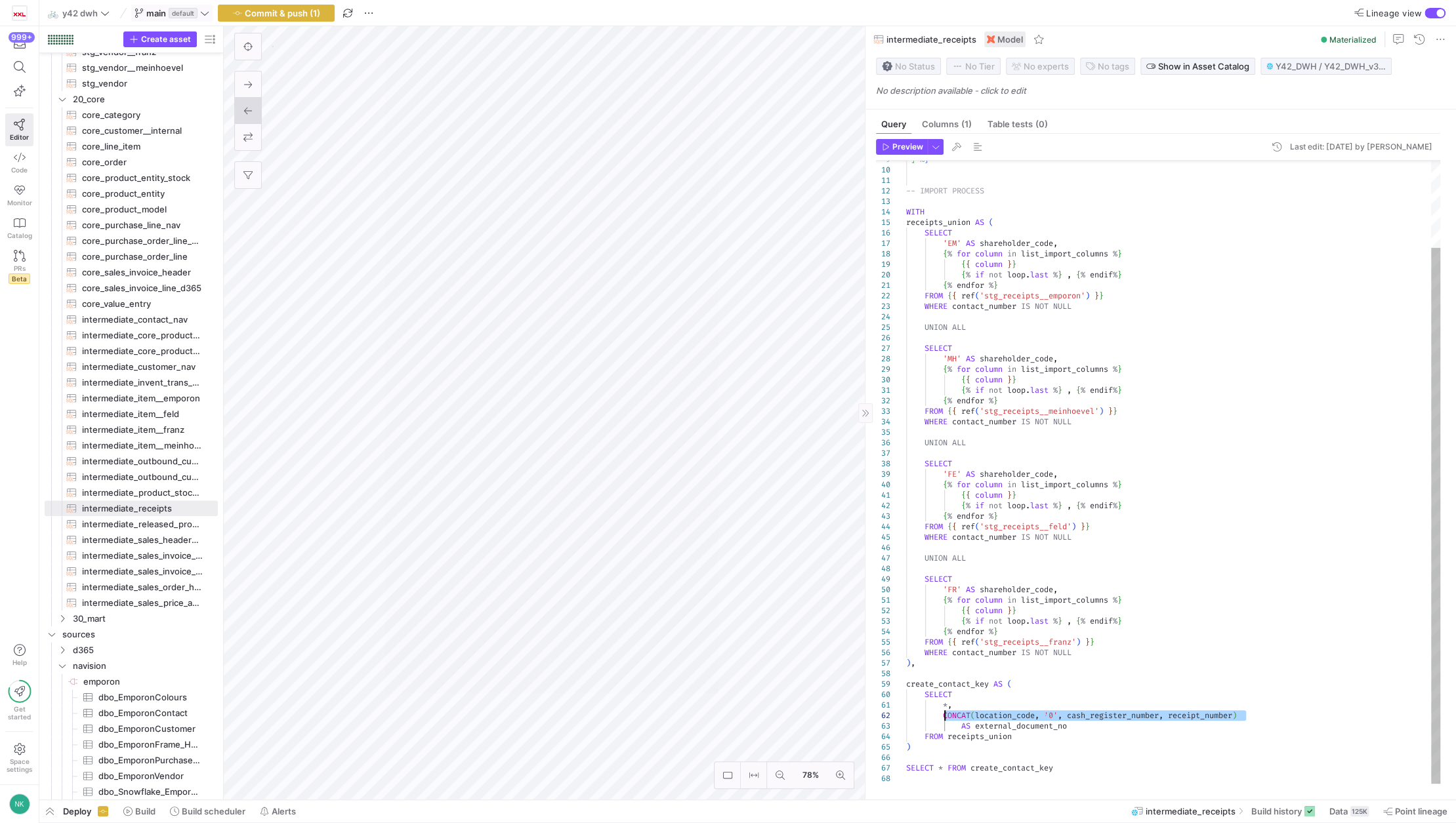
drag, startPoint x: 1255, startPoint y: 716, endPoint x: 941, endPoint y: 713, distance: 314.0
click at [941, 713] on div "] % } -- IMPORT PROCESS WITH receipts_union AS ( SELECT 'EM' AS shareholder_cod…" at bounding box center [1173, 422] width 534 height 724
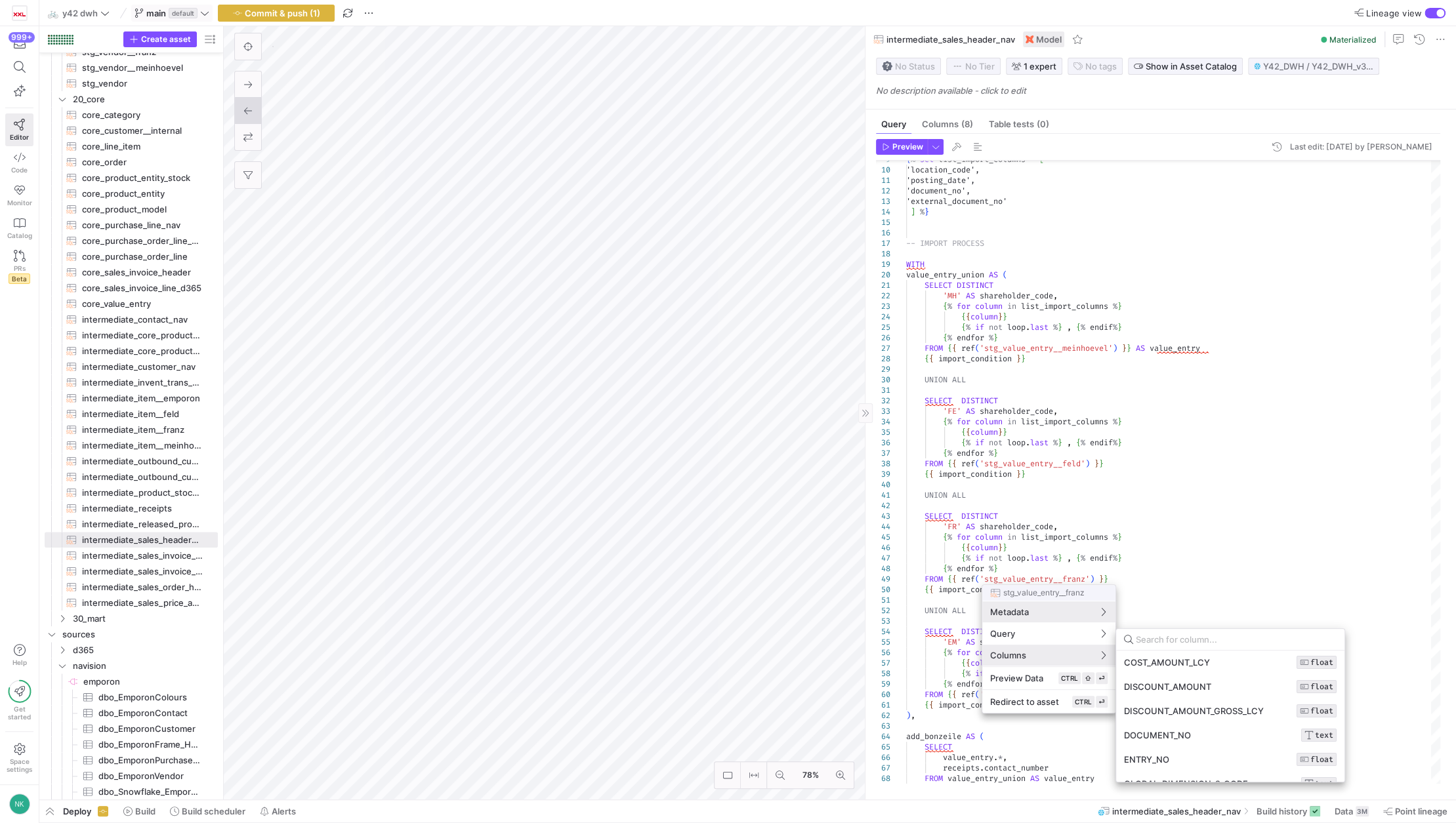
click at [1055, 763] on div at bounding box center [728, 411] width 1456 height 823
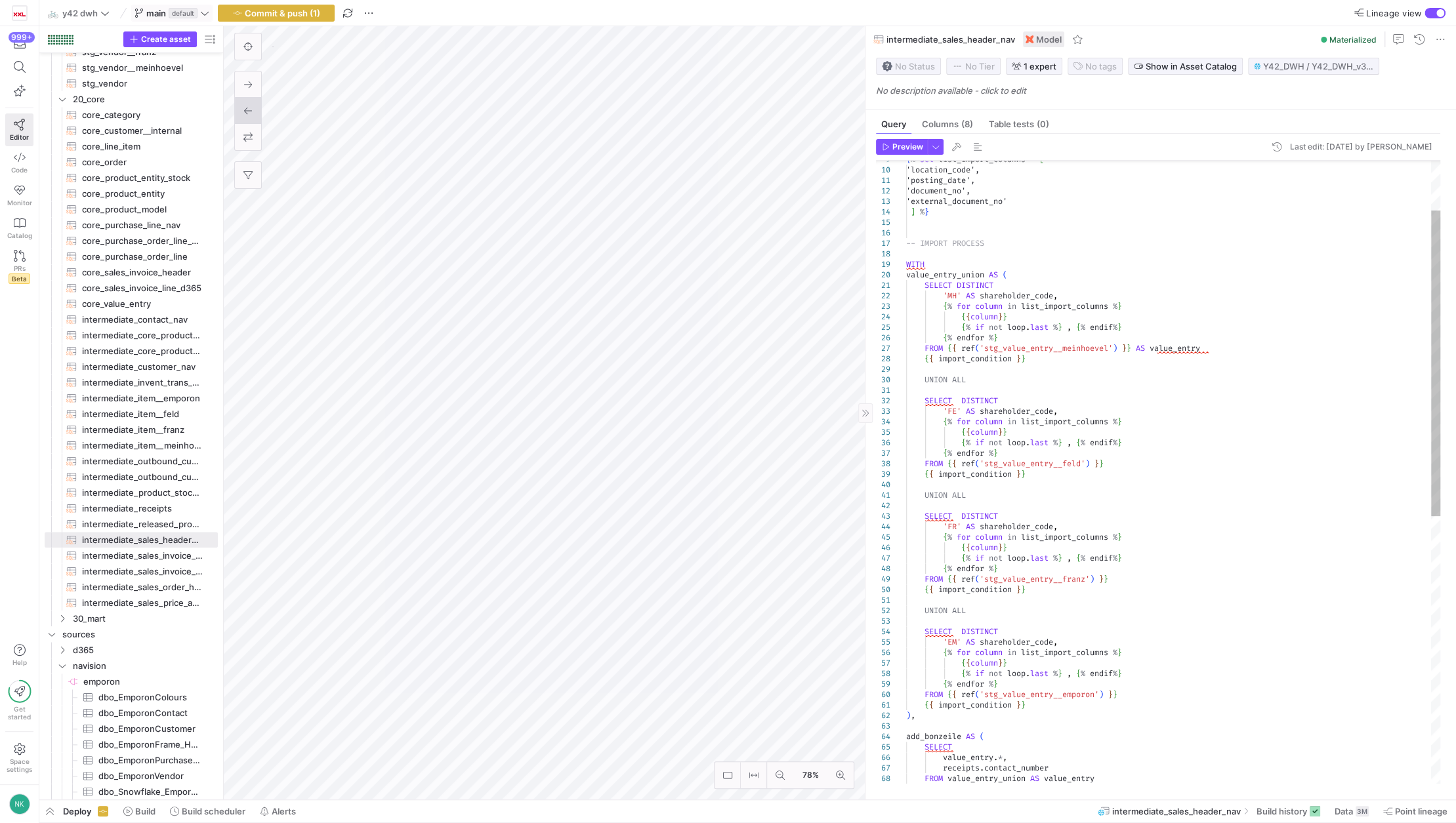
type textarea "{{ import_condition }} ), add_bonzeile AS ( SELECT value_entry.*, [DOMAIN_NAME]…"
click at [1034, 764] on div "{ % set list_import_columns = [ 'location_code', 'posting_date', 'document_no',…" at bounding box center [1173, 695] width 534 height 1270
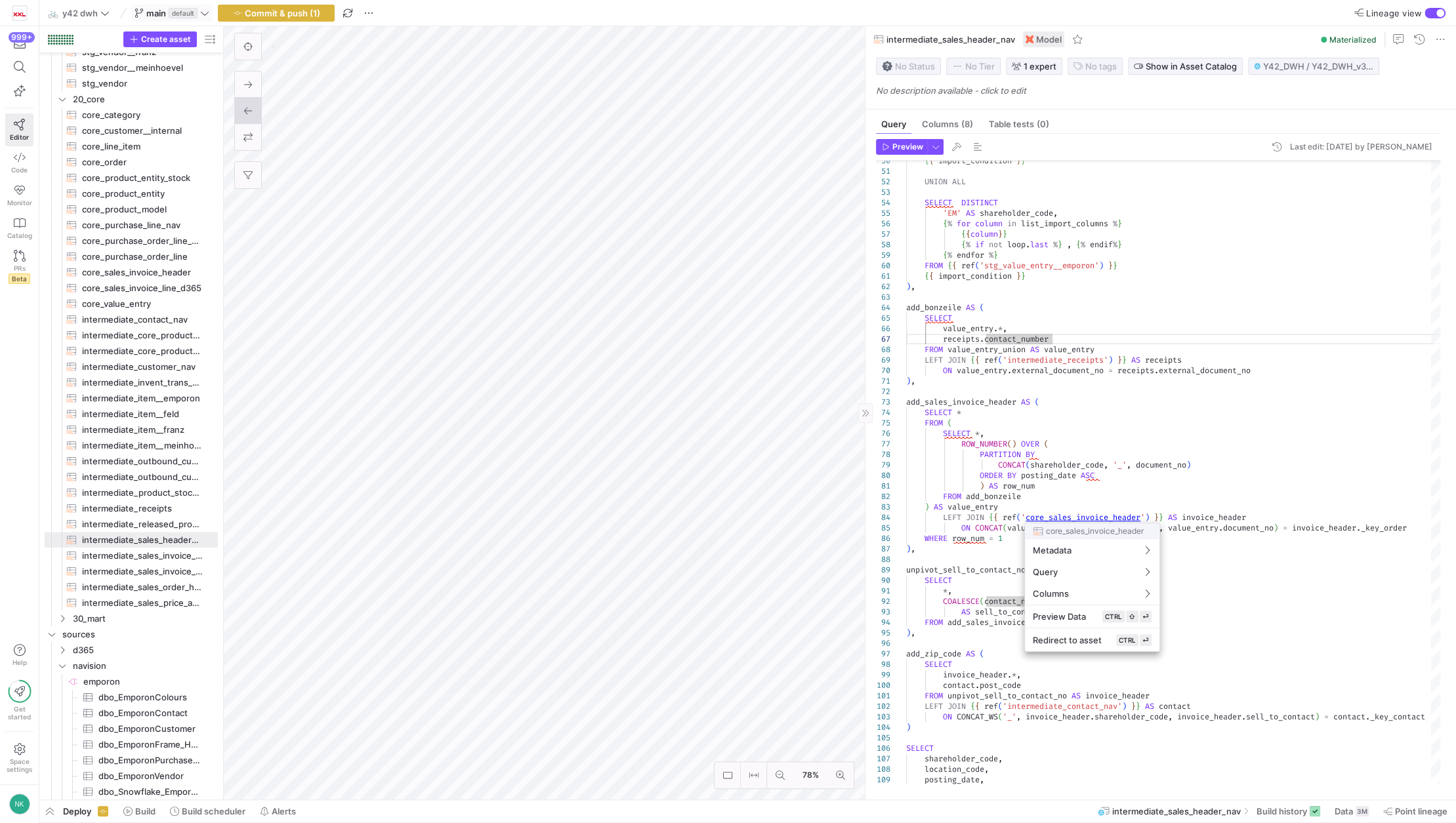
click at [1080, 516] on div at bounding box center [728, 411] width 1456 height 823
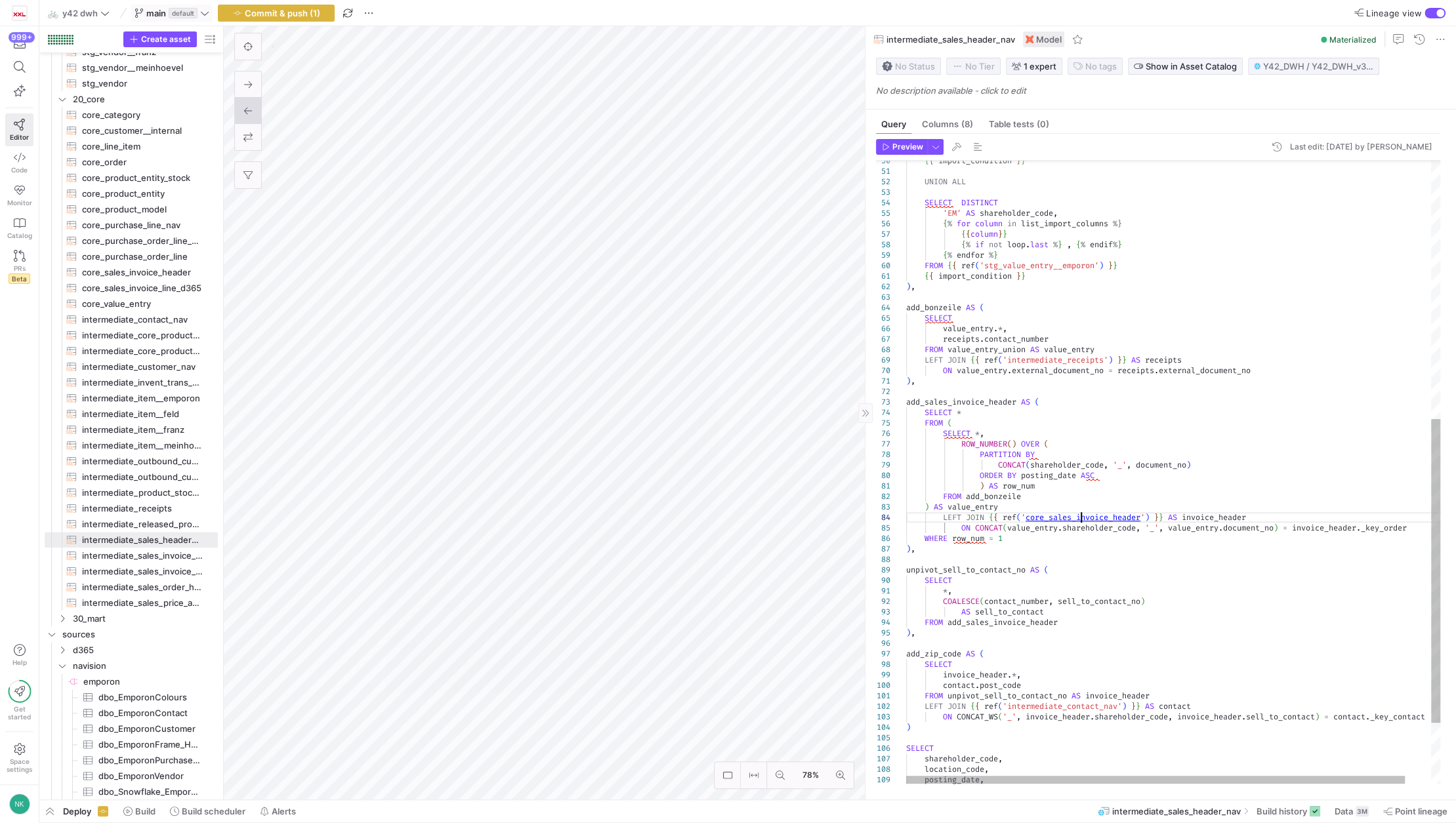
click at [1080, 516] on div "{ { import_condition } } UNION ALL SELECT DISTINCT 'EM' AS shareholder_code , {…" at bounding box center [1187, 270] width 562 height 1278
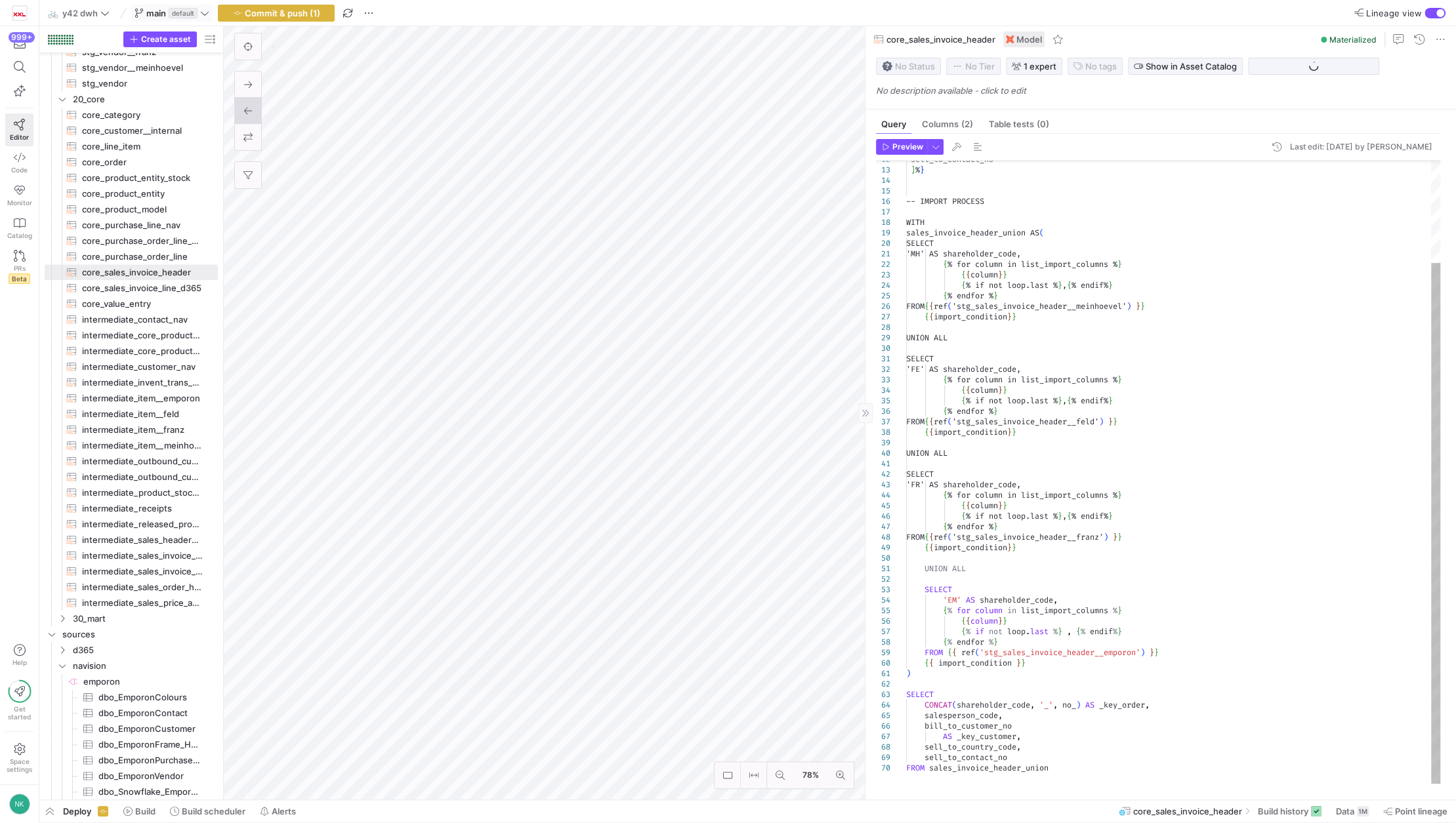
scroll to position [0, 127]
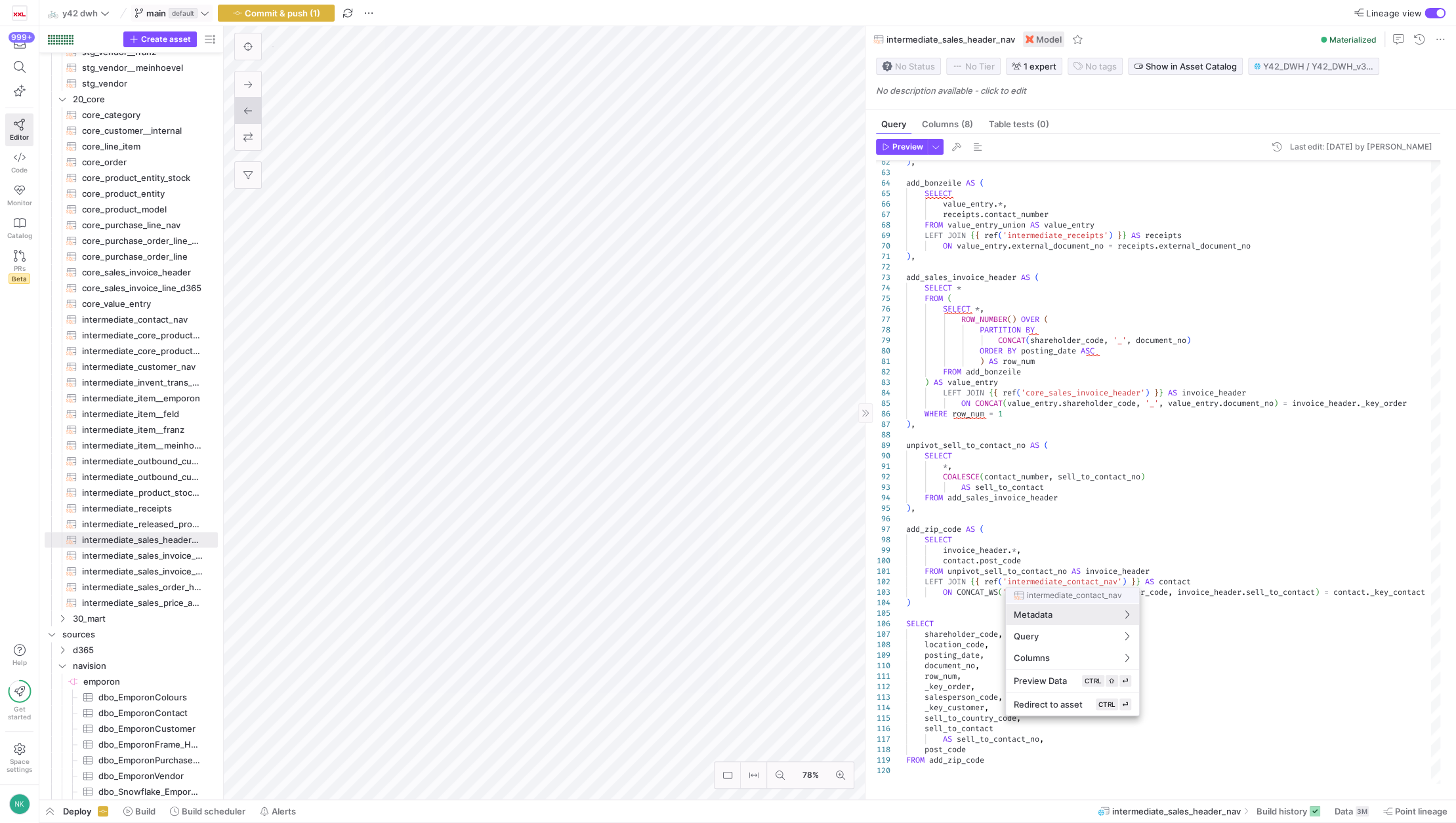
click at [1066, 482] on div at bounding box center [728, 411] width 1456 height 823
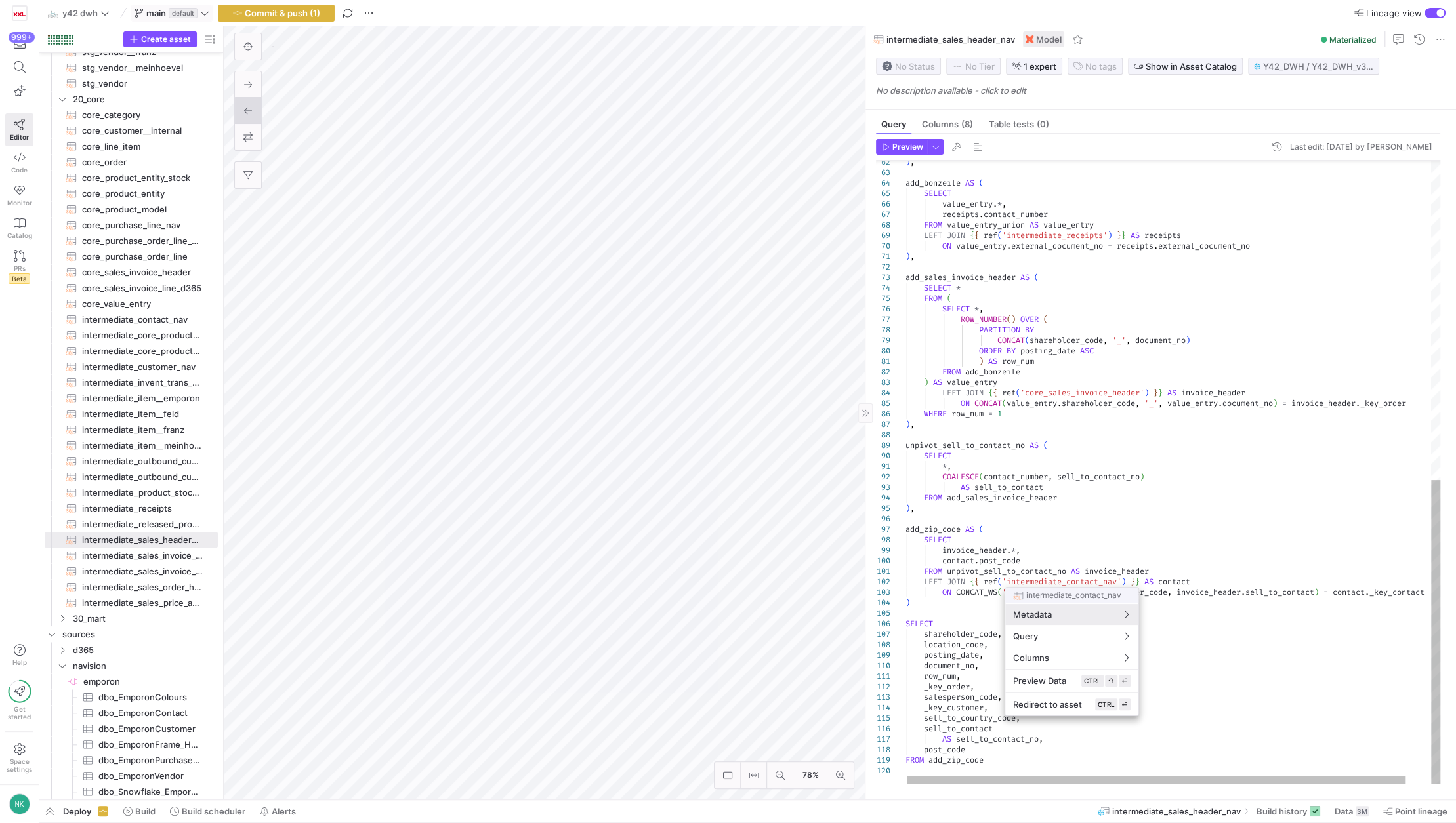
click at [1087, 580] on div at bounding box center [728, 411] width 1456 height 823
click at [1087, 580] on div ") , add_bonzeile AS ( SELECT value_entry . * , receipts . contact_number FROM v…" at bounding box center [1186, 145] width 562 height 1278
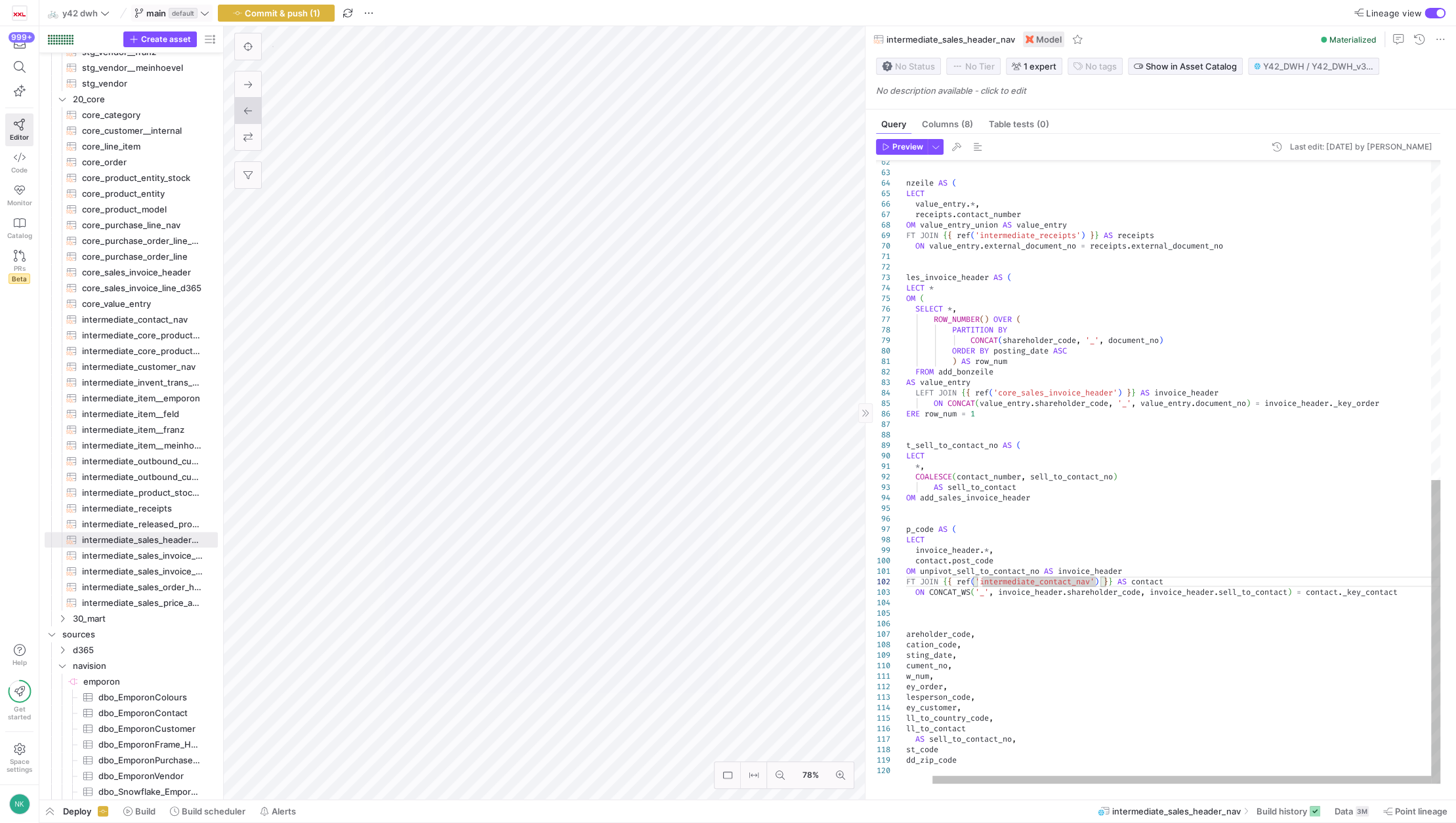
click at [1401, 597] on div ") , add_bonzeile AS ( SELECT value_entry . * , receipts . contact_number FROM v…" at bounding box center [1159, 145] width 562 height 1278
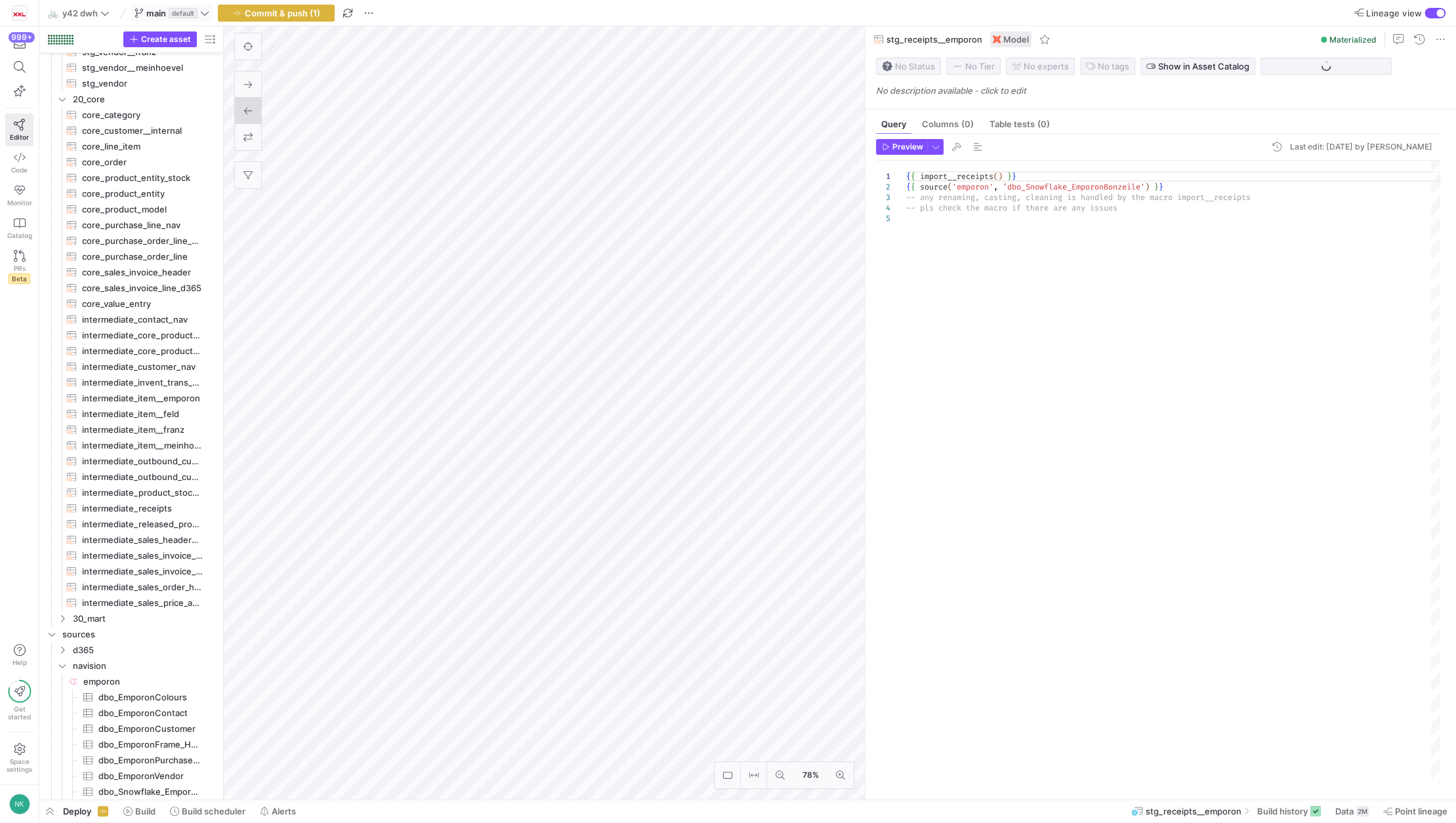
scroll to position [535, 0]
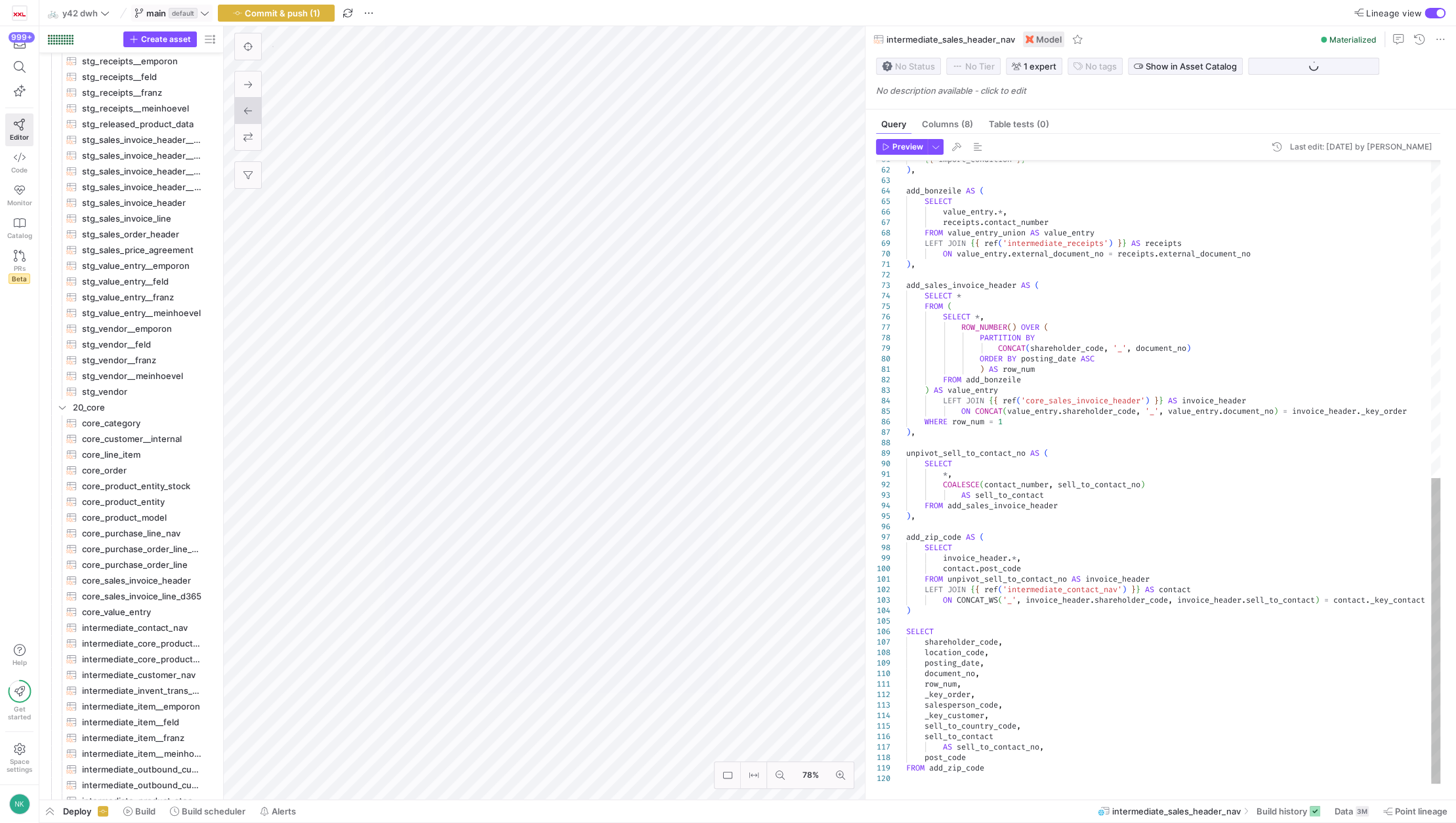
scroll to position [592, 0]
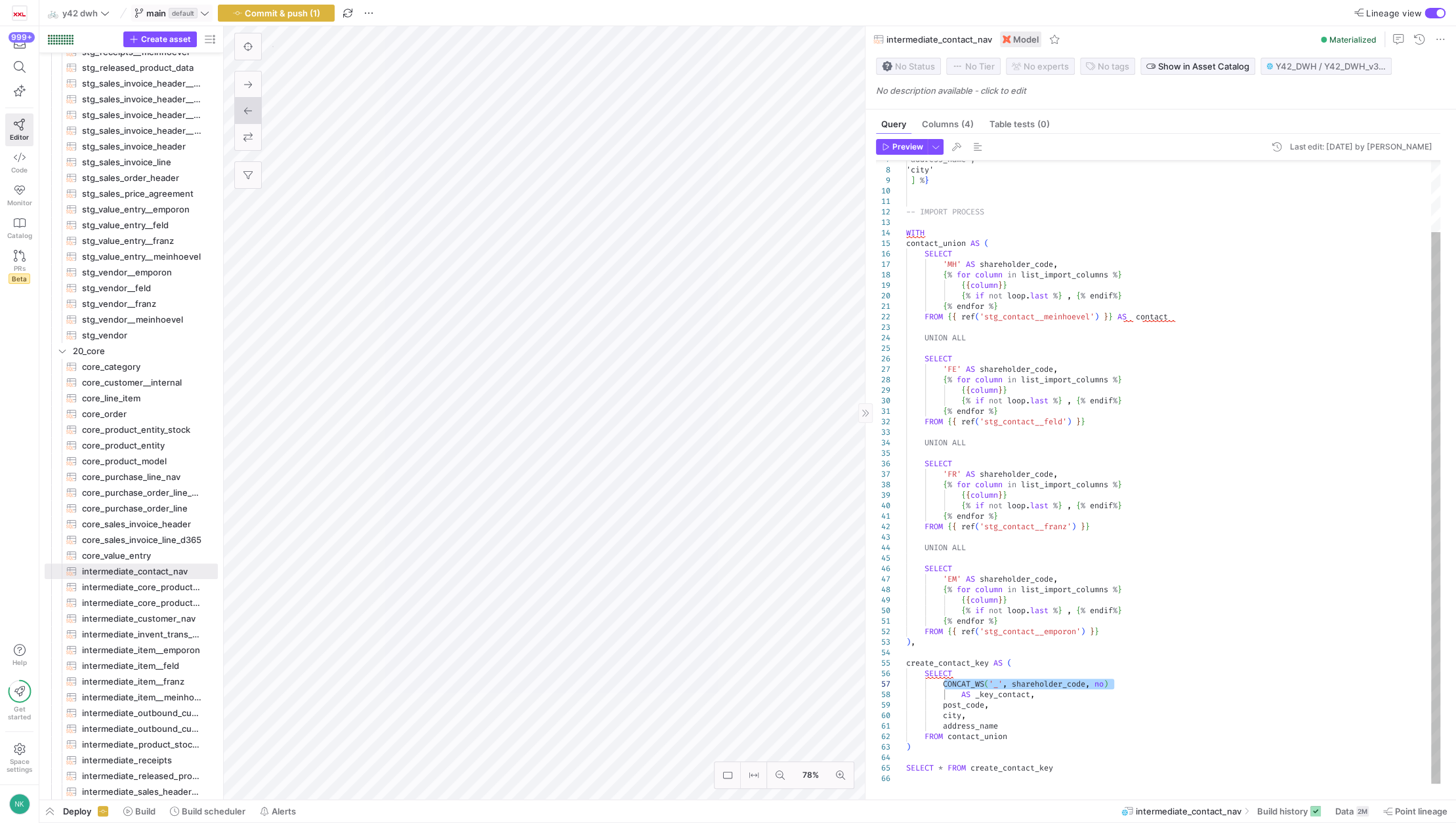
drag, startPoint x: 1119, startPoint y: 685, endPoint x: 944, endPoint y: 686, distance: 175.0
click at [944, 686] on div "'city' ] % } -- IMPORT PROCESS WITH contact_union AS ( SELECT 'MH' AS sharehold…" at bounding box center [1173, 432] width 534 height 703
click at [971, 704] on div "'address_name', 'city' ] % } -- IMPORT PROCESS WITH contact_union AS ( SELECT '…" at bounding box center [1173, 432] width 534 height 703
type textarea "{% endfor %} FROM {{ ref('stg_contact__emporon') }} ), create_contact_key AS ( …"
click at [971, 704] on div "'address_name', 'city' ] % } -- IMPORT PROCESS WITH contact_union AS ( SELECT '…" at bounding box center [1173, 432] width 534 height 703
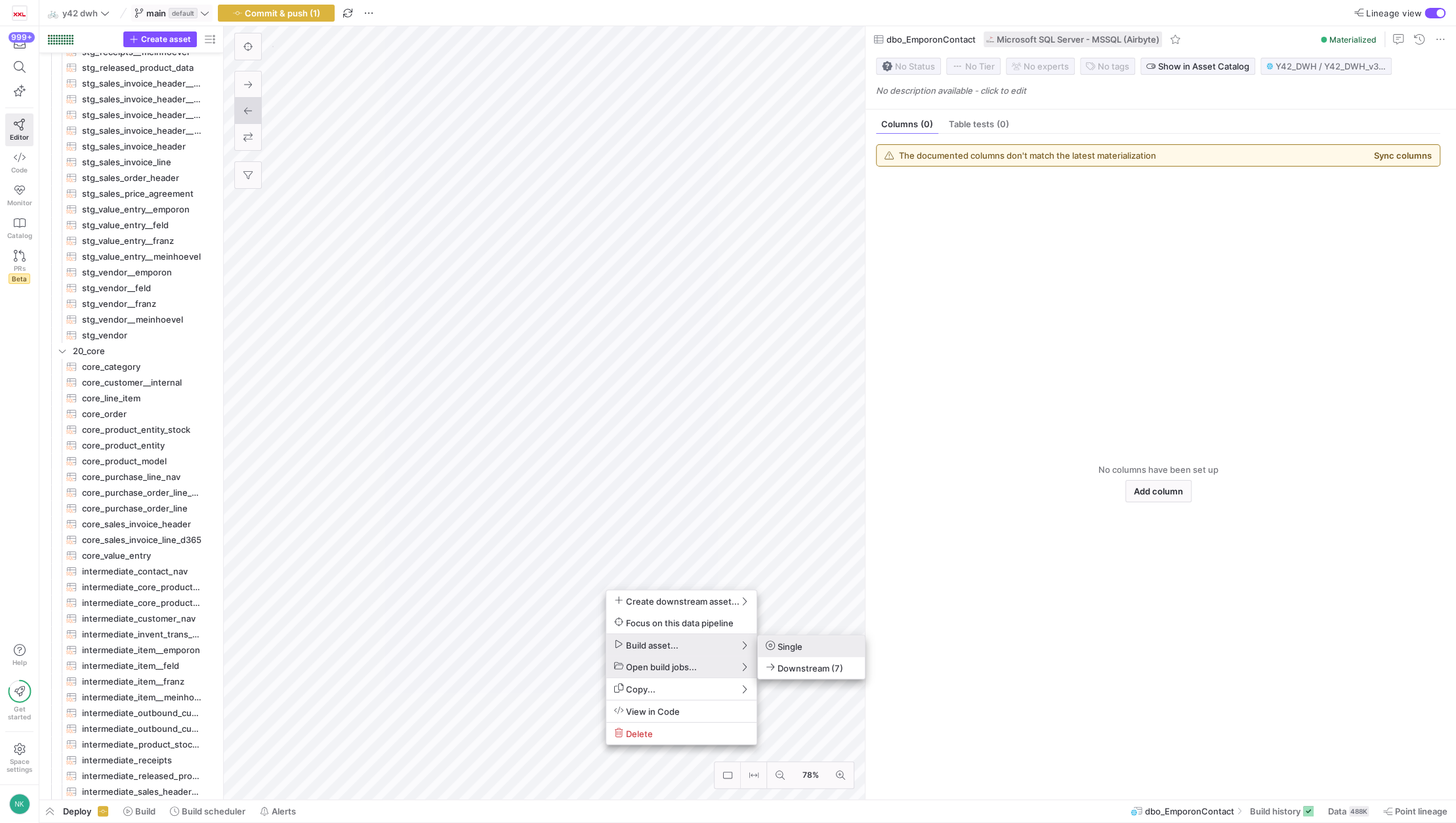
scroll to position [765, 0]
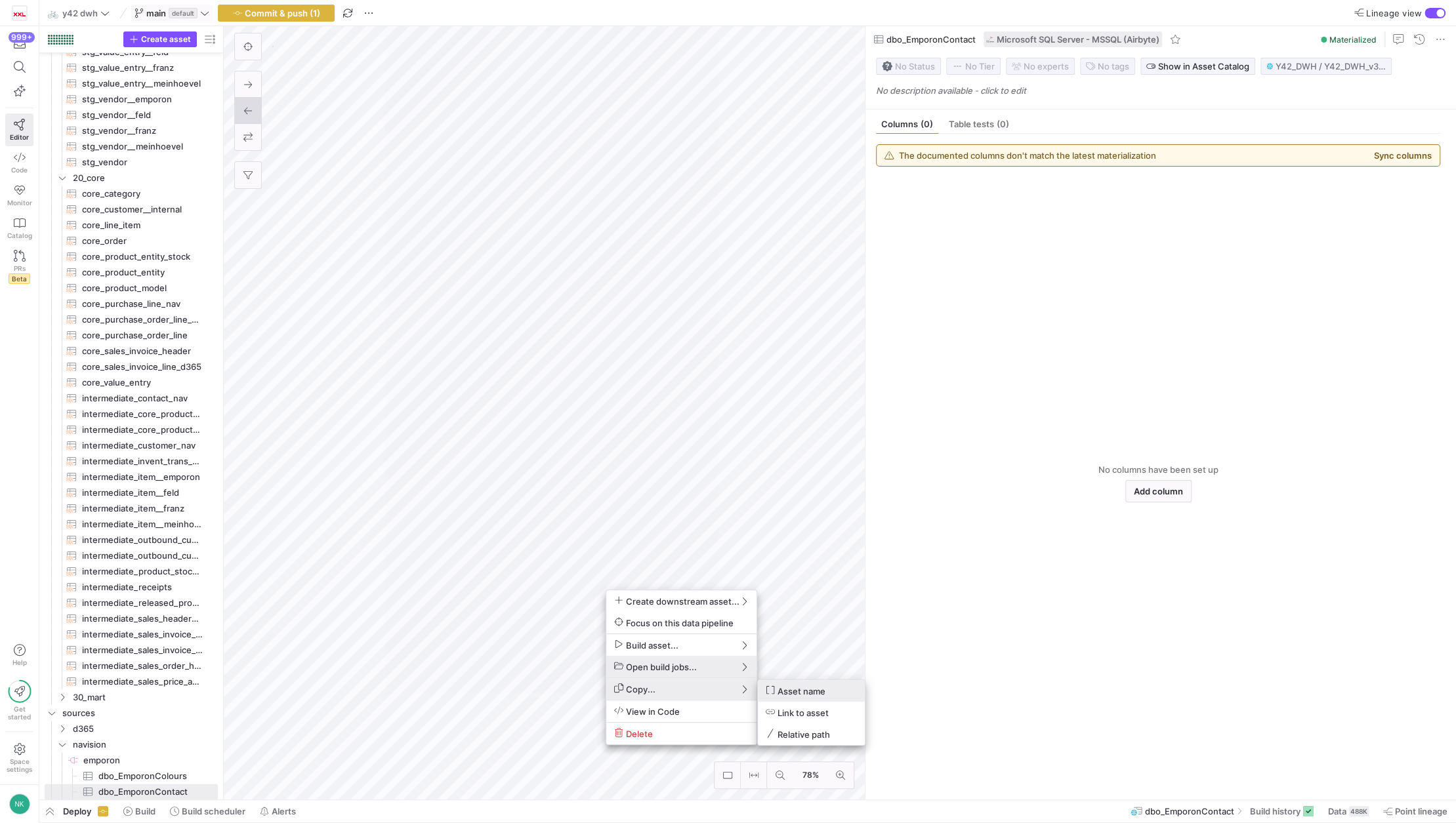
click at [787, 689] on span "Asset name" at bounding box center [795, 691] width 60 height 11
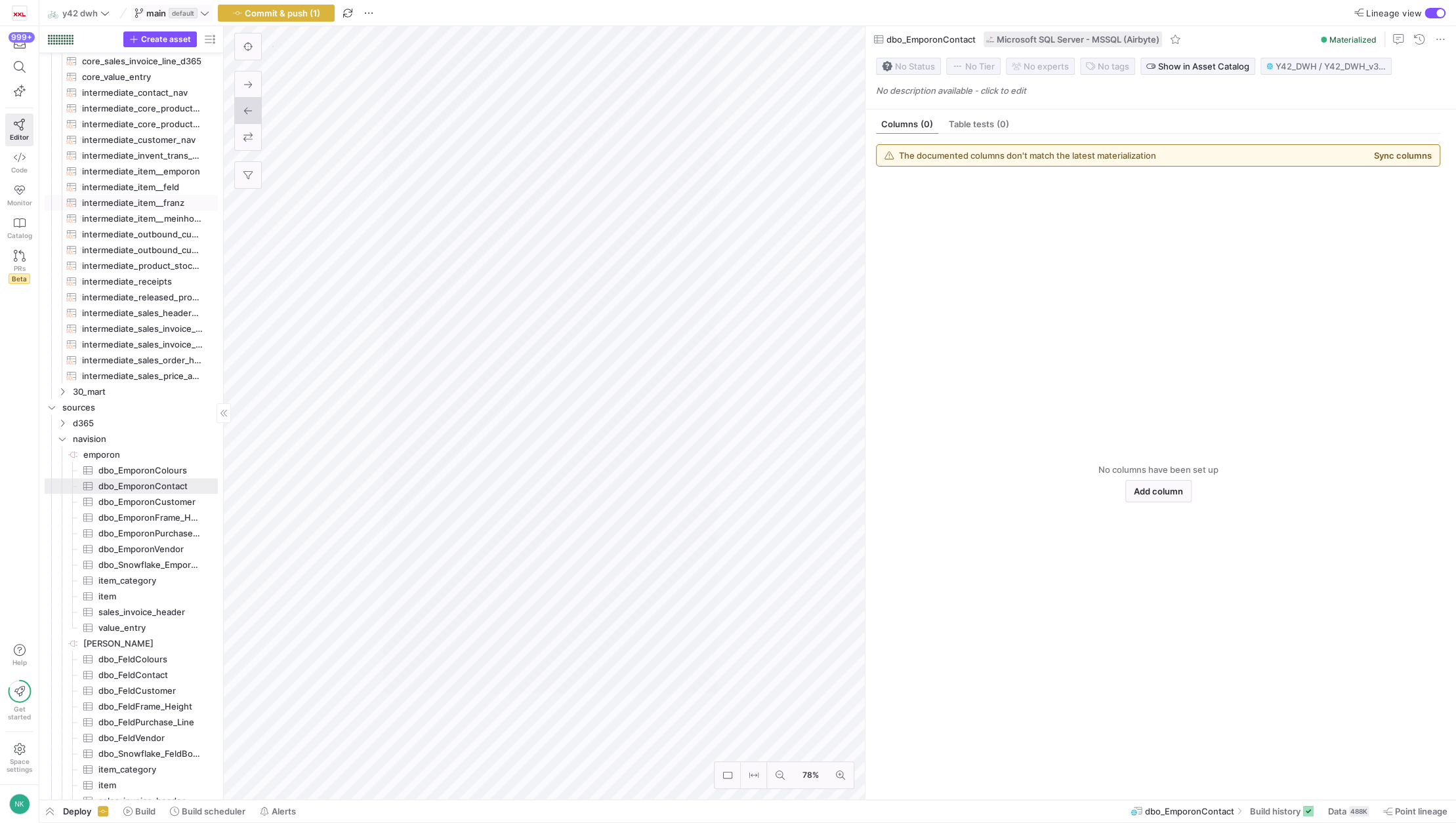
scroll to position [1072, 0]
click at [110, 452] on span "emporon​​​​​​​​" at bounding box center [150, 453] width 132 height 15
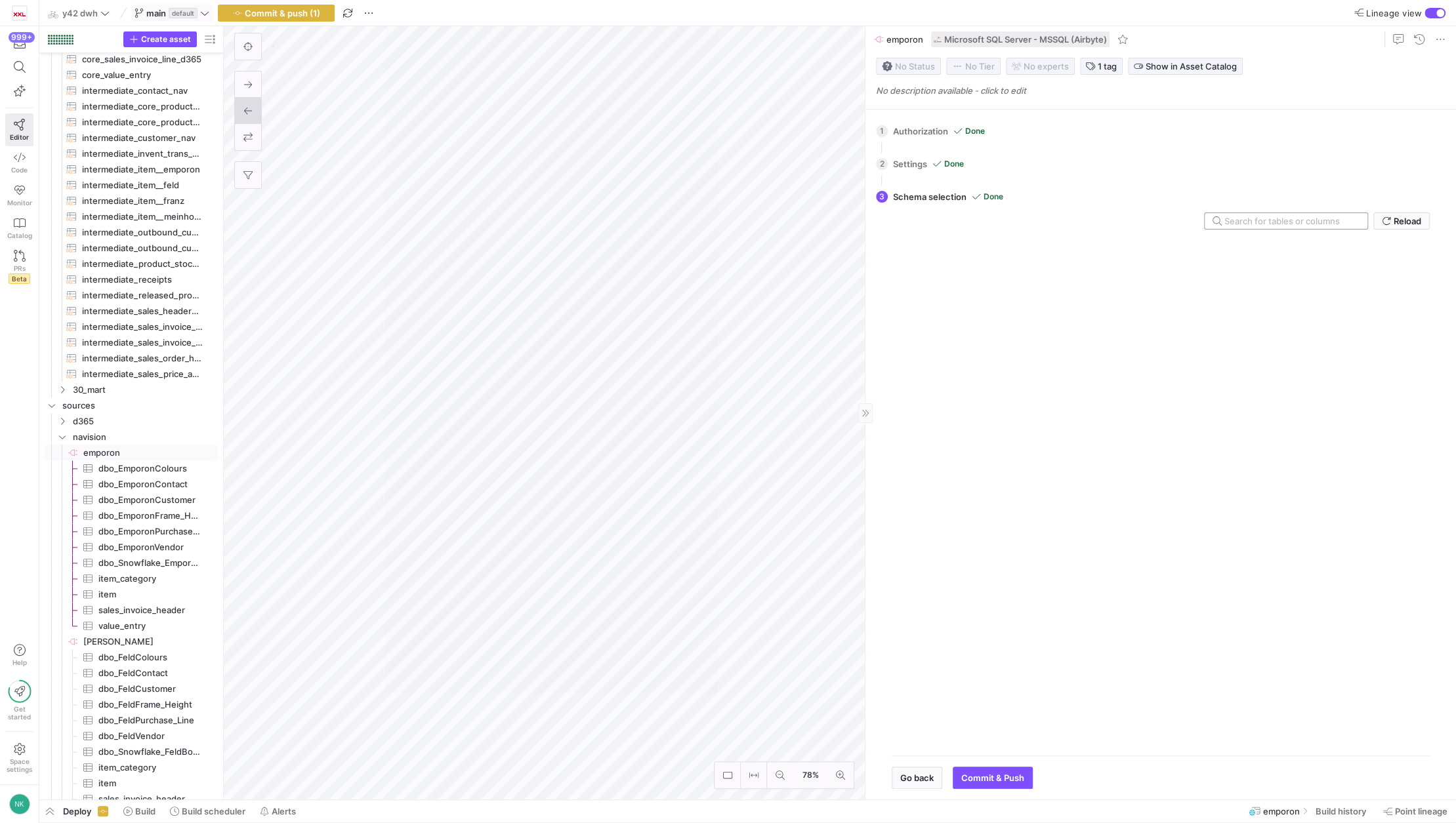
click at [1234, 221] on input "text" at bounding box center [1290, 221] width 132 height 10
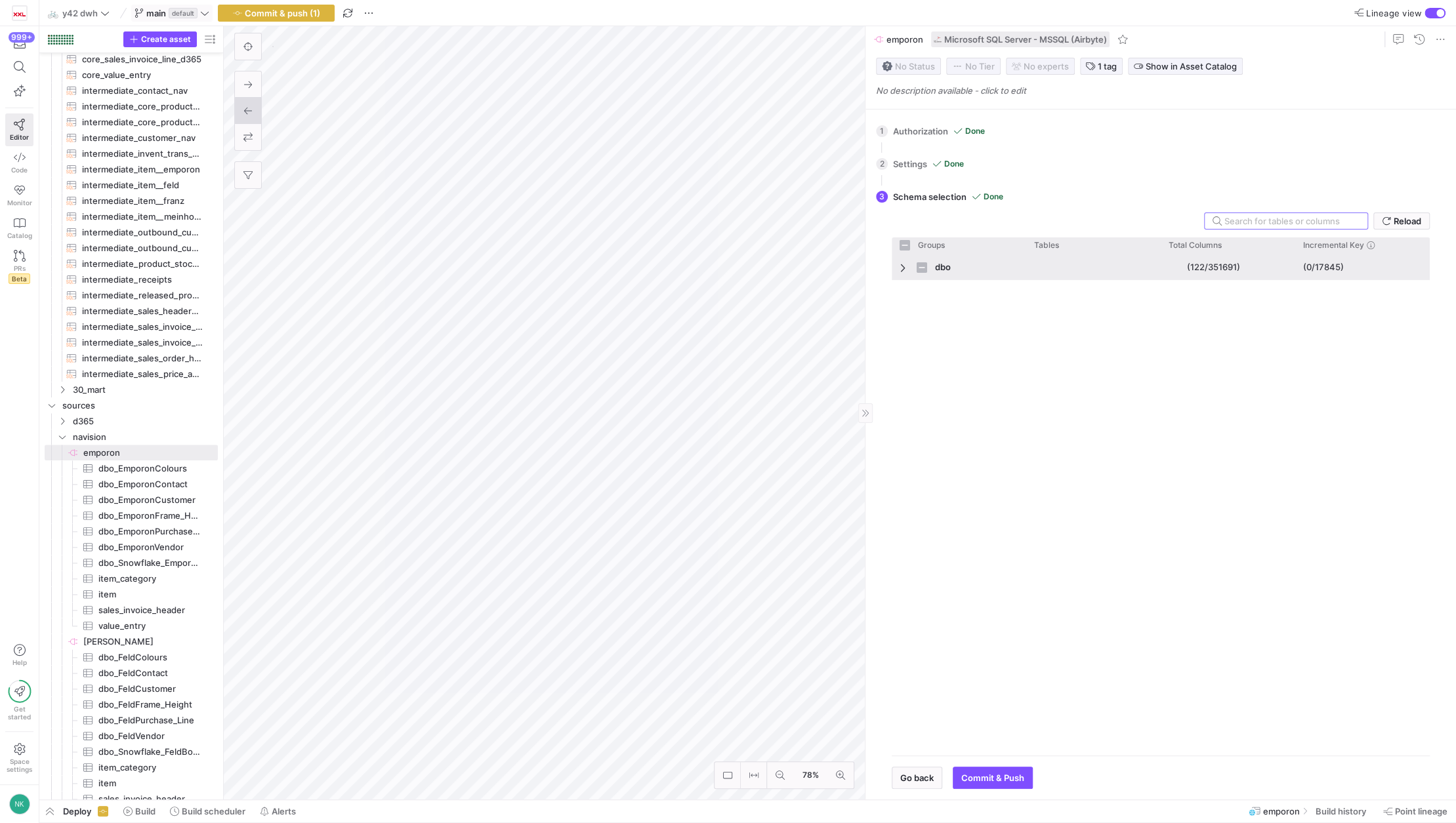
click at [900, 266] on span "Press SPACE to select this row." at bounding box center [904, 268] width 9 height 10
checkbox input "false"
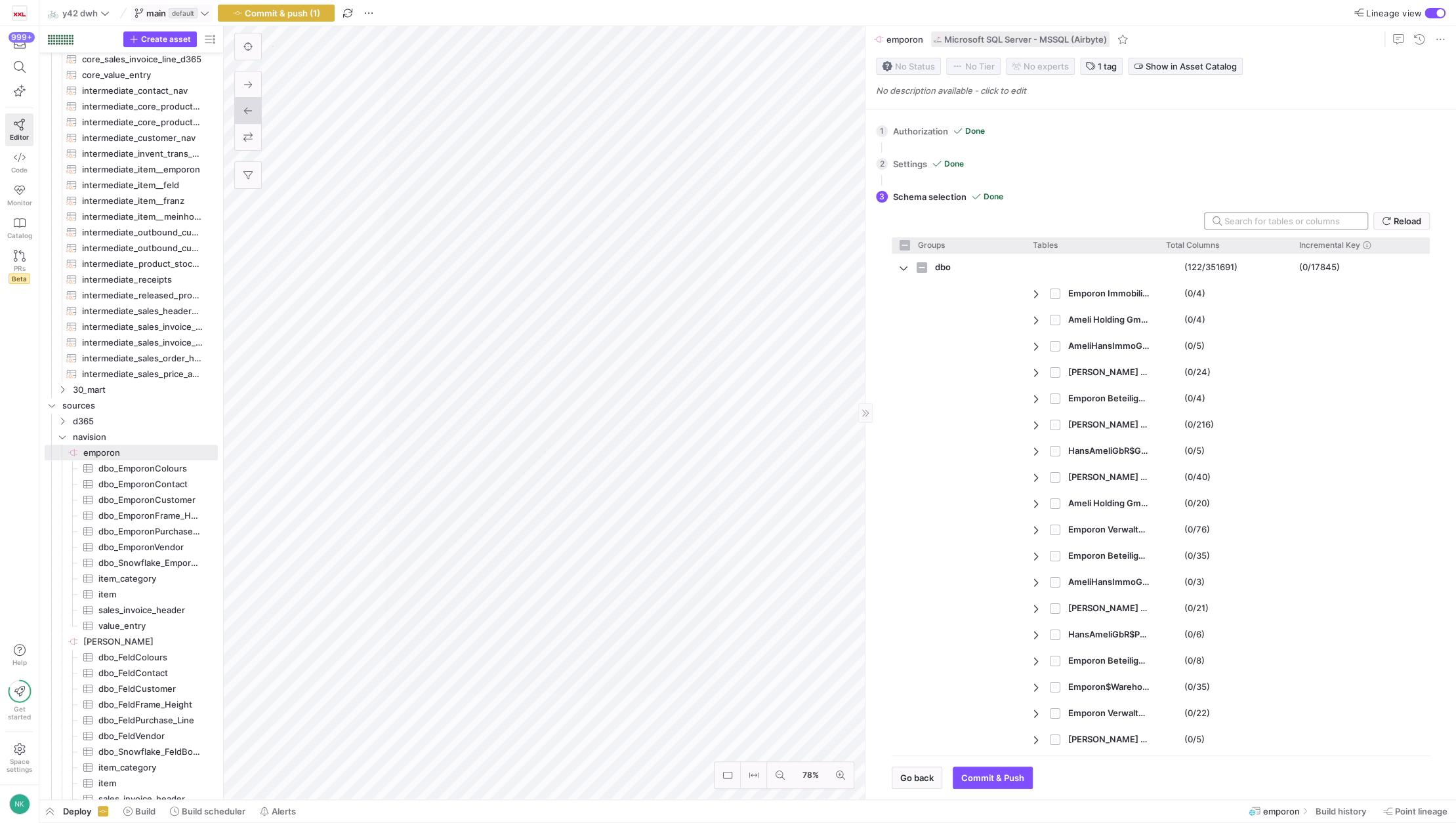
click at [1308, 229] on div at bounding box center [1285, 221] width 164 height 17
click at [1299, 218] on input "text" at bounding box center [1290, 221] width 132 height 10
type input "PLZ"
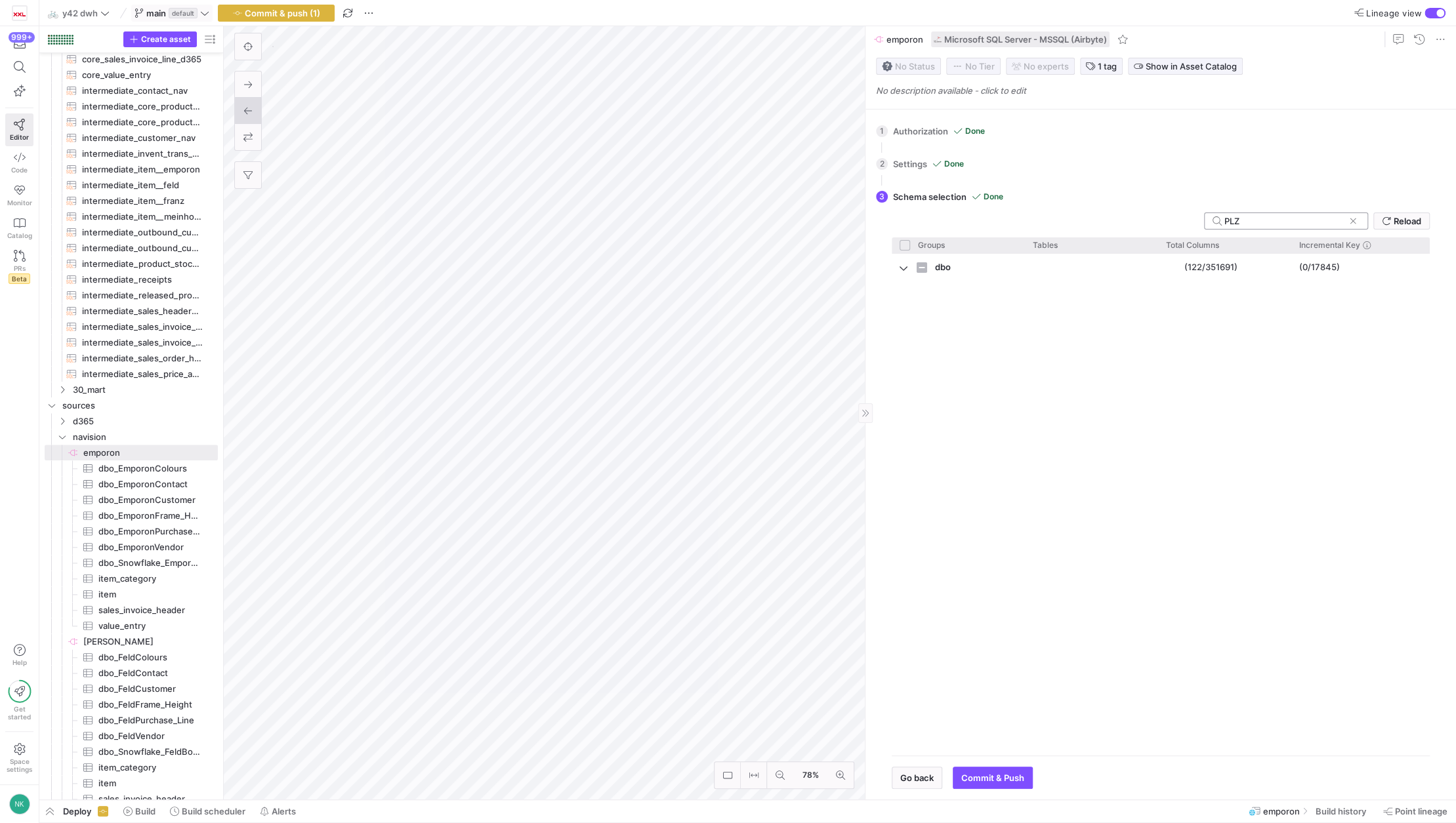
checkbox input "false"
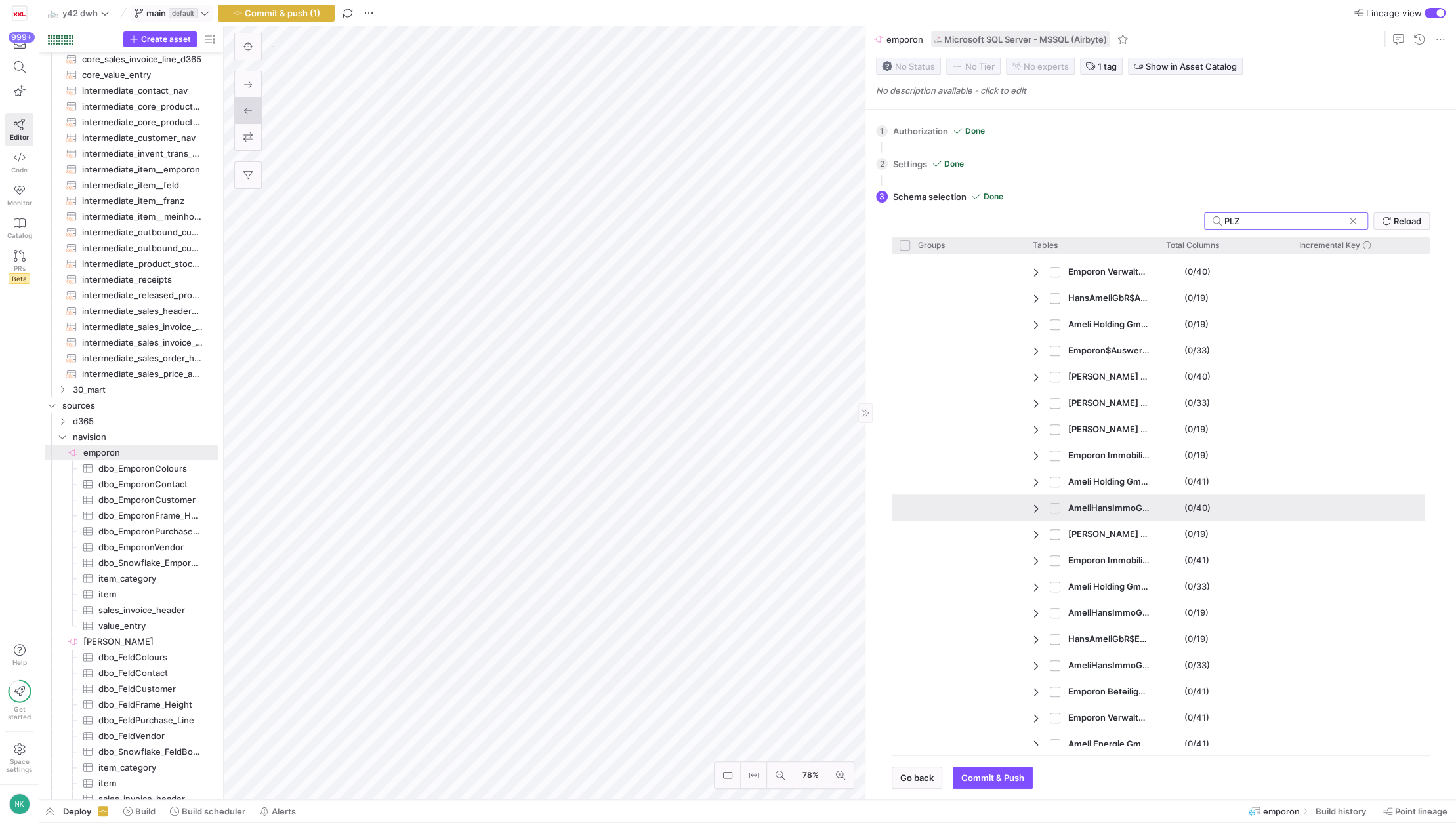
scroll to position [830, 0]
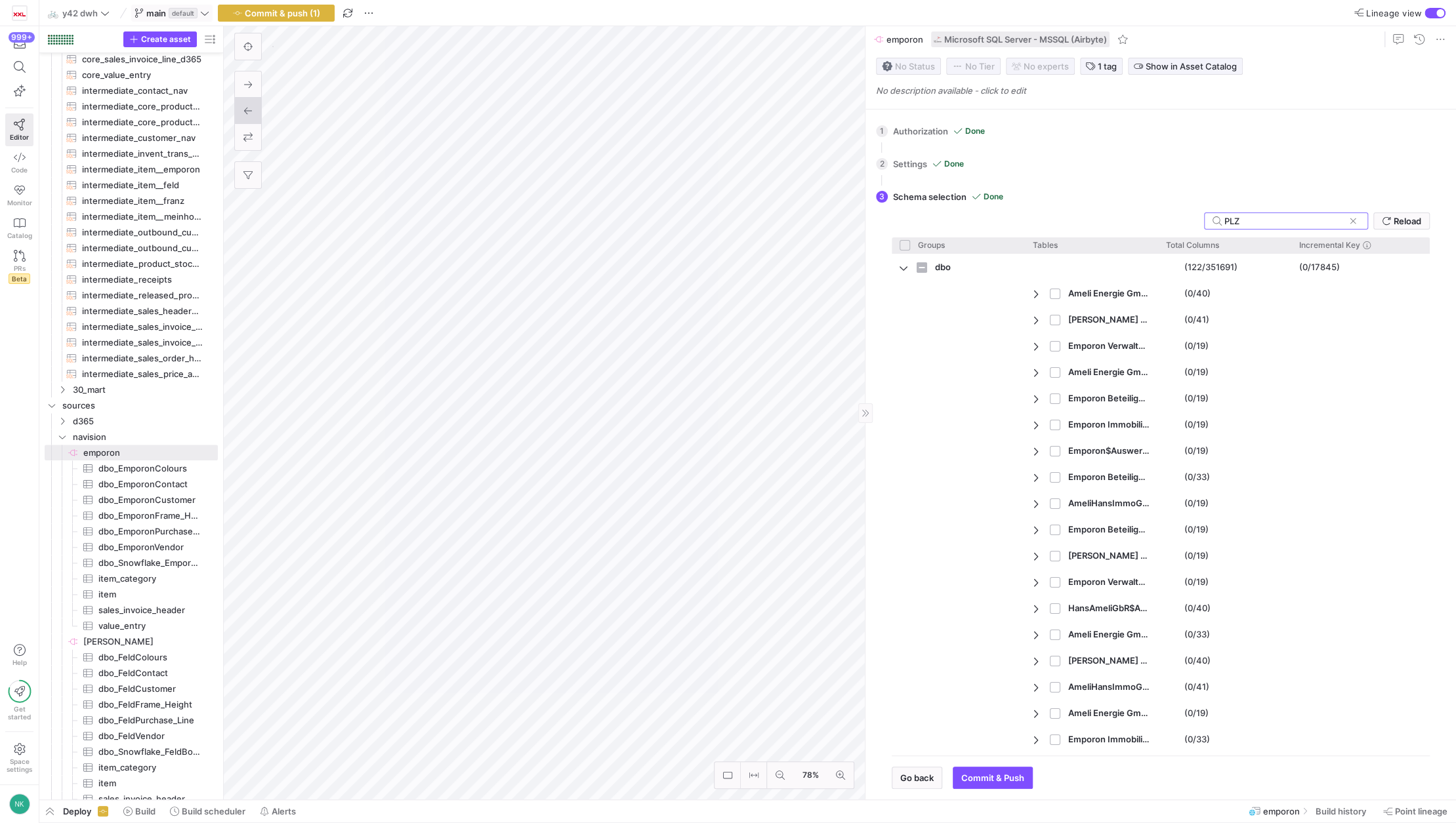
type input "PLZ"
